Goal: Task Accomplishment & Management: Use online tool/utility

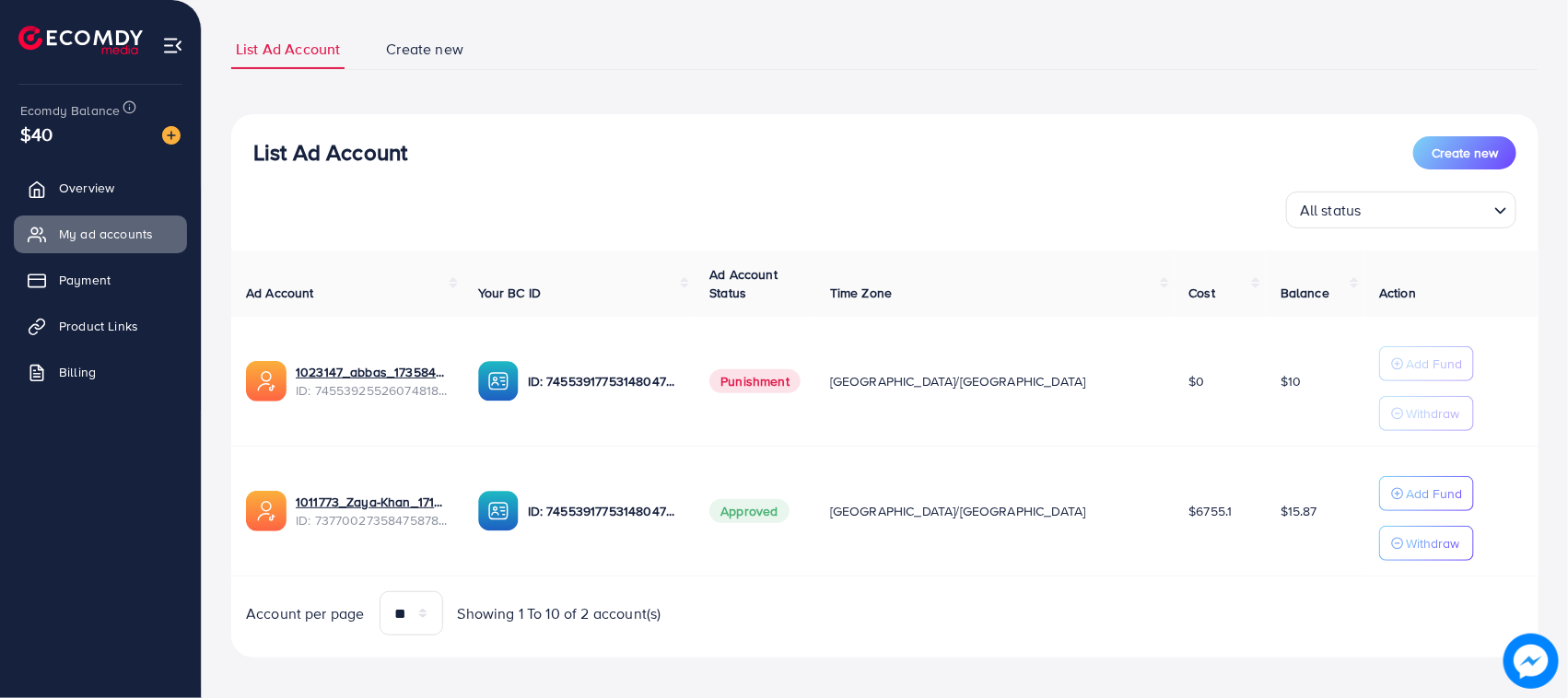
scroll to position [119, 0]
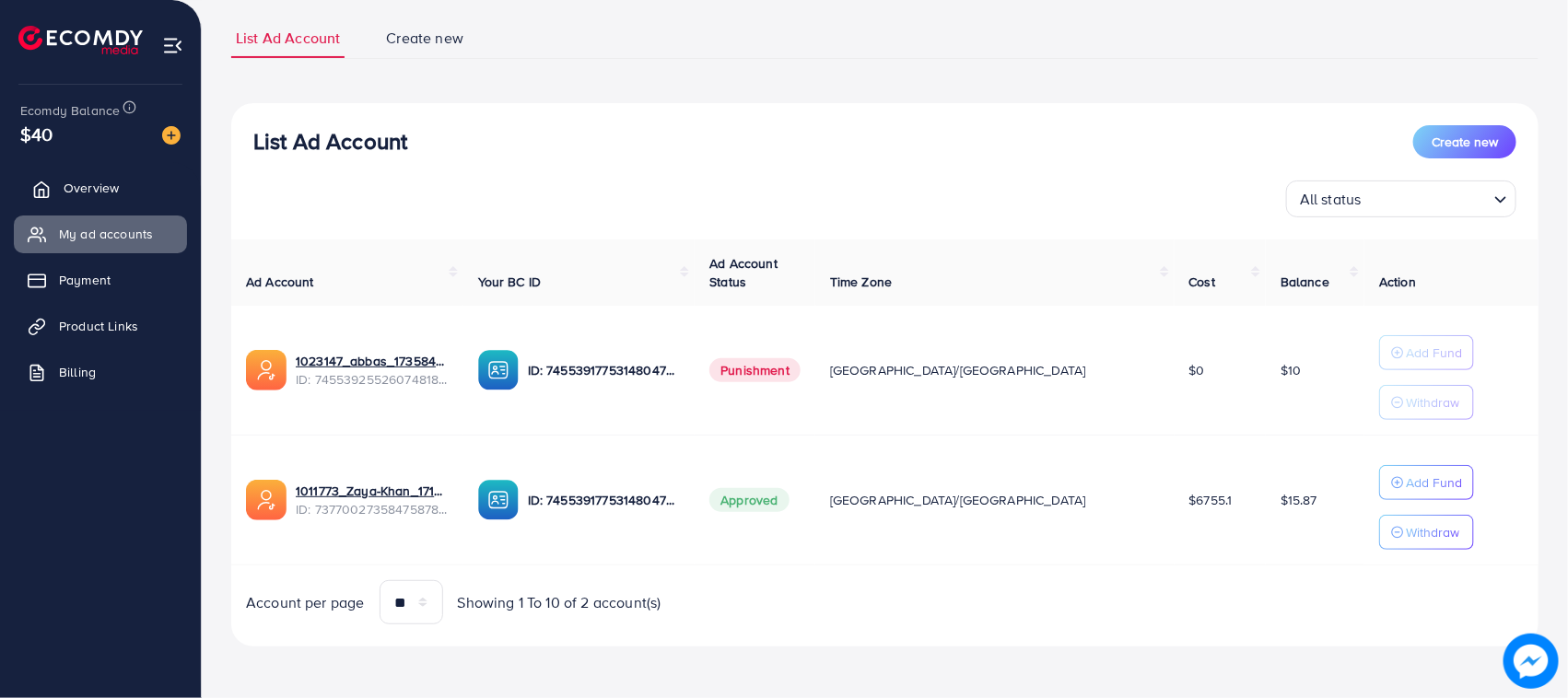
click at [102, 177] on link "Overview" at bounding box center [100, 188] width 173 height 37
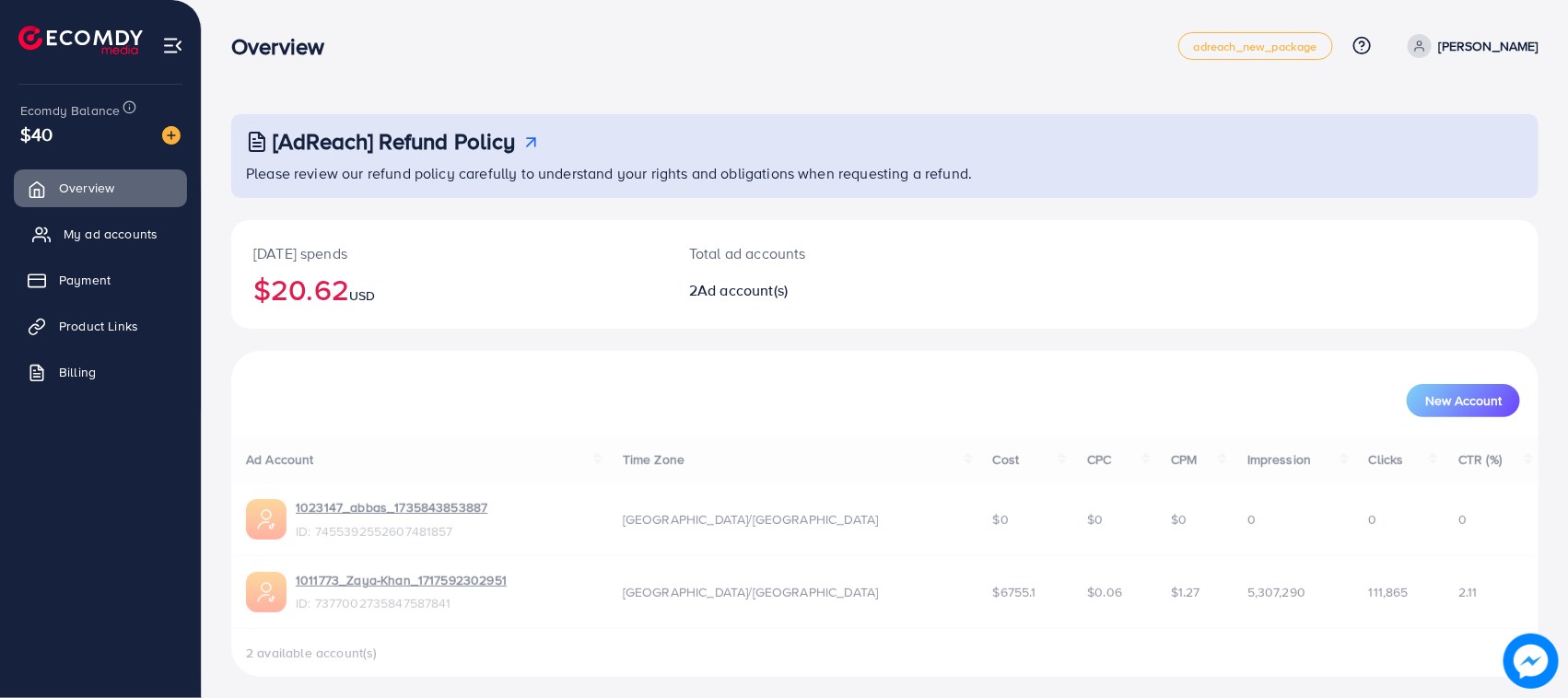
click at [119, 229] on span "My ad accounts" at bounding box center [111, 234] width 94 height 19
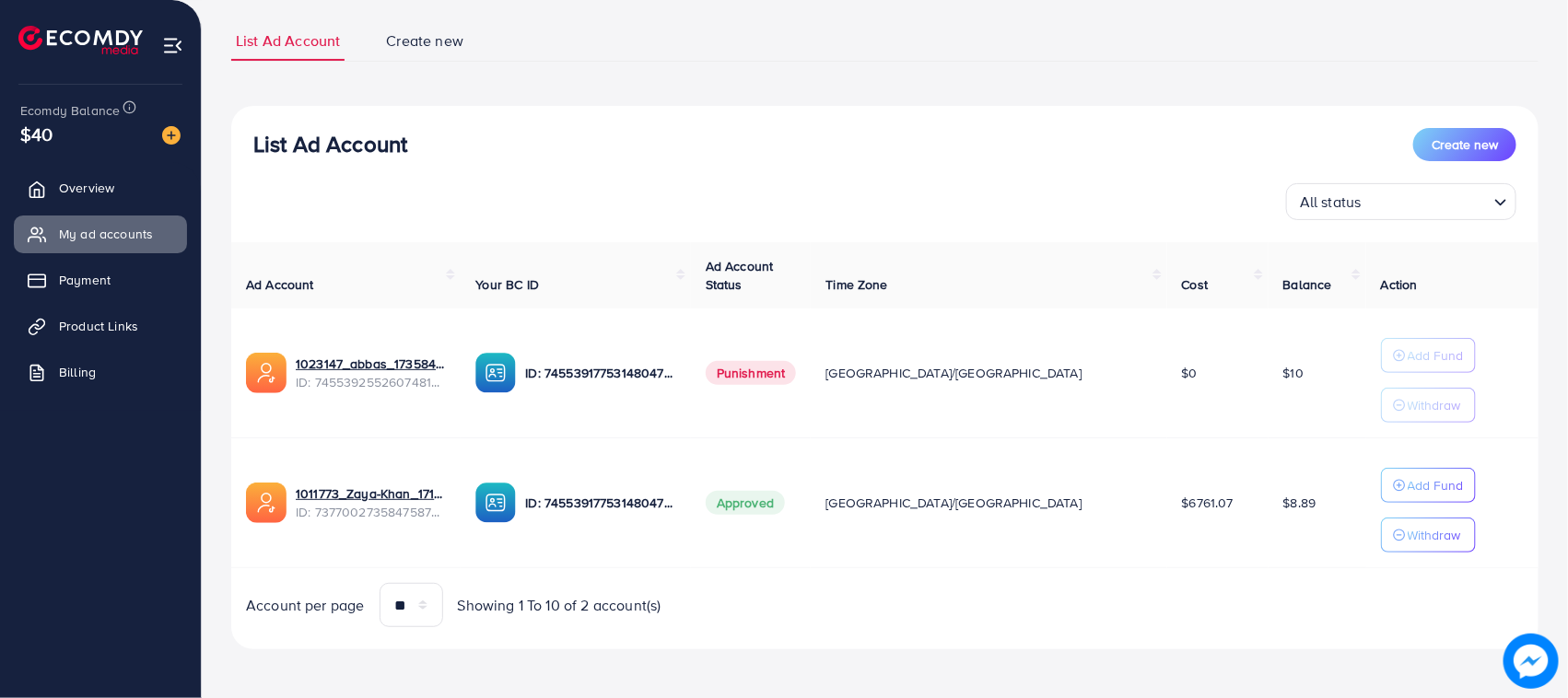
scroll to position [119, 0]
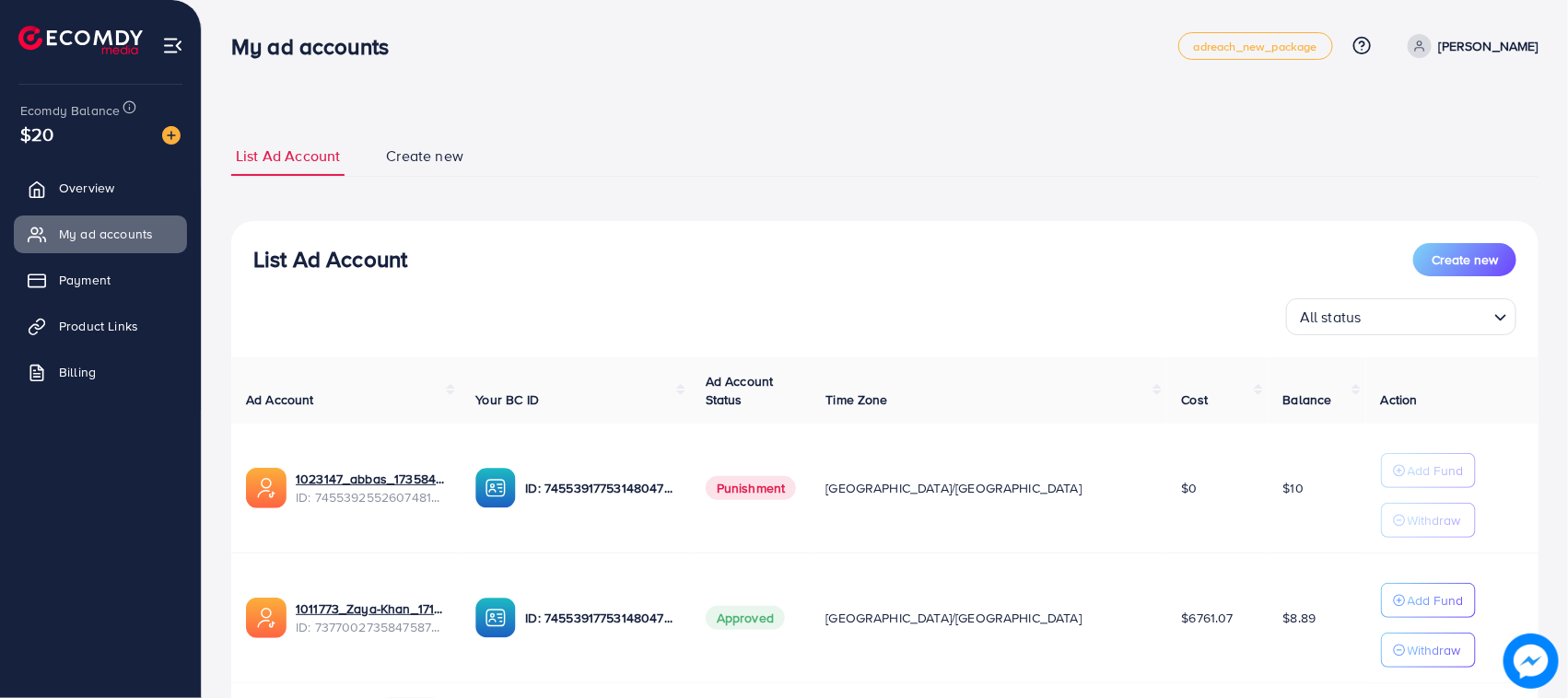
scroll to position [119, 0]
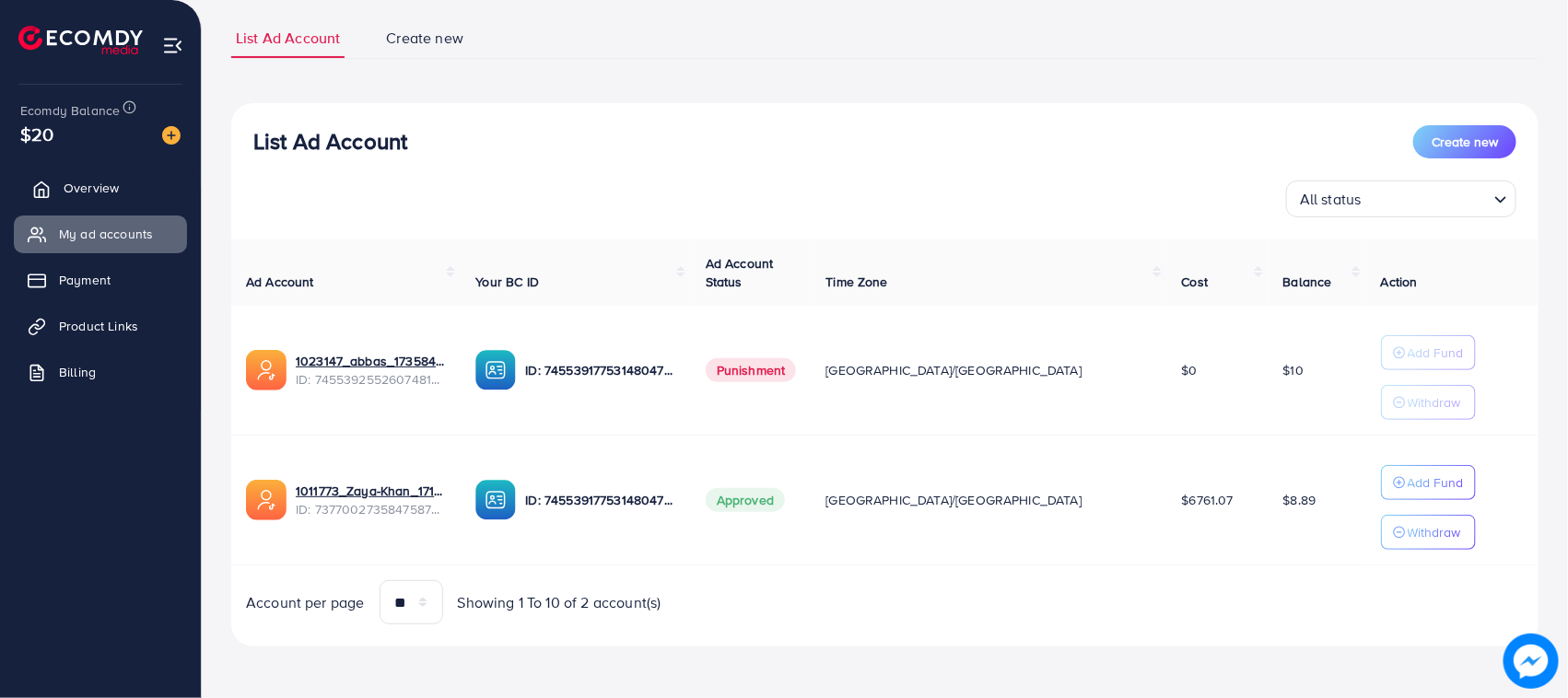
click at [56, 198] on link "Overview" at bounding box center [100, 188] width 173 height 37
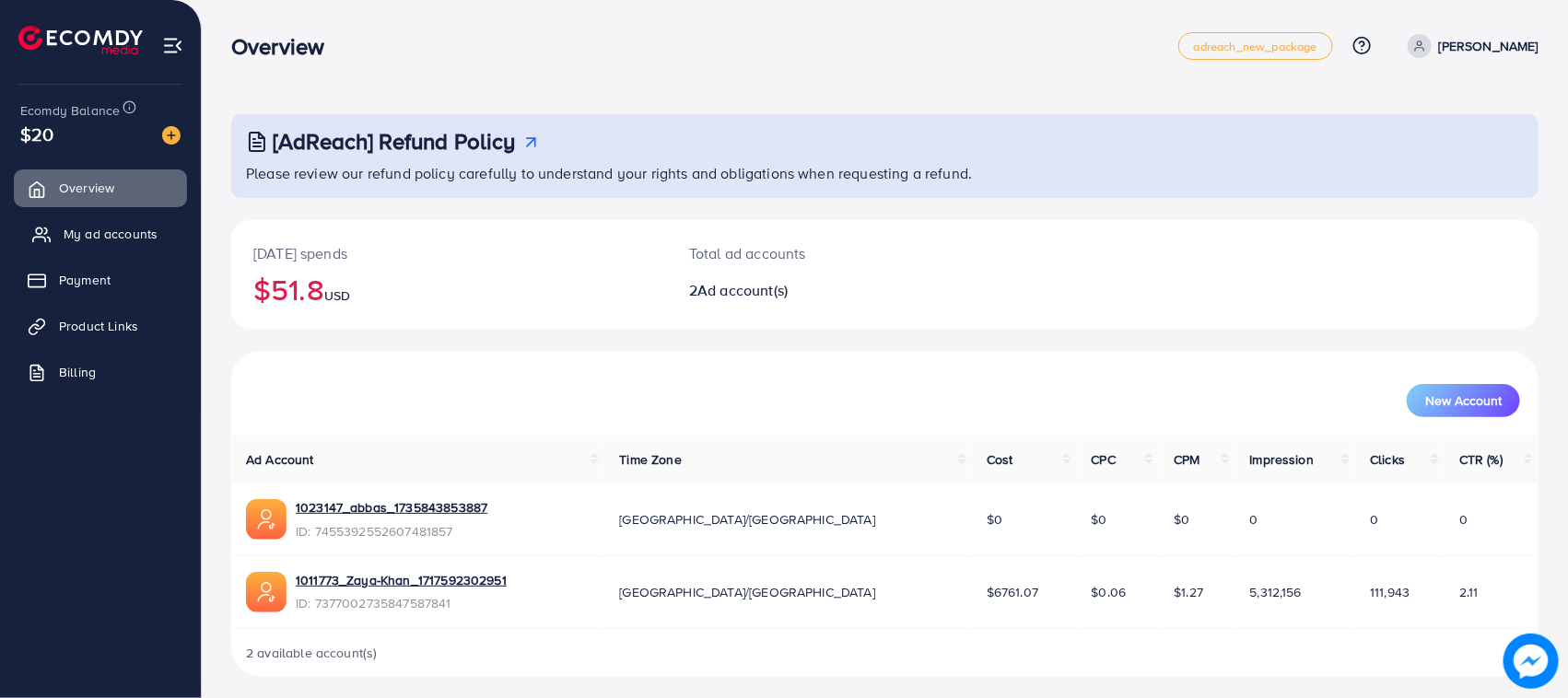
click at [107, 225] on span "My ad accounts" at bounding box center [111, 234] width 94 height 19
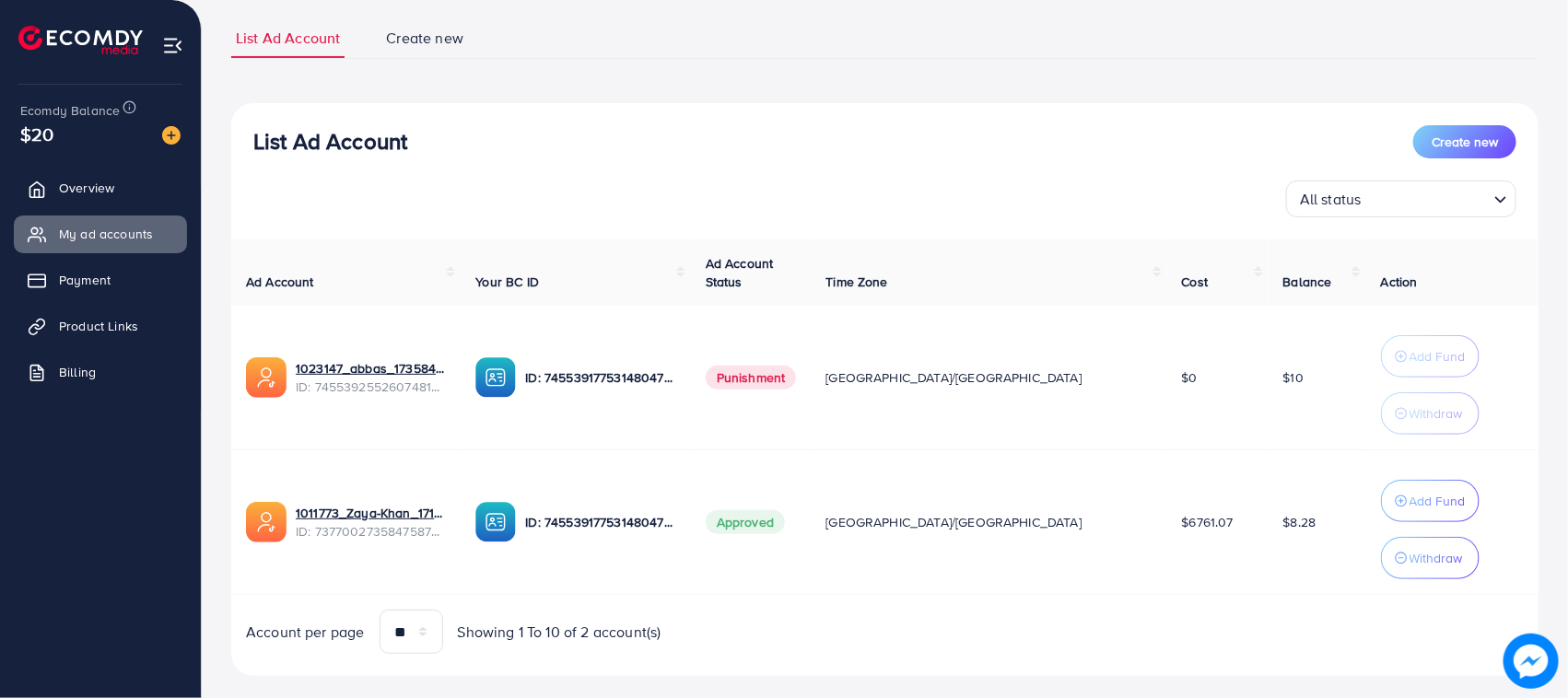
scroll to position [149, 0]
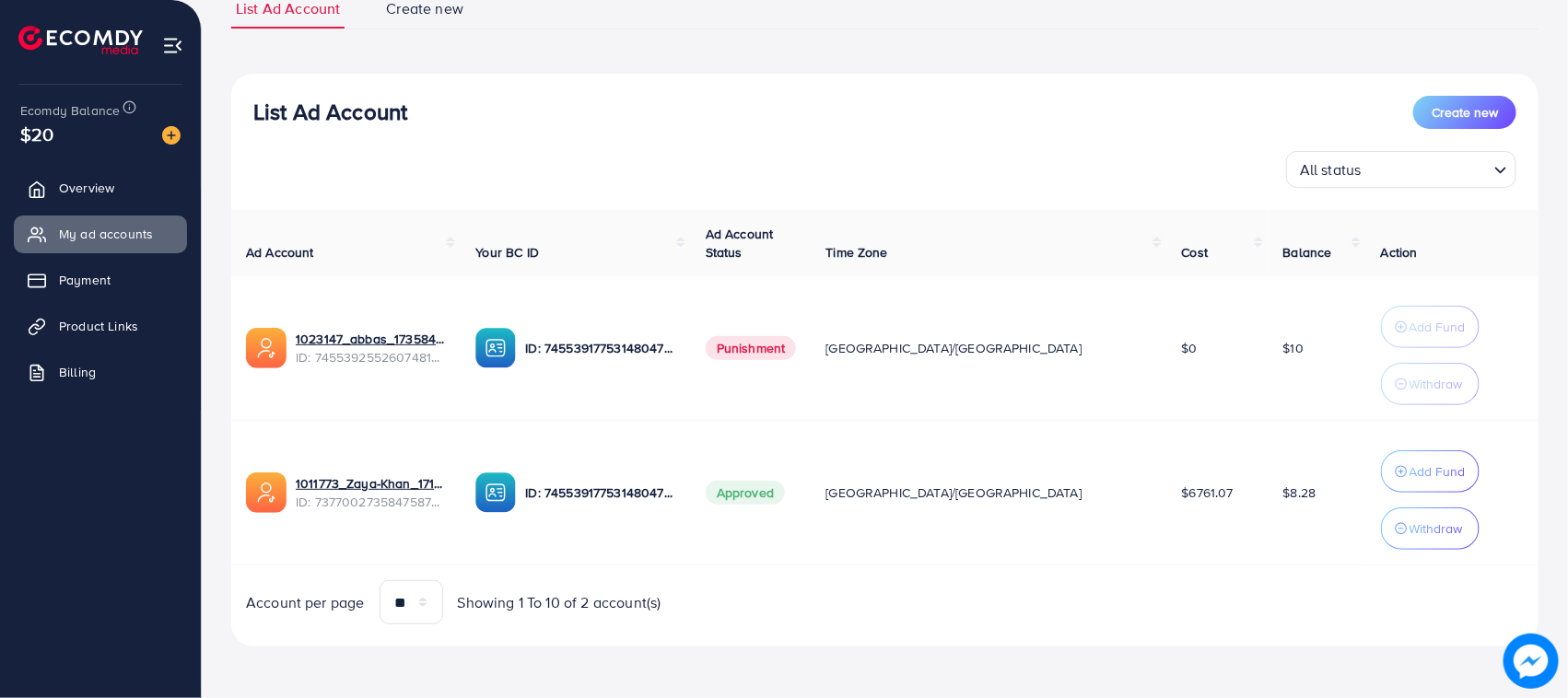
drag, startPoint x: 563, startPoint y: 244, endPoint x: 375, endPoint y: 131, distance: 219.3
click at [562, 143] on div "List Ad Account Create new All status Loading..." at bounding box center [885, 143] width 1307 height 93
click at [237, 110] on div "List Ad Account Create new All status Loading..." at bounding box center [885, 143] width 1307 height 93
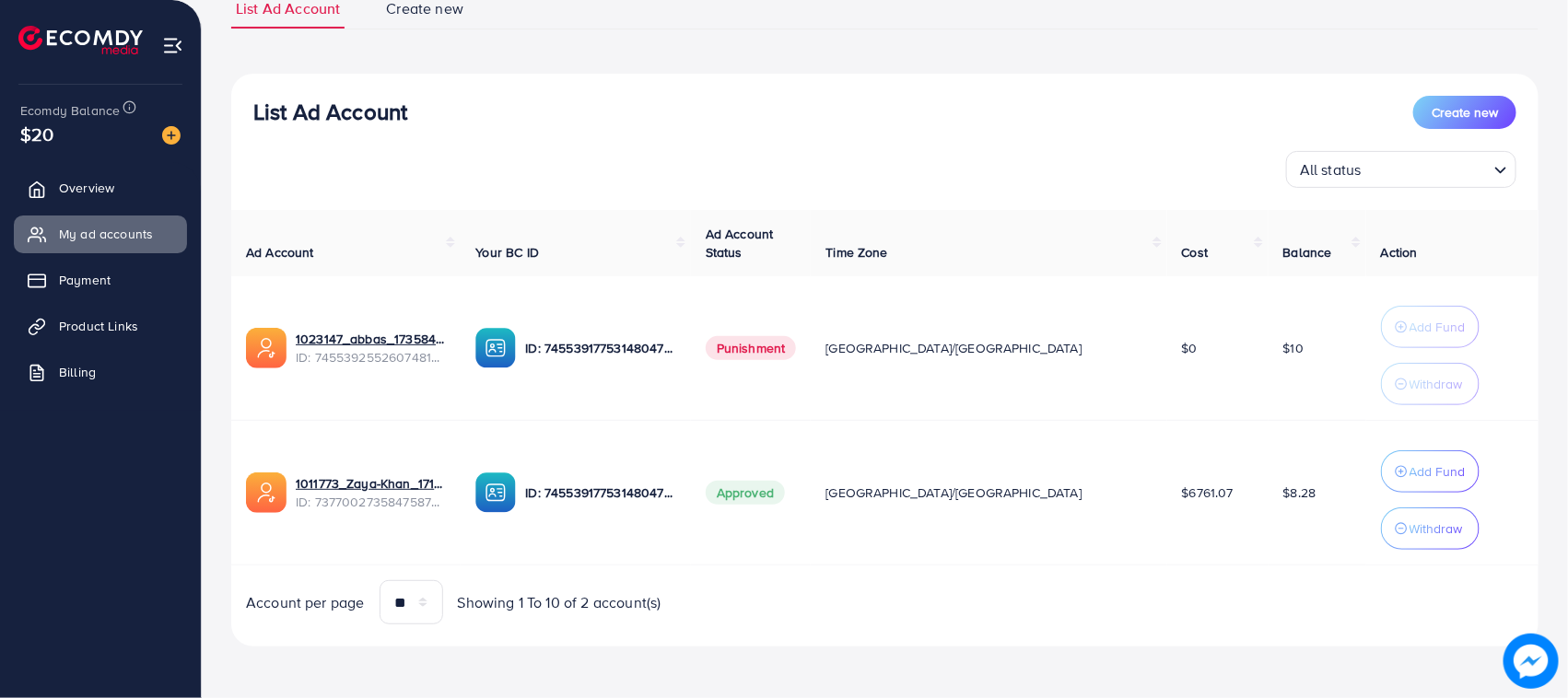
click at [452, 189] on div "List Ad Account Create new All status Loading... Ad Account Your BC ID Ad Accou…" at bounding box center [885, 361] width 1307 height 574
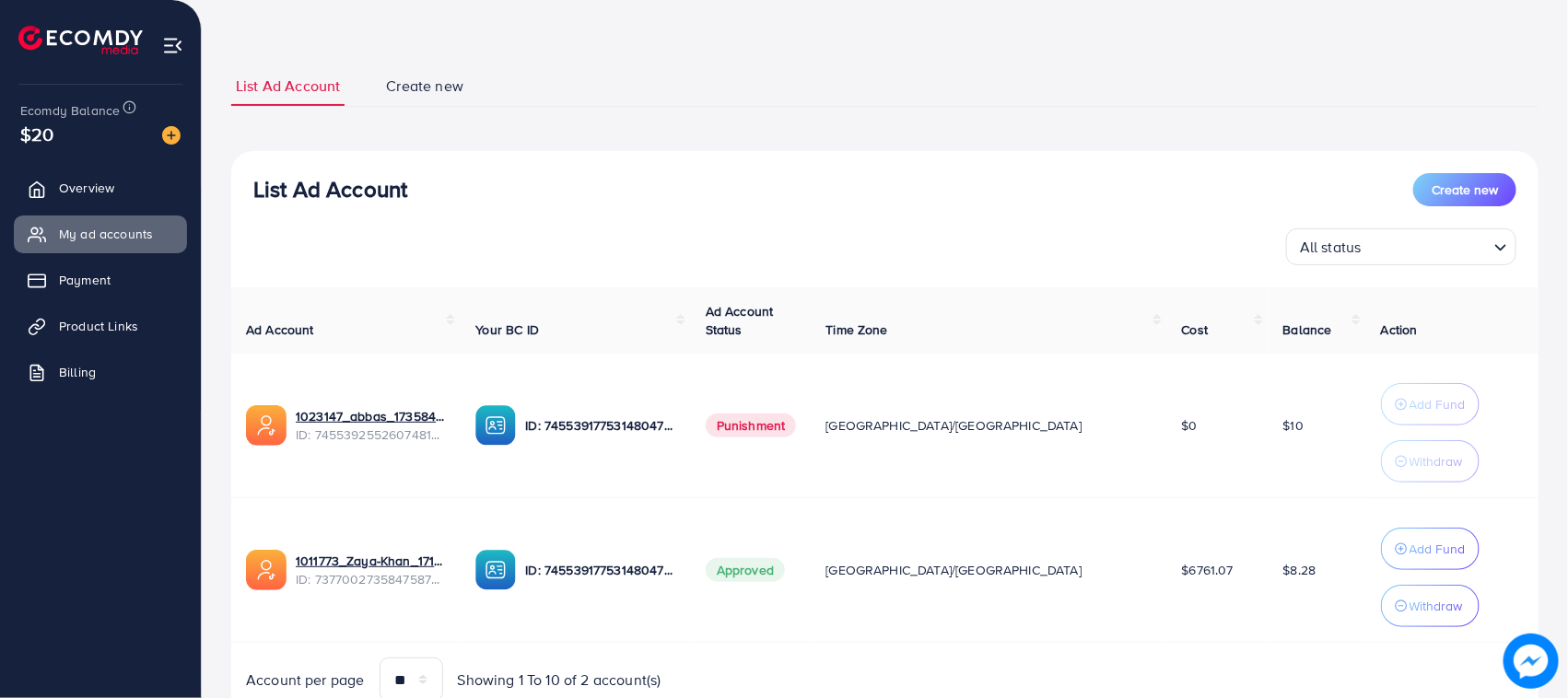
scroll to position [0, 0]
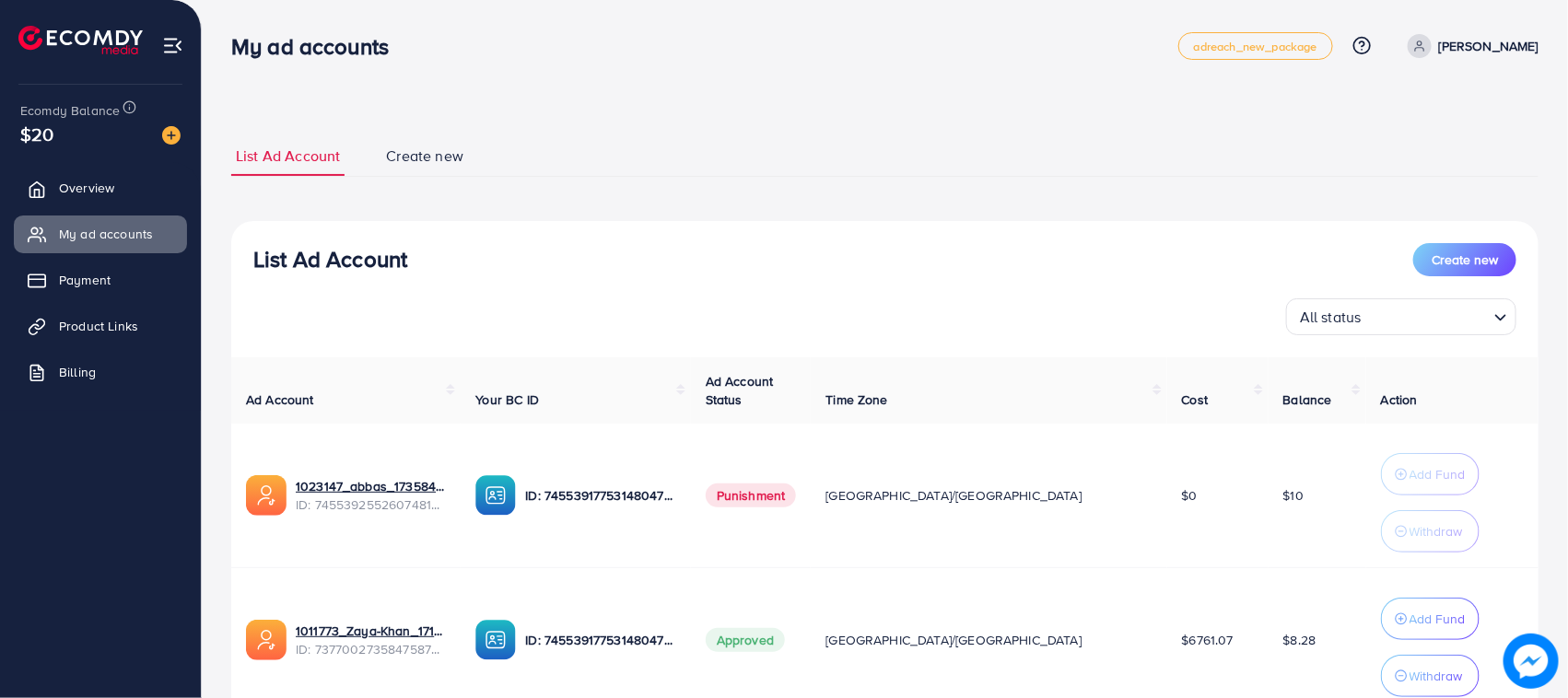
drag, startPoint x: 235, startPoint y: 42, endPoint x: 408, endPoint y: 56, distance: 173.6
click at [408, 56] on div "My ad accounts" at bounding box center [317, 46] width 202 height 27
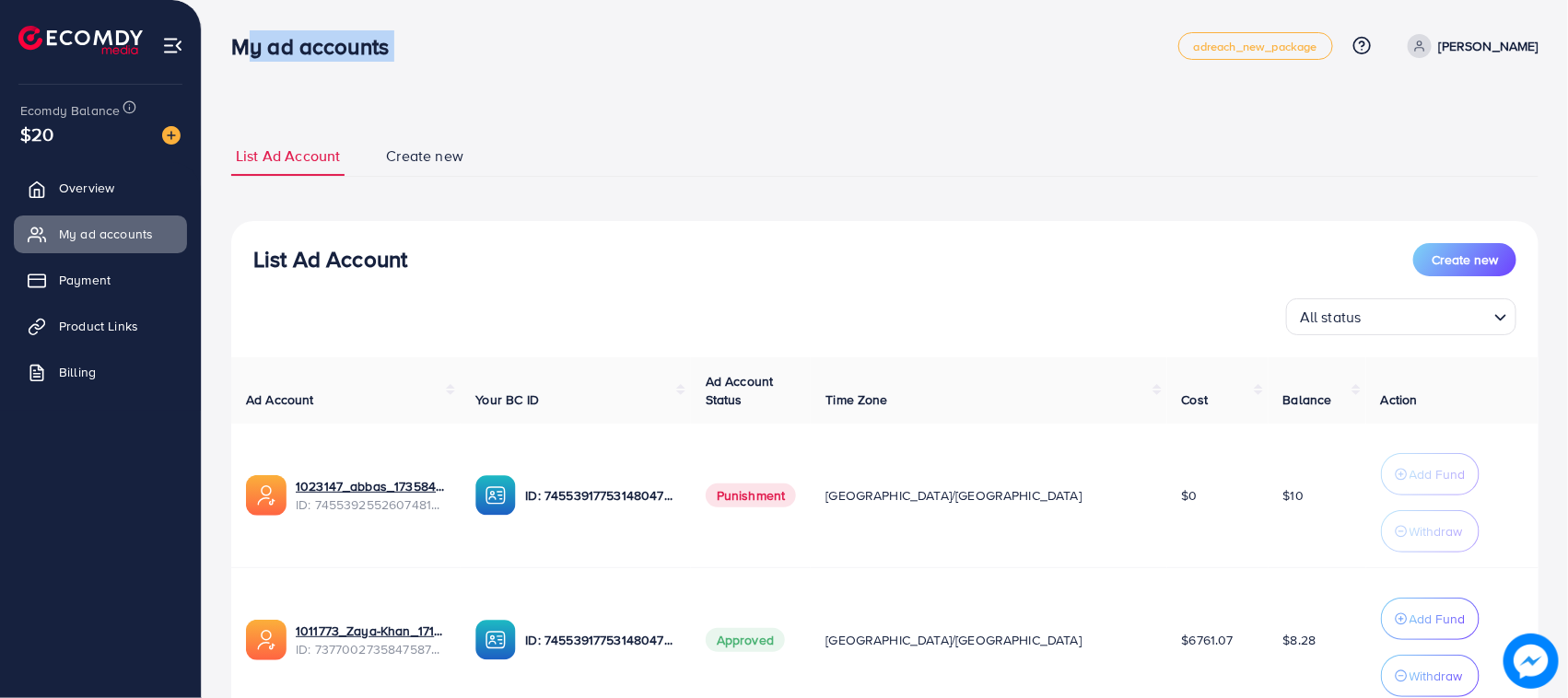
click at [284, 49] on h3 "My ad accounts" at bounding box center [317, 46] width 172 height 27
click at [351, 119] on div "List Ad Account Create new List Ad Account Create new All status Loading... Ad …" at bounding box center [885, 465] width 1307 height 702
click at [299, 272] on h3 "List Ad Account" at bounding box center [330, 259] width 154 height 27
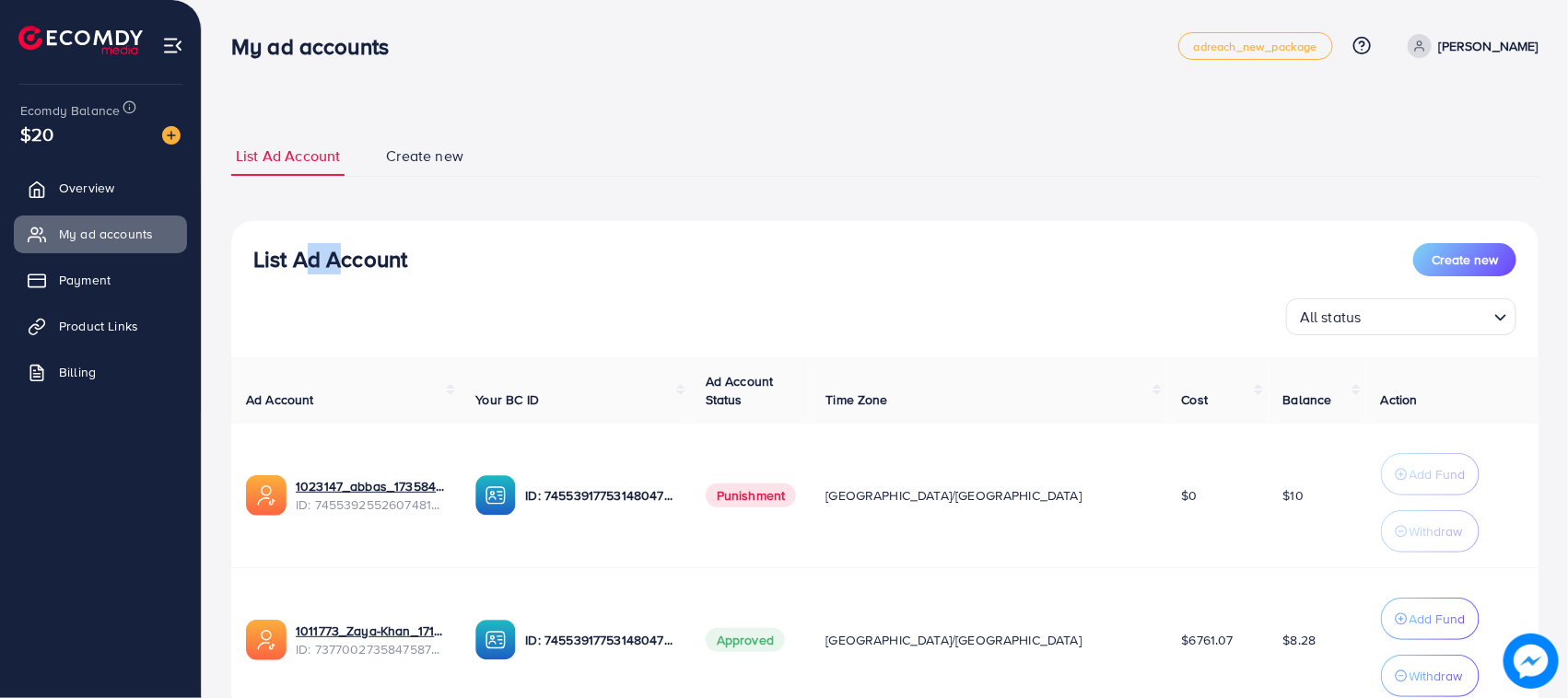
click at [299, 272] on h3 "List Ad Account" at bounding box center [330, 259] width 154 height 27
click at [383, 338] on div "List Ad Account Create new All status Loading... Ad Account Your BC ID Ad Accou…" at bounding box center [885, 508] width 1307 height 574
drag, startPoint x: 217, startPoint y: 163, endPoint x: 479, endPoint y: 172, distance: 262.2
click at [479, 172] on div "List Ad Account Create new List Ad Account Create new All status Loading... Ad …" at bounding box center [885, 423] width 1366 height 846
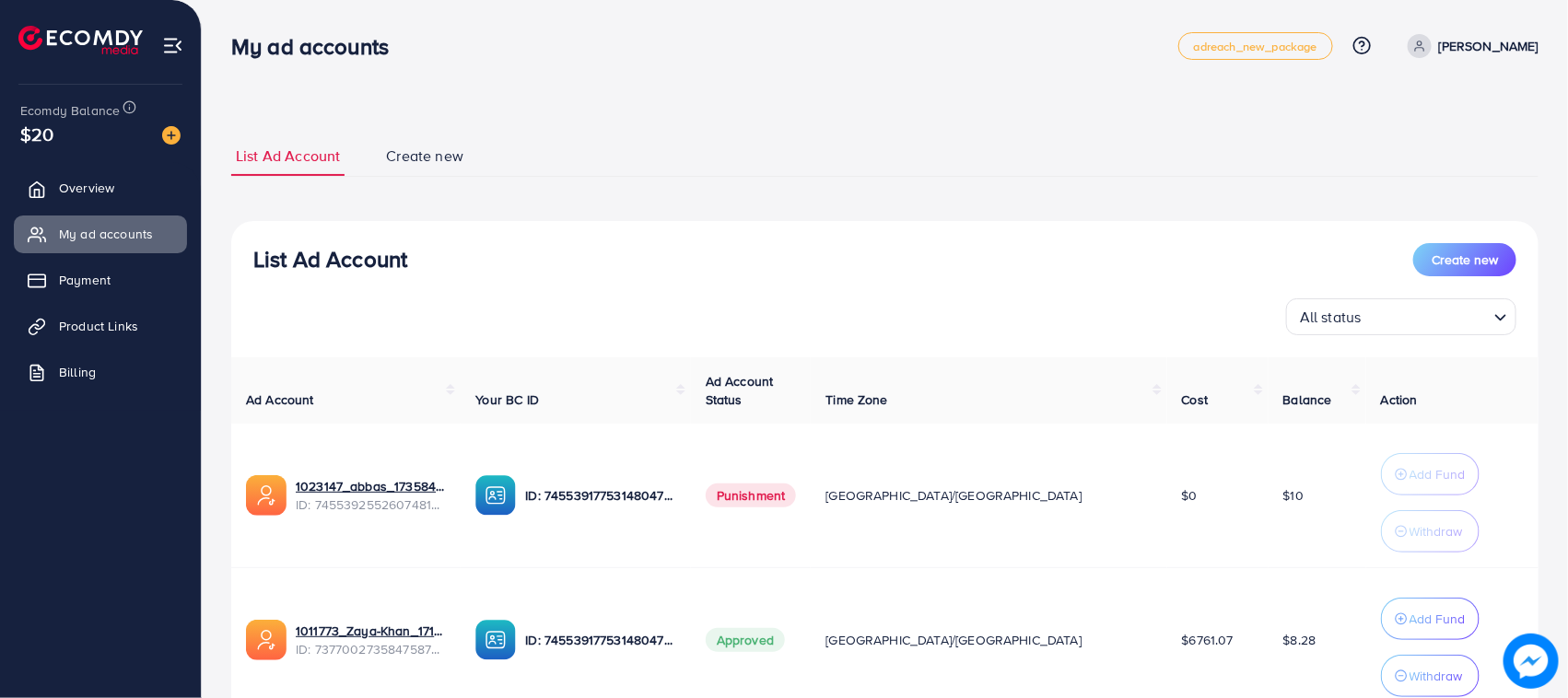
drag, startPoint x: 528, startPoint y: 228, endPoint x: 509, endPoint y: 187, distance: 45.2
click at [528, 228] on div "List Ad Account Create new All status Loading... Ad Account Your BC ID Ad Accou…" at bounding box center [885, 508] width 1307 height 574
drag, startPoint x: 507, startPoint y: 124, endPoint x: 223, endPoint y: 126, distance: 284.0
click at [223, 126] on div "List Ad Account Create new List Ad Account Create new All status Loading... Ad …" at bounding box center [885, 423] width 1366 height 846
drag, startPoint x: 231, startPoint y: 115, endPoint x: 246, endPoint y: 80, distance: 38.1
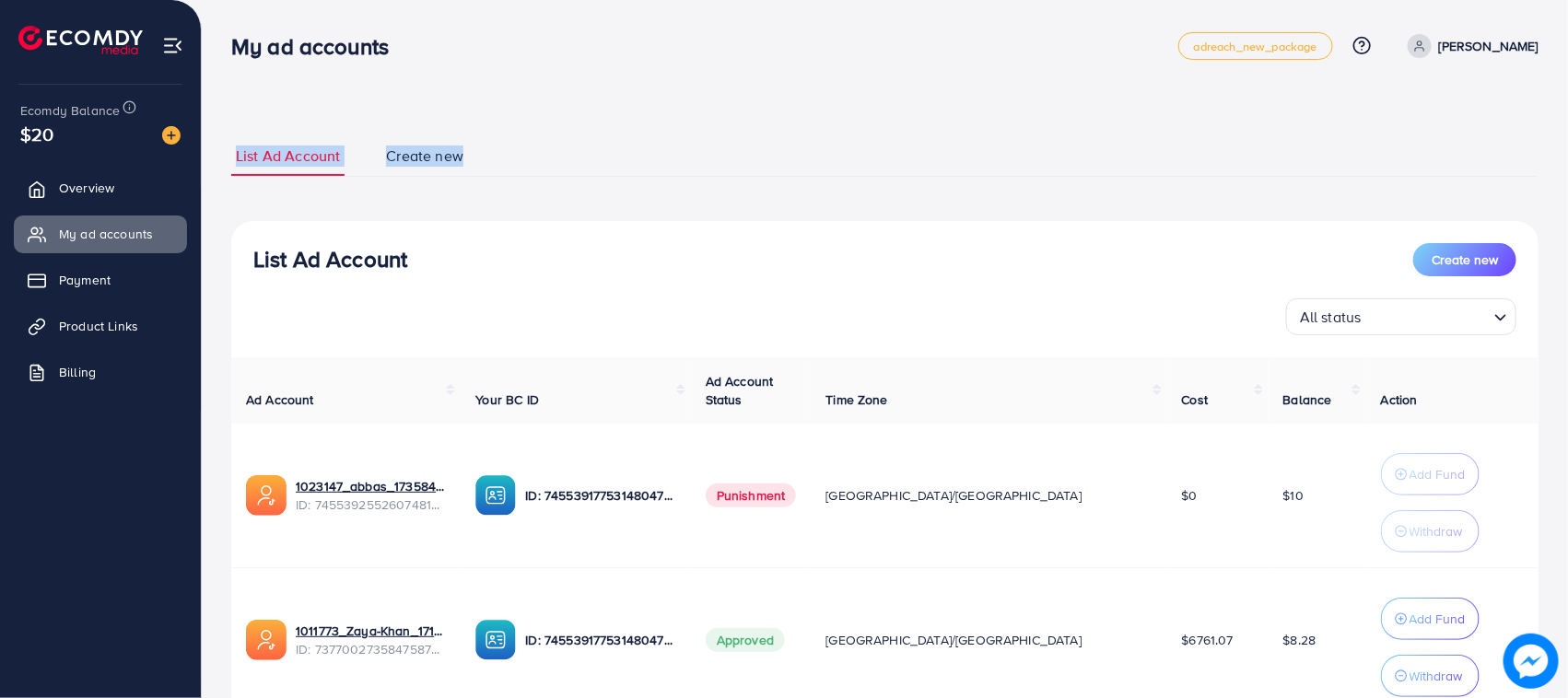
click at [235, 111] on div "List Ad Account Create new List Ad Account Create new All status Loading... Ad …" at bounding box center [885, 423] width 1366 height 846
drag, startPoint x: 243, startPoint y: 43, endPoint x: 422, endPoint y: 58, distance: 179.6
click at [422, 58] on div "My ad accounts" at bounding box center [704, 46] width 947 height 27
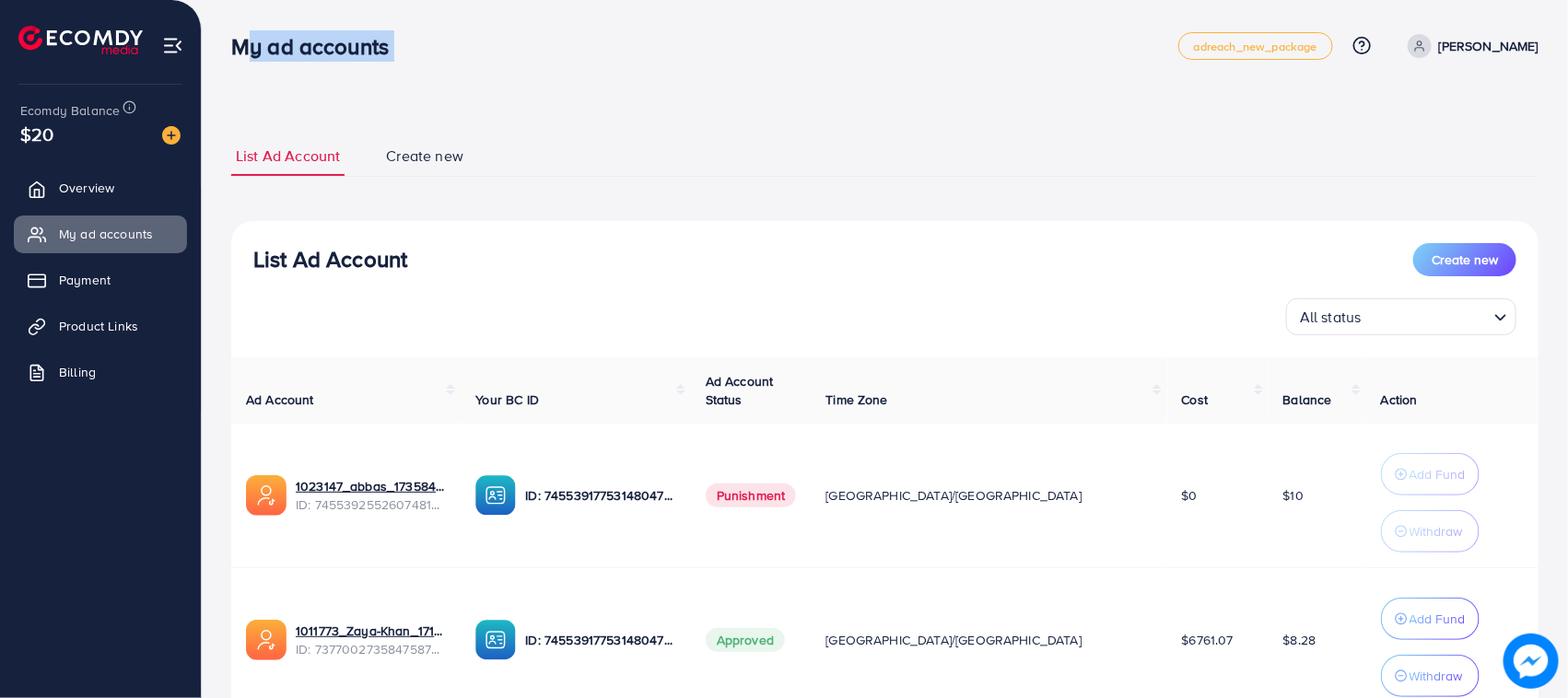
click at [422, 58] on div "My ad accounts" at bounding box center [704, 46] width 947 height 27
click at [295, 51] on h3 "My ad accounts" at bounding box center [317, 46] width 172 height 27
click at [331, 121] on div "List Ad Account Create new List Ad Account Create new All status Loading... Ad …" at bounding box center [885, 465] width 1307 height 702
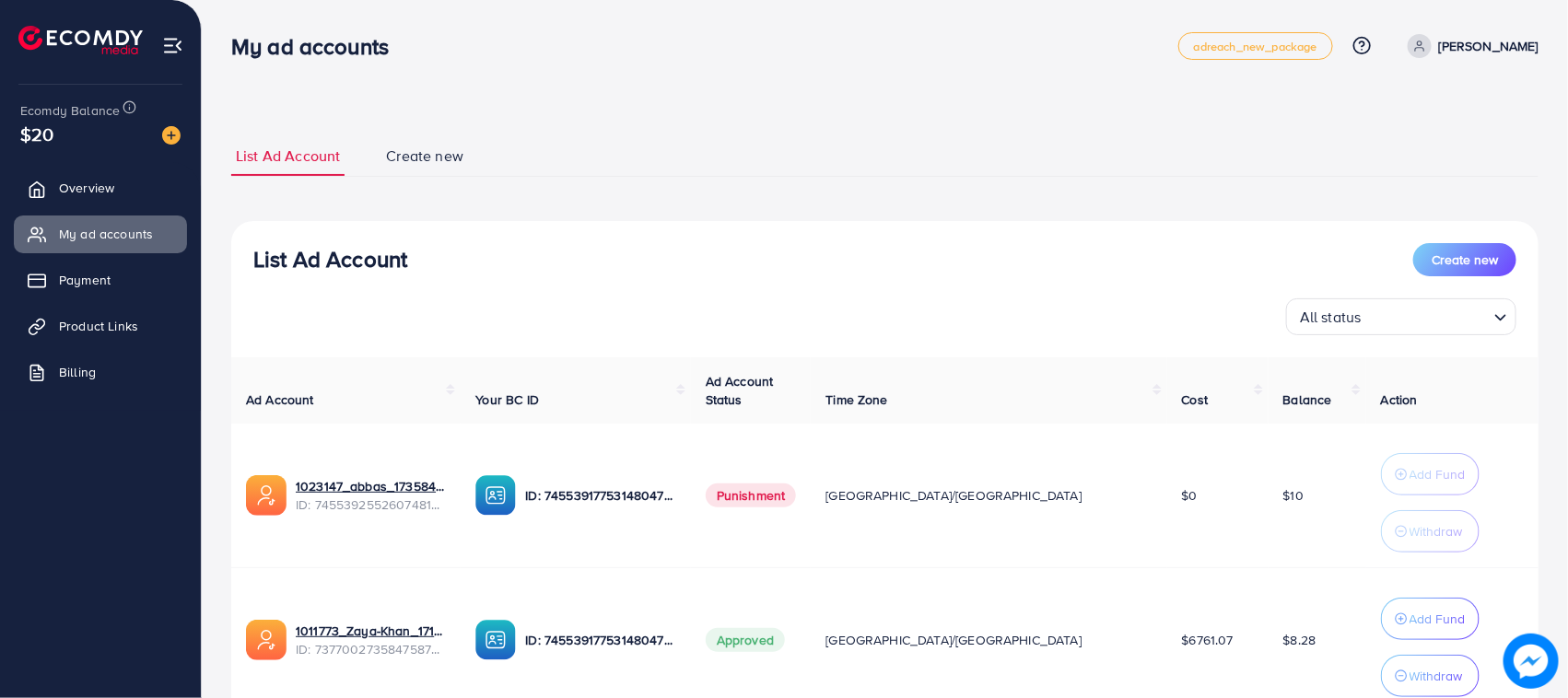
drag, startPoint x: 231, startPoint y: 65, endPoint x: 387, endPoint y: 63, distance: 156.0
click at [387, 63] on div "My ad accounts adreach_new_package Help Center Contact Support Plans and Pricin…" at bounding box center [885, 46] width 1307 height 52
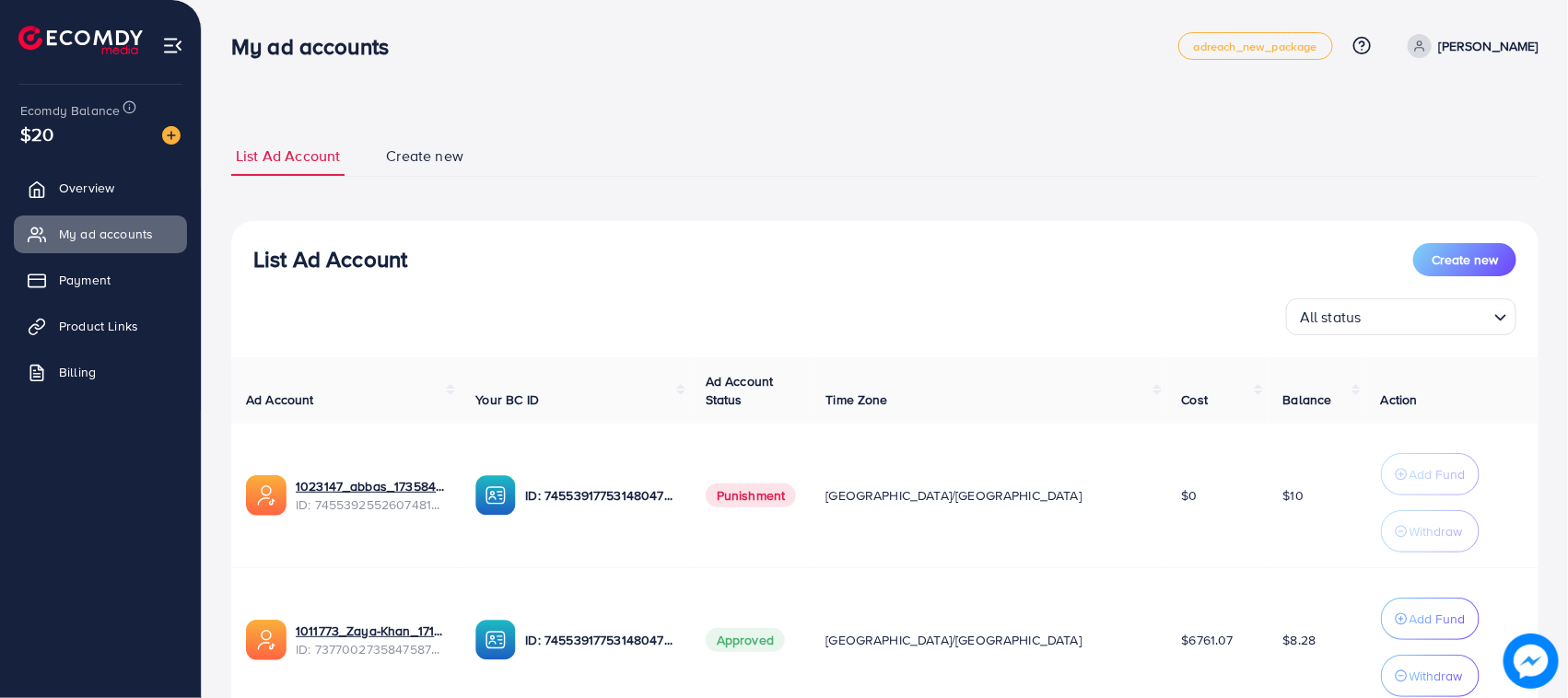
click at [396, 103] on div "List Ad Account Create new List Ad Account Create new All status Loading... Ad …" at bounding box center [885, 423] width 1366 height 846
drag, startPoint x: 152, startPoint y: 19, endPoint x: 1021, endPoint y: 33, distance: 869.1
click at [901, 155] on ul "List Ad Account Create new" at bounding box center [885, 156] width 1307 height 41
drag, startPoint x: 1042, startPoint y: 12, endPoint x: 698, endPoint y: 75, distance: 349.7
click at [916, 71] on div "My ad accounts adreach_new_package Help Center Contact Support Plans and Pricin…" at bounding box center [885, 46] width 1307 height 52
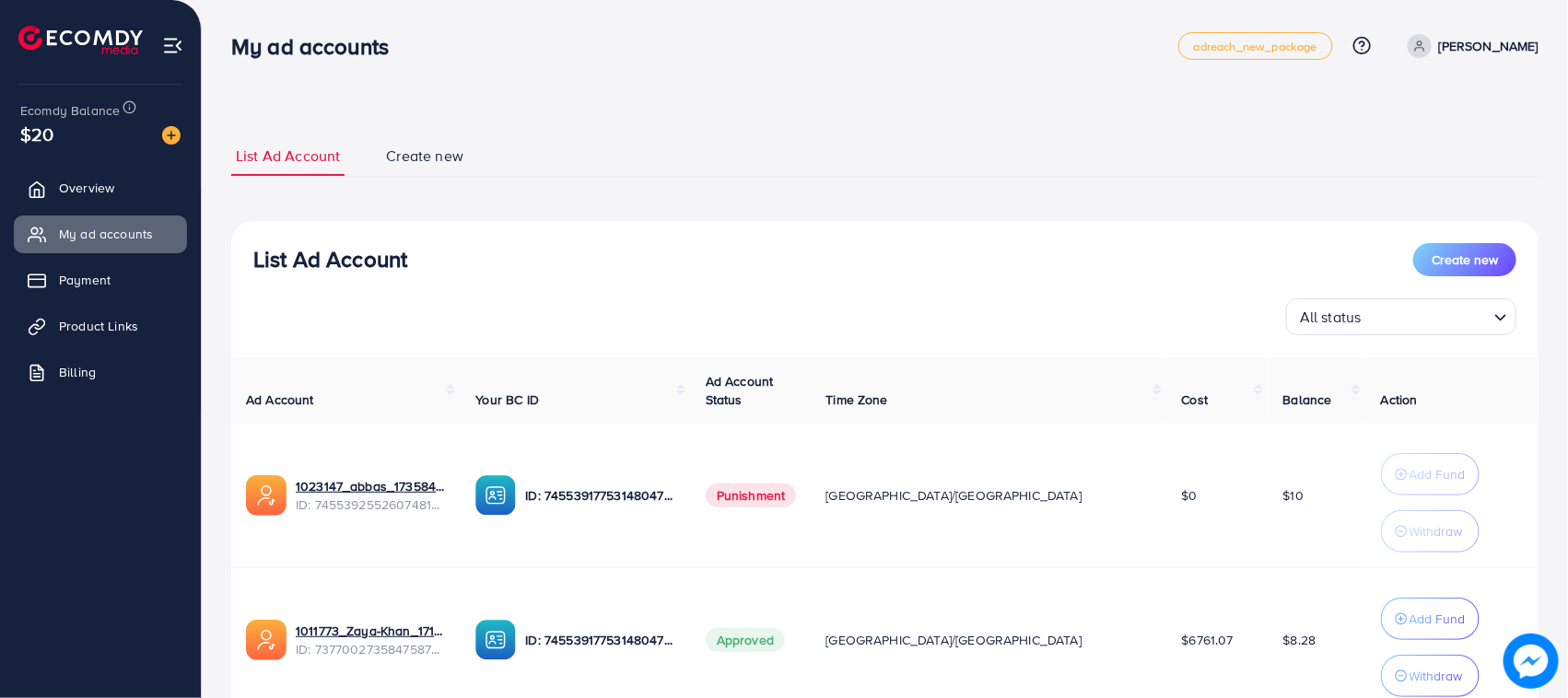
click at [247, 51] on h3 "My ad accounts" at bounding box center [317, 46] width 172 height 27
click at [467, 72] on nav "My ad accounts adreach_new_package Help Center Contact Support Plans and Pricin…" at bounding box center [885, 45] width 1307 height 66
click at [319, 67] on div "My ad accounts adreach_new_package Help Center Contact Support Plans and Pricin…" at bounding box center [885, 46] width 1307 height 52
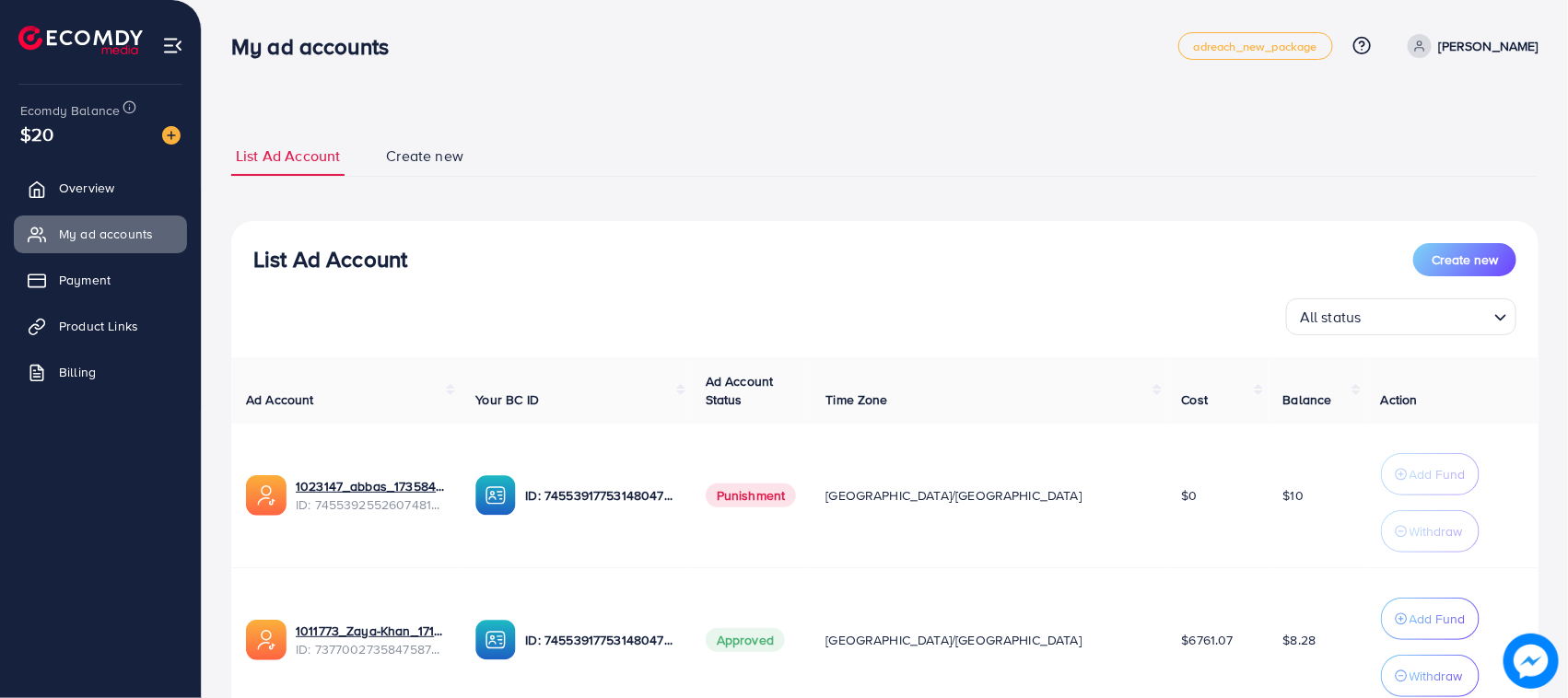
click at [319, 67] on div "My ad accounts adreach_new_package Help Center Contact Support Plans and Pricin…" at bounding box center [885, 46] width 1307 height 52
click at [355, 143] on li "List Ad Account" at bounding box center [306, 156] width 150 height 40
click at [255, 40] on h3 "My ad accounts" at bounding box center [317, 46] width 172 height 27
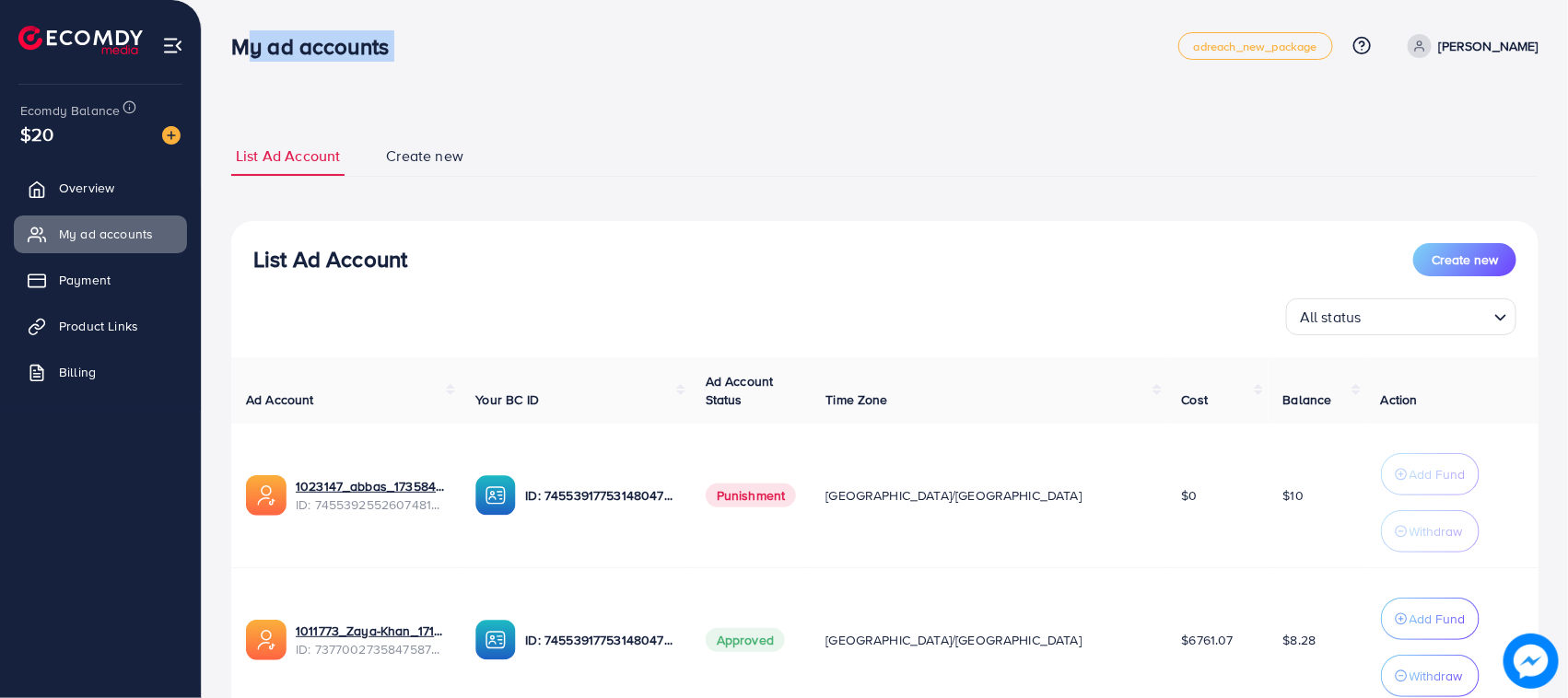
click at [255, 40] on h3 "My ad accounts" at bounding box center [317, 46] width 172 height 27
click at [343, 110] on div "List Ad Account Create new List Ad Account Create new All status Loading... Ad …" at bounding box center [885, 423] width 1366 height 846
click at [283, 61] on div "My ad accounts adreach_new_package Help Center Contact Support Plans and Pricin…" at bounding box center [885, 46] width 1307 height 52
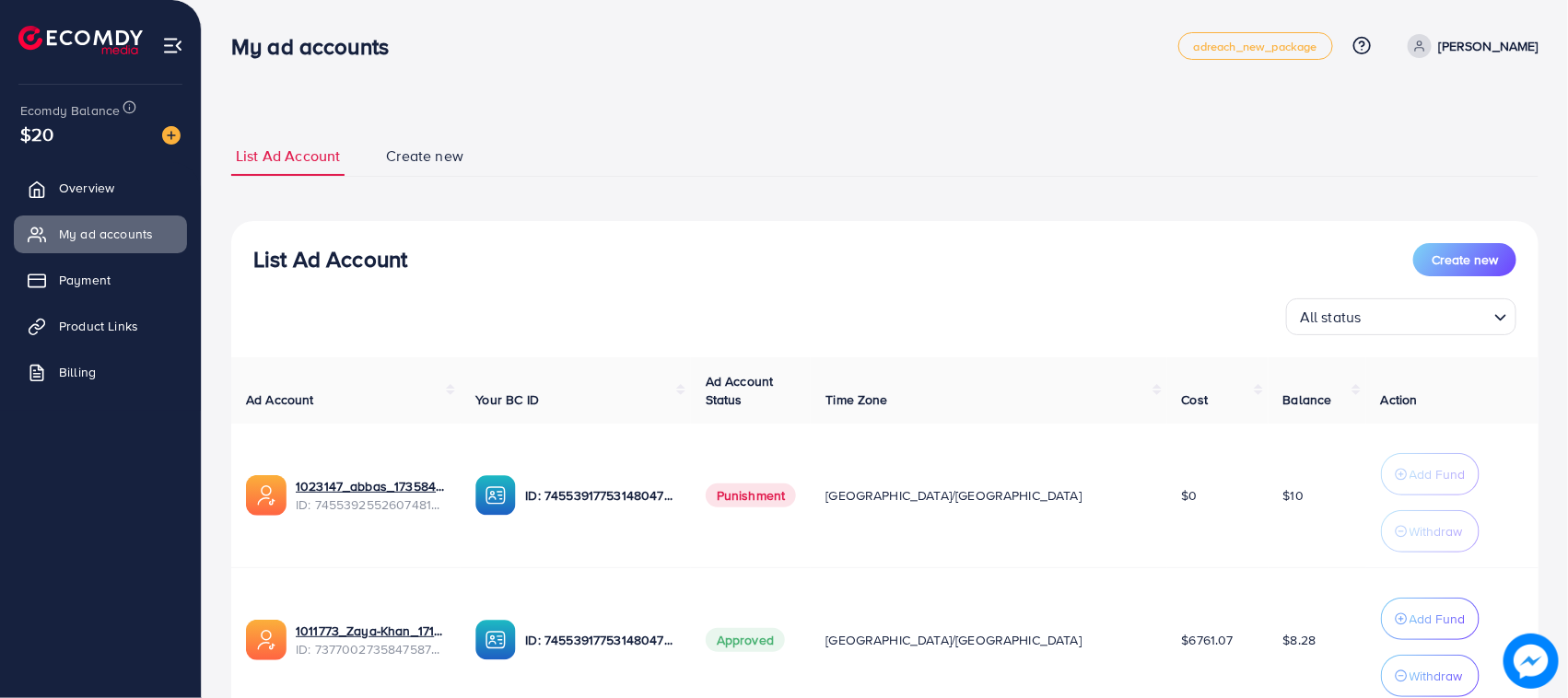
click at [355, 124] on div "List Ad Account Create new List Ad Account Create new All status Loading... Ad …" at bounding box center [885, 465] width 1307 height 702
click at [299, 44] on h3 "My ad accounts" at bounding box center [317, 46] width 172 height 27
click at [388, 81] on div "List Ad Account Create new List Ad Account Create new All status Loading... Ad …" at bounding box center [885, 423] width 1366 height 846
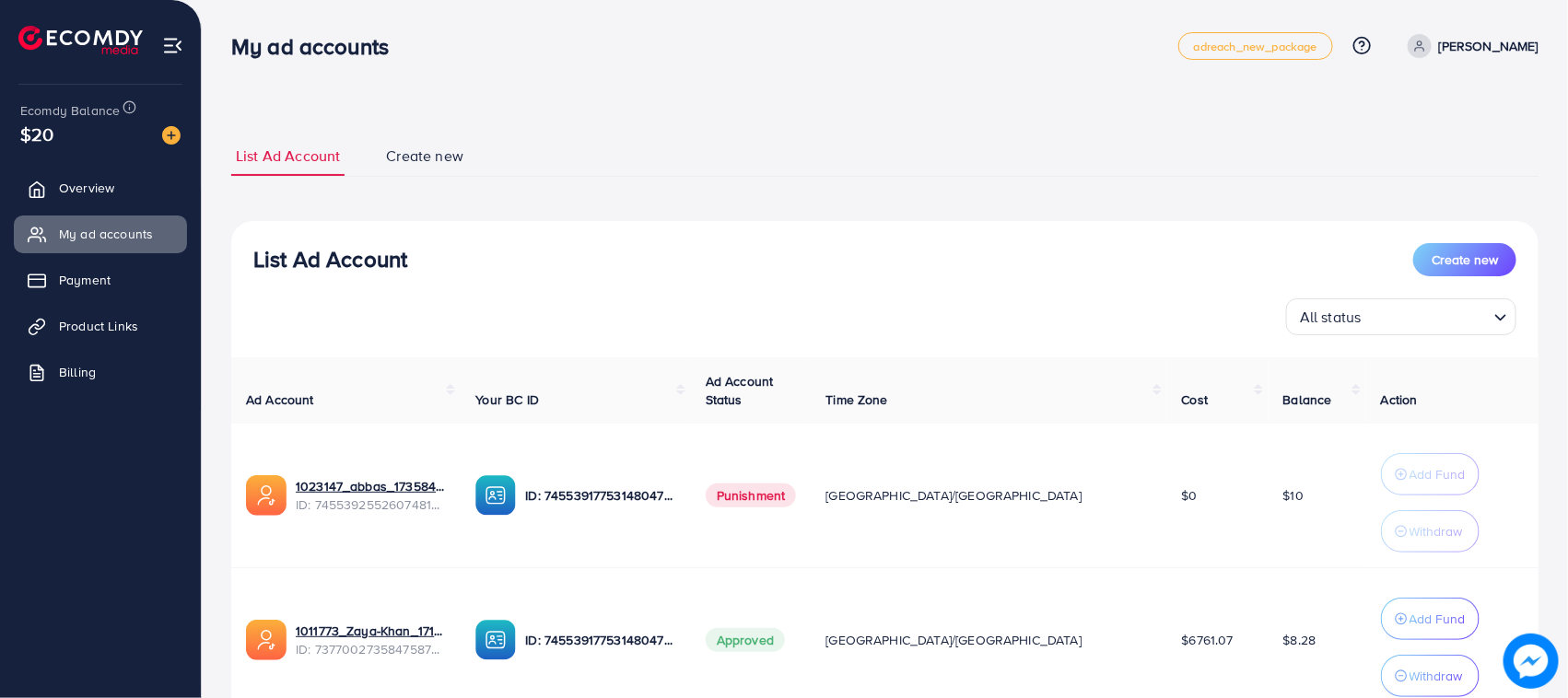
click at [292, 47] on h3 "My ad accounts" at bounding box center [317, 46] width 172 height 27
click at [371, 107] on div "List Ad Account Create new List Ad Account Create new All status Loading... Ad …" at bounding box center [885, 423] width 1366 height 846
click at [336, 56] on h3 "My ad accounts" at bounding box center [317, 46] width 172 height 27
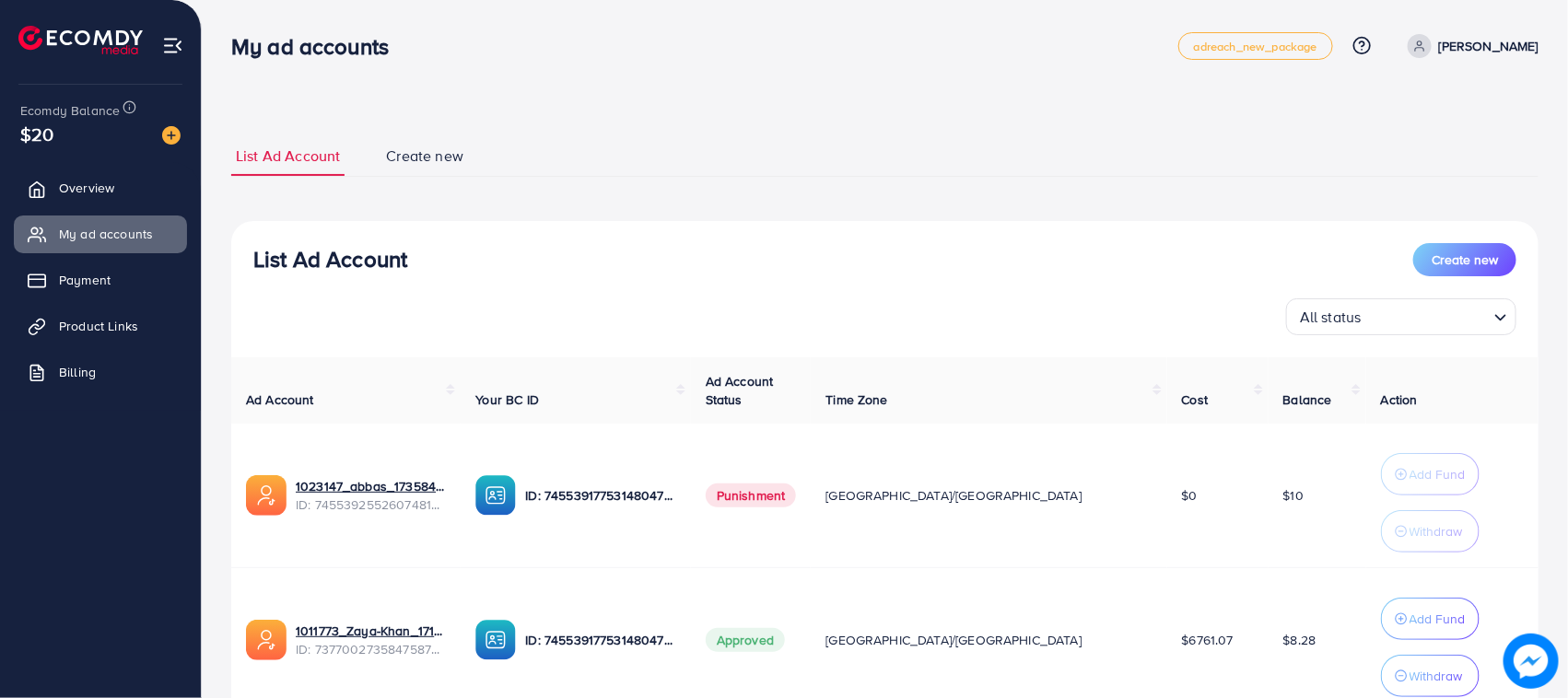
click at [336, 56] on h3 "My ad accounts" at bounding box center [317, 46] width 172 height 27
click at [361, 101] on div "List Ad Account Create new List Ad Account Create new All status Loading... Ad …" at bounding box center [885, 423] width 1366 height 846
click at [315, 48] on h3 "My ad accounts" at bounding box center [317, 46] width 172 height 27
click at [314, 48] on h3 "My ad accounts" at bounding box center [317, 46] width 172 height 27
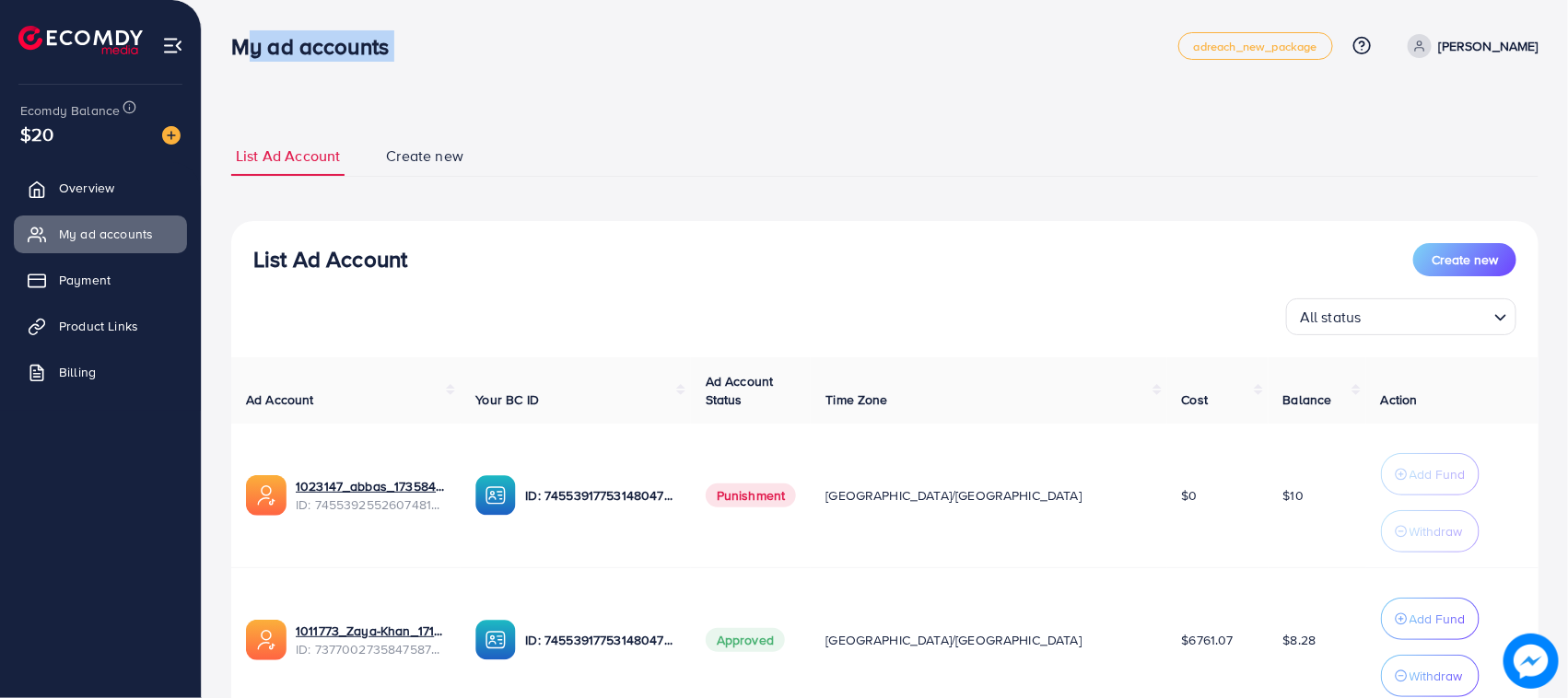
click at [314, 48] on h3 "My ad accounts" at bounding box center [317, 46] width 172 height 27
click at [341, 116] on div "List Ad Account Create new List Ad Account Create new All status Loading... Ad …" at bounding box center [885, 465] width 1307 height 702
drag, startPoint x: 235, startPoint y: 54, endPoint x: 383, endPoint y: 56, distance: 148.0
click at [404, 60] on div "My ad accounts adreach_new_package Help Center Contact Support Plans and Pricin…" at bounding box center [885, 46] width 1307 height 52
click at [362, 46] on h3 "My ad accounts" at bounding box center [317, 46] width 172 height 27
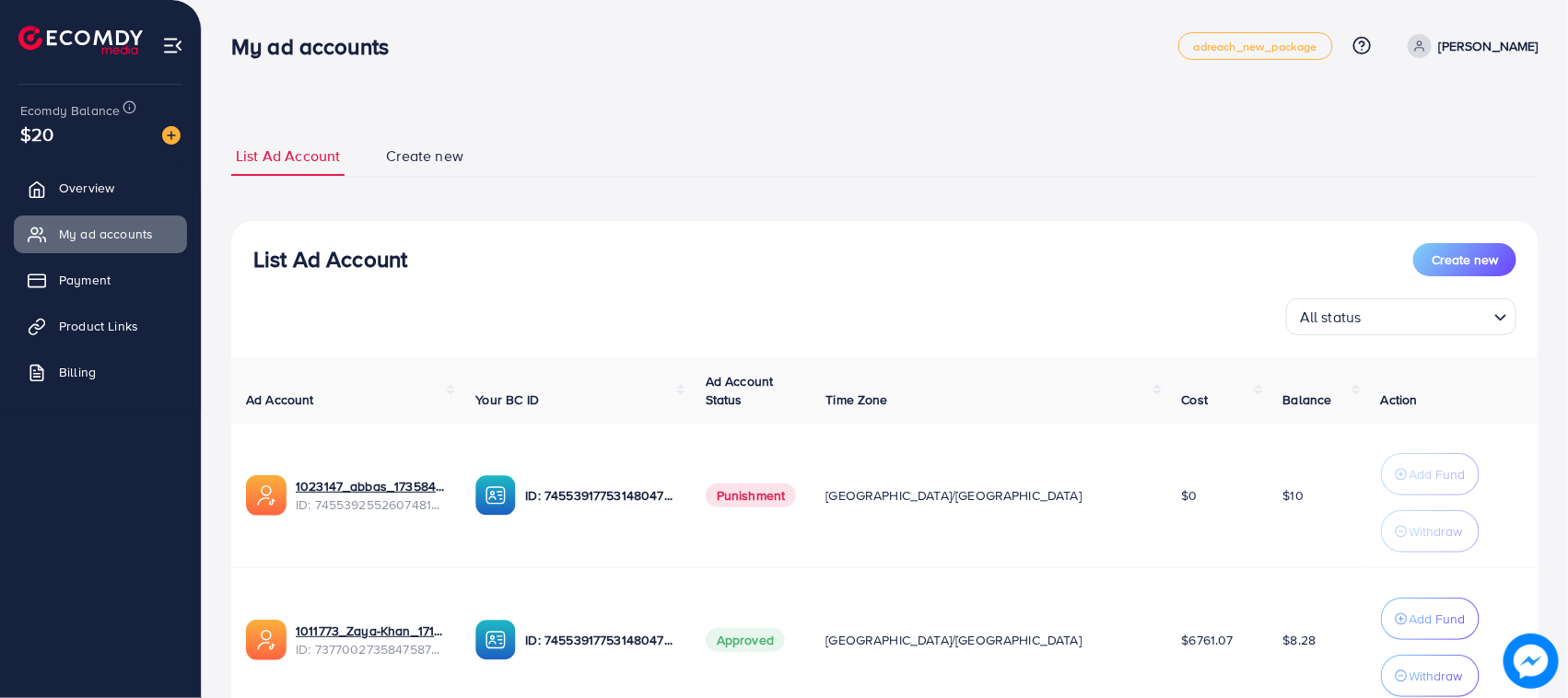
click at [362, 46] on h3 "My ad accounts" at bounding box center [317, 46] width 172 height 27
click at [402, 97] on div "List Ad Account Create new List Ad Account Create new All status Loading... Ad …" at bounding box center [885, 423] width 1366 height 846
drag, startPoint x: 9, startPoint y: 32, endPoint x: 947, endPoint y: 61, distance: 938.4
click at [924, 69] on div "My ad accounts adreach_new_package Help Center Contact Support Plans and Pricin…" at bounding box center [885, 46] width 1307 height 52
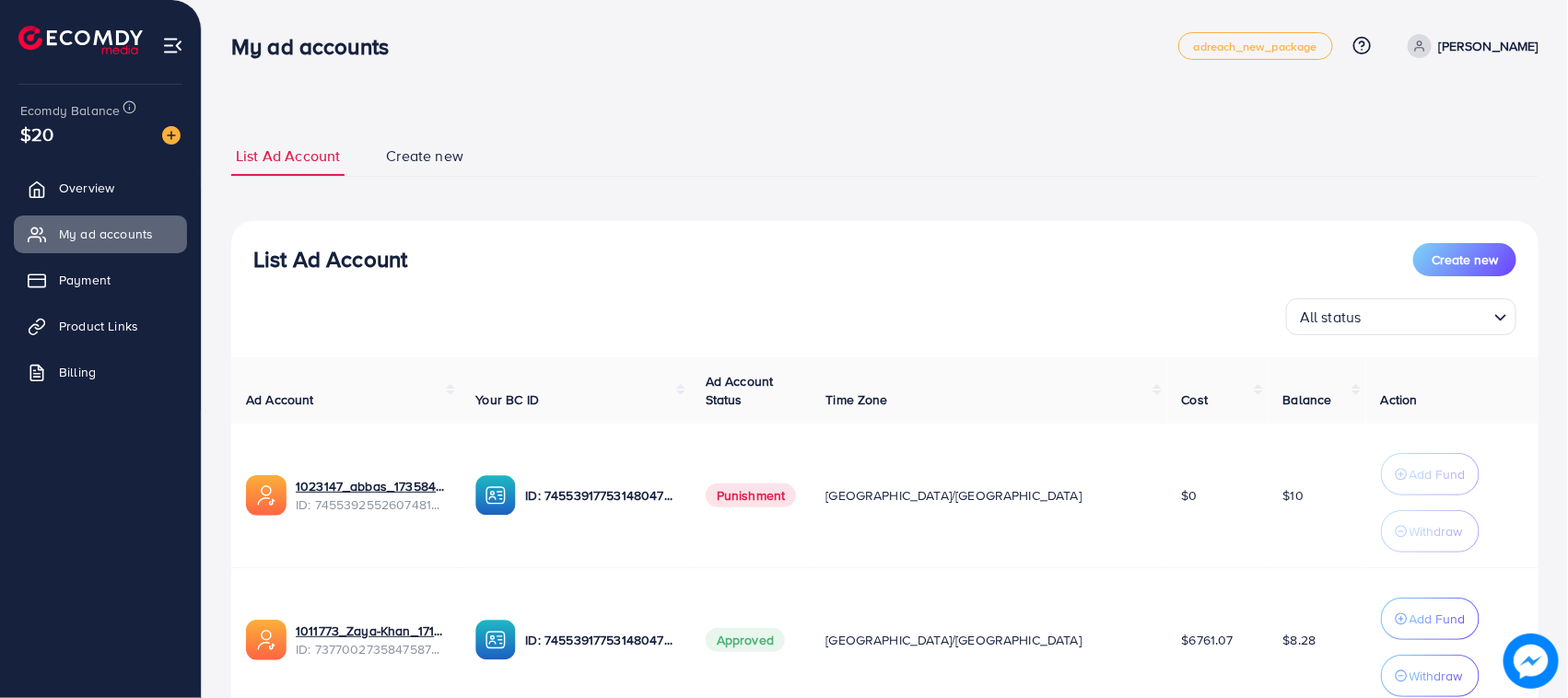
drag, startPoint x: 1025, startPoint y: 10, endPoint x: 741, endPoint y: 97, distance: 297.0
click at [753, 97] on div "List Ad Account Create new List Ad Account Create new All status Loading... Ad …" at bounding box center [885, 423] width 1366 height 846
click at [292, 57] on h3 "My ad accounts" at bounding box center [317, 46] width 172 height 27
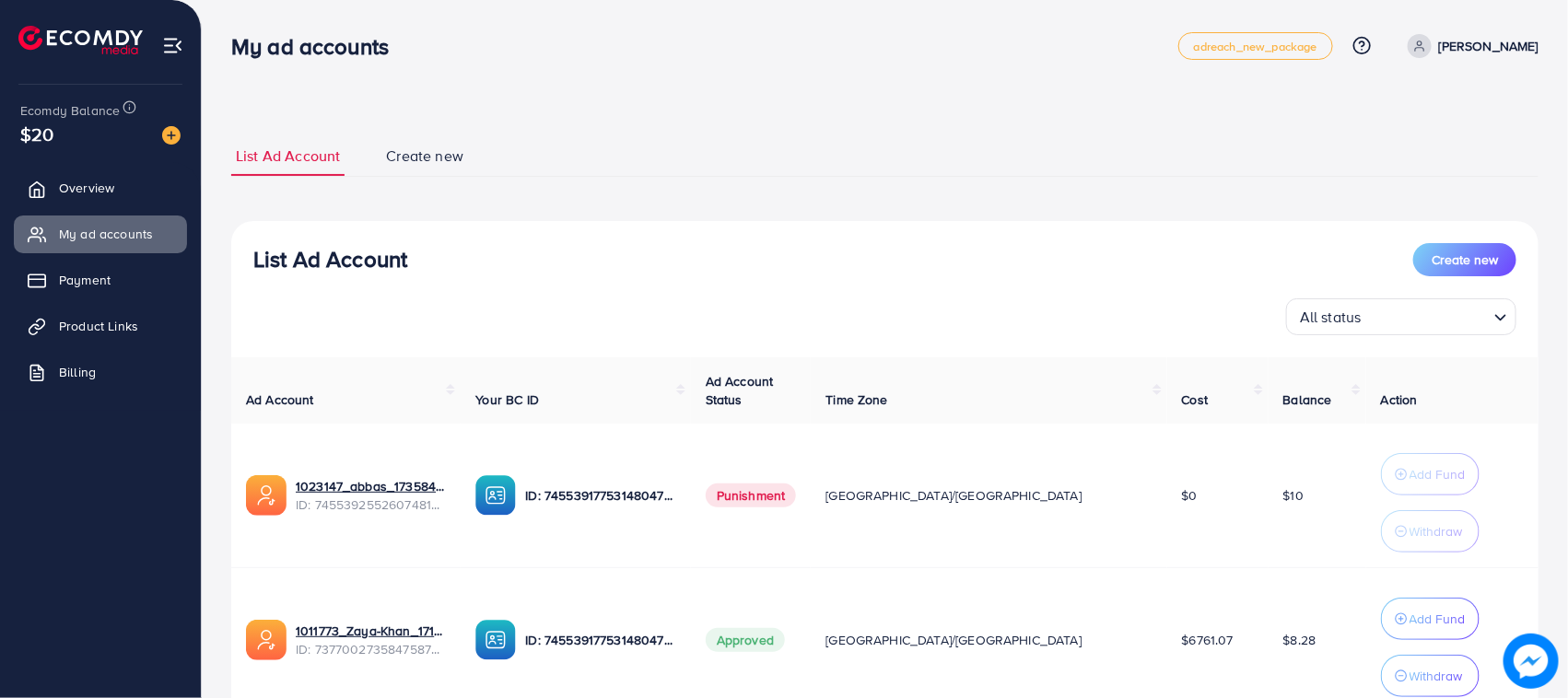
click at [316, 103] on div "List Ad Account Create new List Ad Account Create new All status Loading... Ad …" at bounding box center [885, 423] width 1366 height 846
drag, startPoint x: 236, startPoint y: 47, endPoint x: 399, endPoint y: 52, distance: 163.1
click at [399, 52] on h3 "My ad accounts" at bounding box center [317, 46] width 172 height 27
click at [355, 40] on h3 "My ad accounts" at bounding box center [317, 46] width 172 height 27
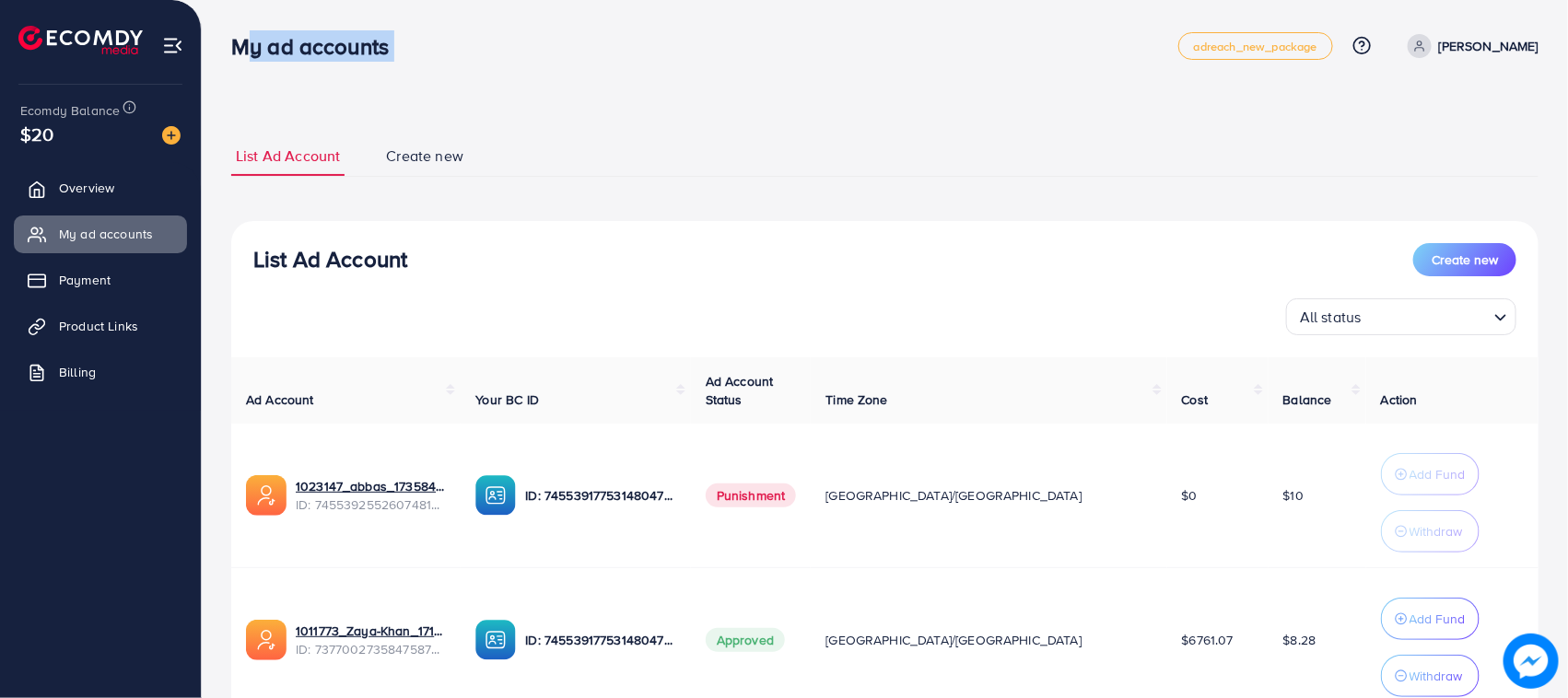
click at [355, 40] on h3 "My ad accounts" at bounding box center [317, 46] width 172 height 27
click at [398, 80] on div "List Ad Account Create new List Ad Account Create new All status Loading... Ad …" at bounding box center [885, 423] width 1366 height 846
click at [334, 51] on h3 "My ad accounts" at bounding box center [317, 46] width 172 height 27
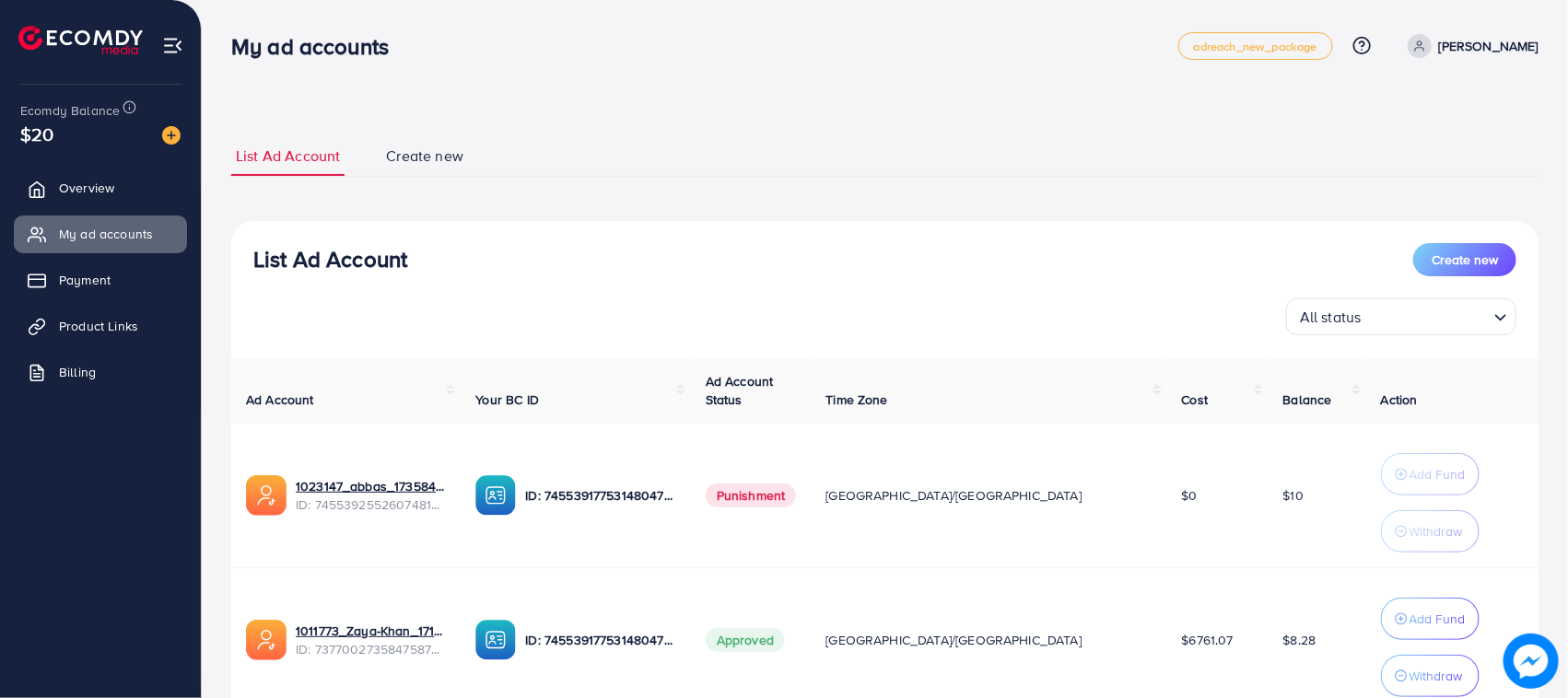
click at [346, 90] on div "List Ad Account Create new List Ad Account Create new All status Loading... Ad …" at bounding box center [885, 423] width 1366 height 846
click at [311, 42] on h3 "My ad accounts" at bounding box center [317, 46] width 172 height 27
click at [339, 95] on div "List Ad Account Create new List Ad Account Create new All status Loading... Ad …" at bounding box center [885, 423] width 1366 height 846
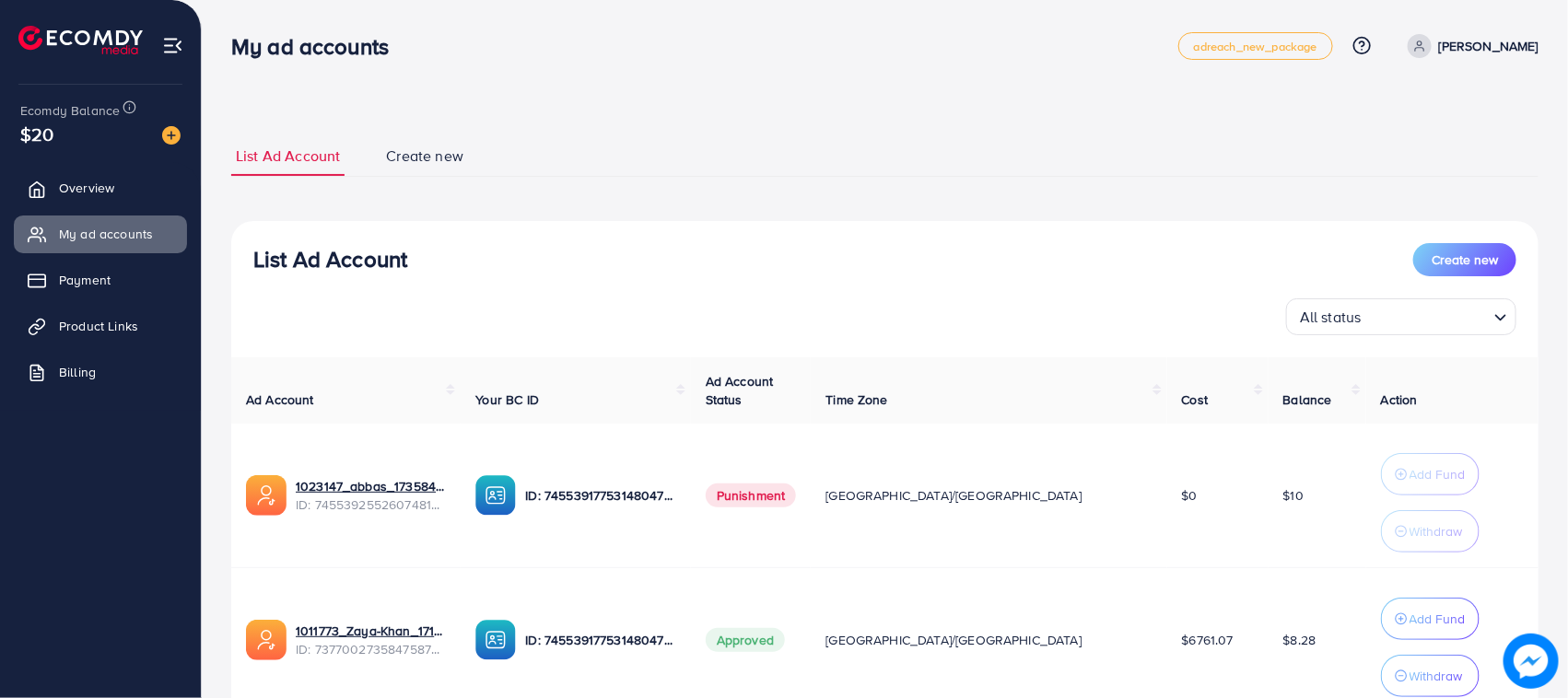
drag, startPoint x: 222, startPoint y: 43, endPoint x: 396, endPoint y: 43, distance: 174.0
click at [396, 43] on div "My ad accounts" at bounding box center [317, 46] width 202 height 27
click at [396, 43] on h3 "My ad accounts" at bounding box center [317, 46] width 172 height 27
drag, startPoint x: 338, startPoint y: 135, endPoint x: 357, endPoint y: 81, distance: 57.2
click at [585, 120] on div "List Ad Account Create new List Ad Account Create new All status Loading... Ad …" at bounding box center [885, 465] width 1307 height 702
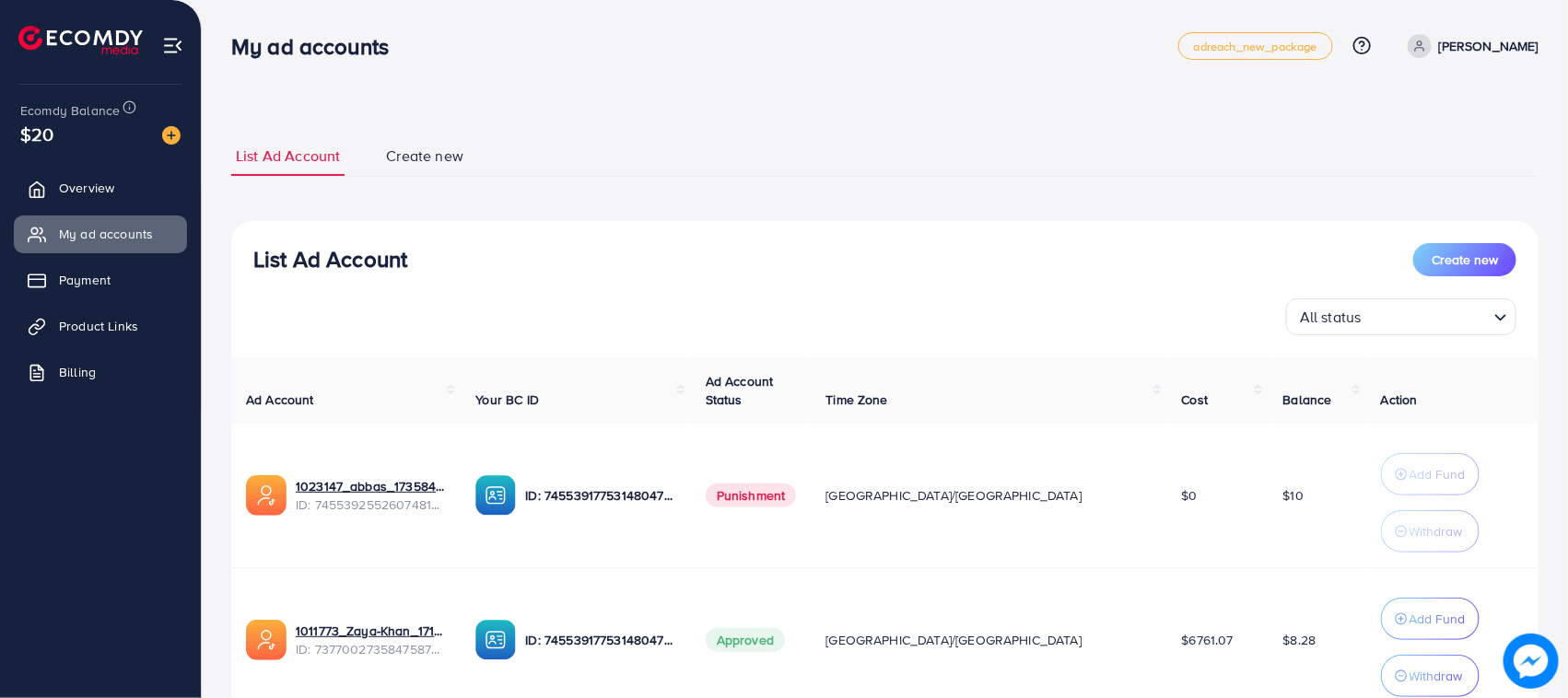
click at [288, 52] on h3 "My ad accounts" at bounding box center [317, 46] width 172 height 27
click at [287, 81] on div "List Ad Account Create new List Ad Account Create new All status Loading... Ad …" at bounding box center [885, 423] width 1366 height 846
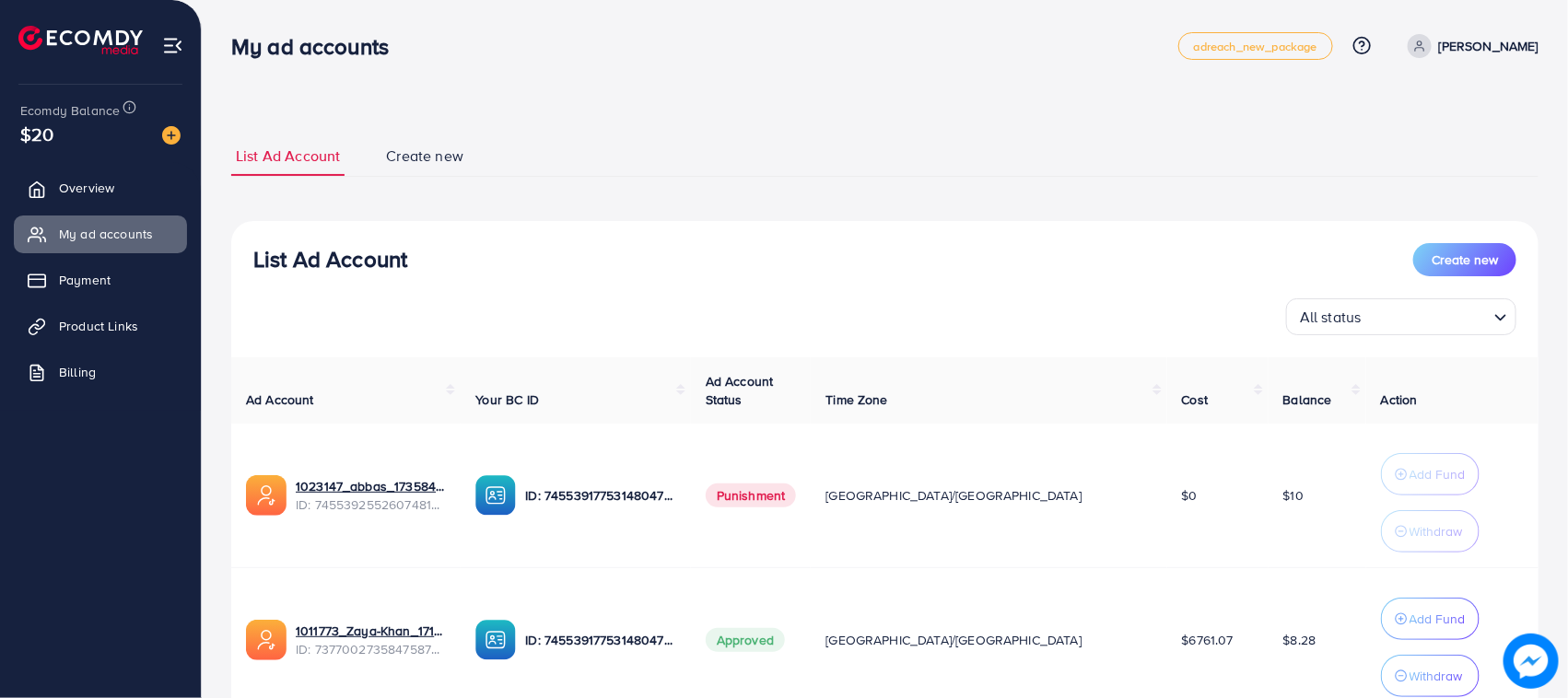
drag, startPoint x: 237, startPoint y: 38, endPoint x: 403, endPoint y: 46, distance: 166.2
click at [403, 46] on h3 "My ad accounts" at bounding box center [317, 46] width 172 height 27
click at [404, 46] on h3 "My ad accounts" at bounding box center [317, 46] width 172 height 27
drag, startPoint x: 404, startPoint y: 46, endPoint x: 254, endPoint y: 42, distance: 150.1
click at [266, 42] on h3 "My ad accounts" at bounding box center [317, 46] width 172 height 27
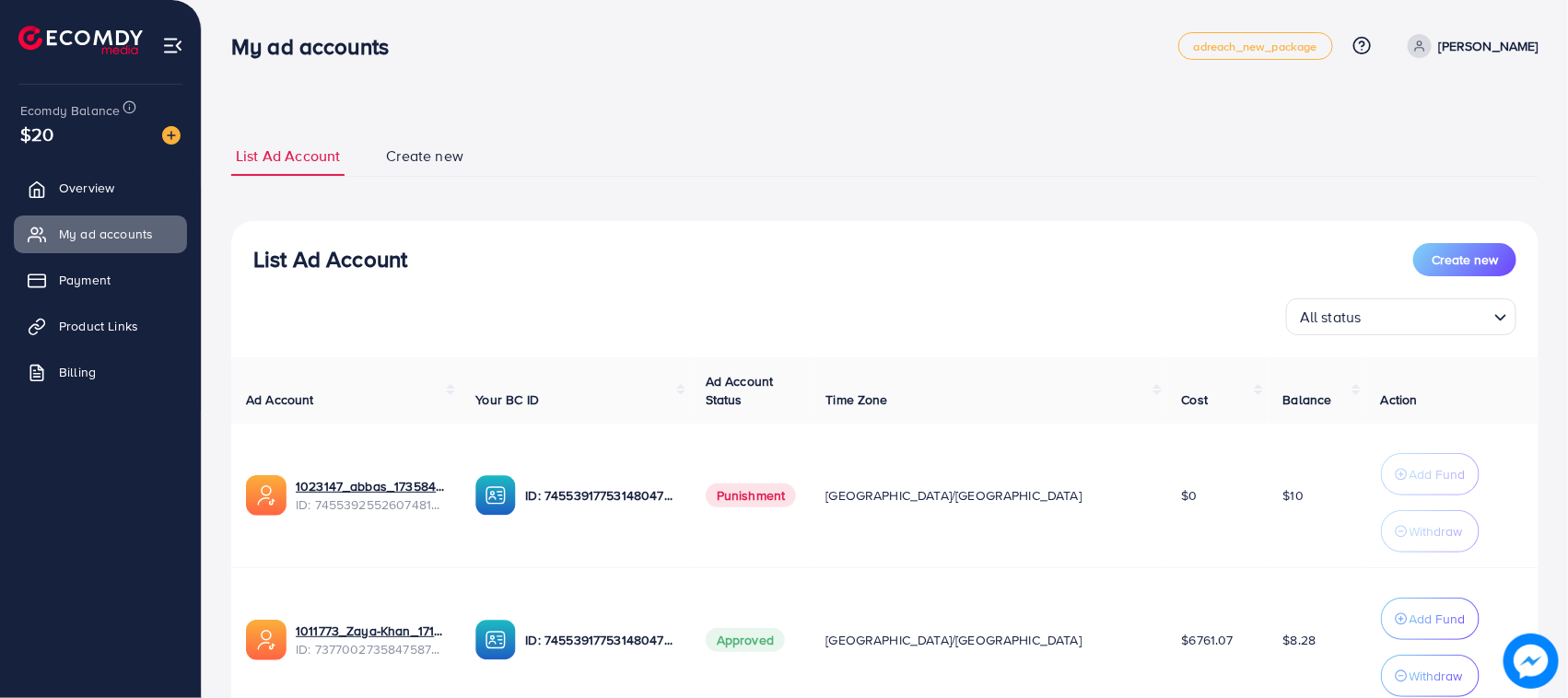
click at [243, 42] on h3 "My ad accounts" at bounding box center [317, 46] width 172 height 27
drag, startPoint x: 243, startPoint y: 42, endPoint x: 379, endPoint y: 43, distance: 136.0
click at [379, 43] on h3 "My ad accounts" at bounding box center [317, 46] width 172 height 27
click at [384, 95] on div "List Ad Account Create new List Ad Account Create new All status Loading... Ad …" at bounding box center [885, 423] width 1366 height 846
drag, startPoint x: 237, startPoint y: 46, endPoint x: 392, endPoint y: 56, distance: 155.3
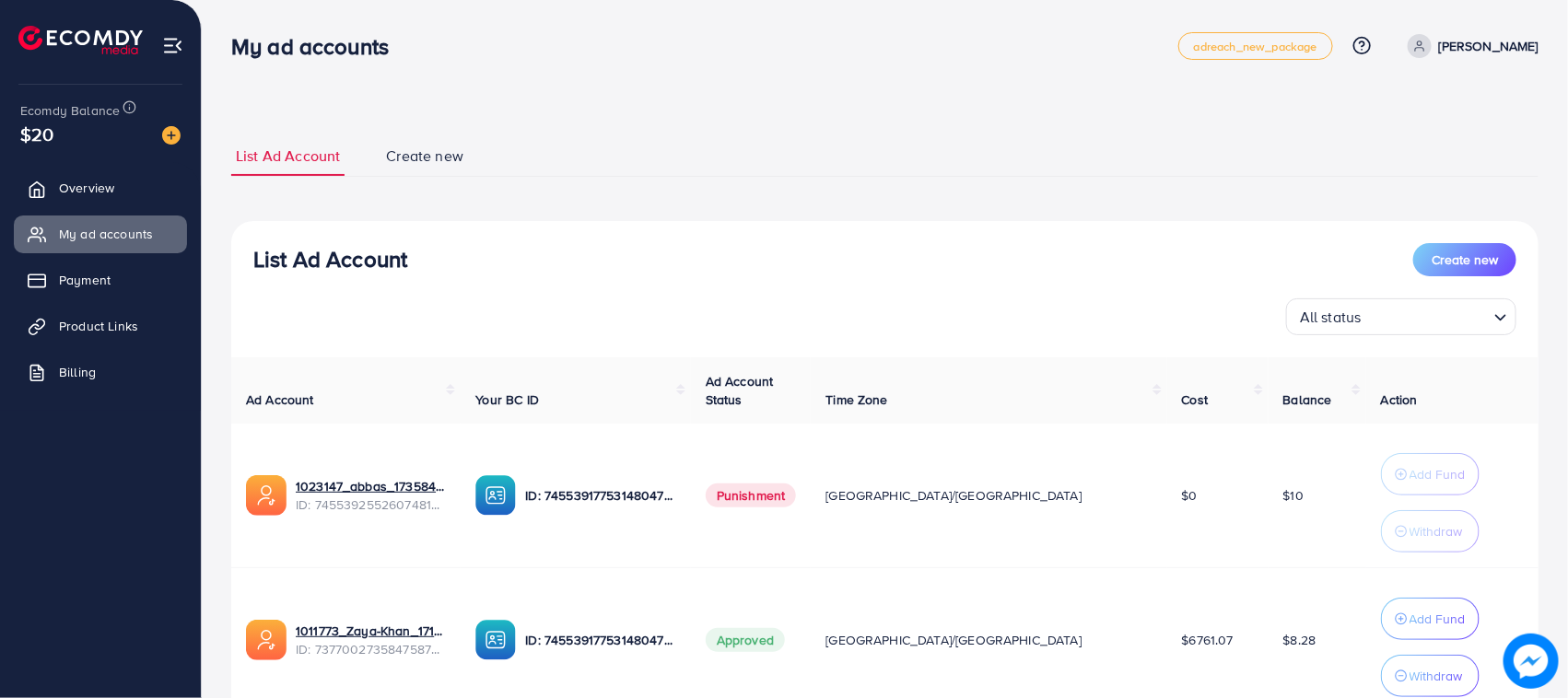
click at [392, 56] on h3 "My ad accounts" at bounding box center [317, 46] width 172 height 27
click at [390, 65] on div "My ad accounts adreach_new_package Help Center Contact Support Plans and Pricin…" at bounding box center [885, 46] width 1307 height 52
click at [315, 47] on h3 "My ad accounts" at bounding box center [317, 46] width 172 height 27
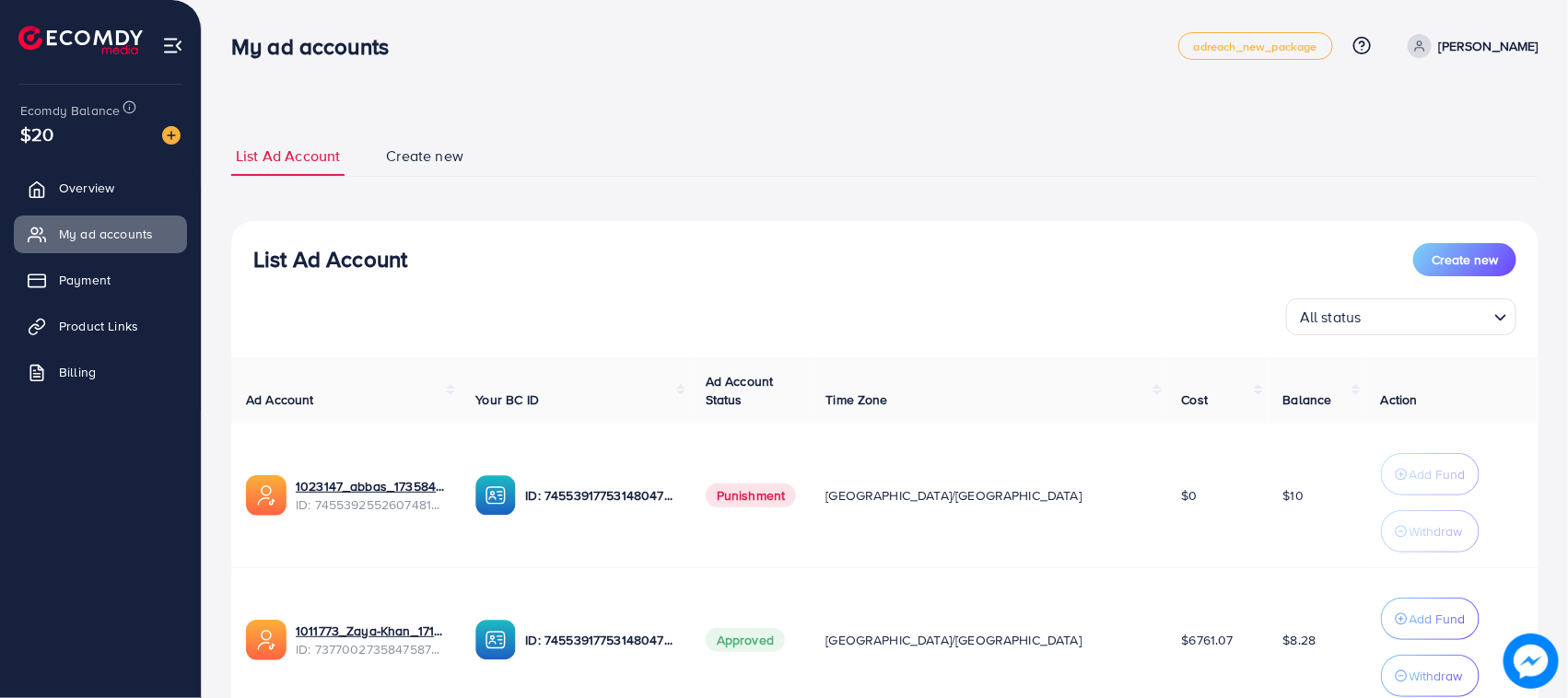
click at [334, 120] on div "List Ad Account Create new List Ad Account Create new All status Loading... Ad …" at bounding box center [885, 465] width 1307 height 702
drag, startPoint x: 236, startPoint y: 52, endPoint x: 392, endPoint y: 58, distance: 156.1
click at [392, 58] on h3 "My ad accounts" at bounding box center [317, 46] width 172 height 27
click at [394, 77] on nav "My ad accounts adreach_new_package Help Center Contact Support Plans and Pricin…" at bounding box center [885, 45] width 1307 height 66
drag, startPoint x: 238, startPoint y: 35, endPoint x: 387, endPoint y: 53, distance: 150.1
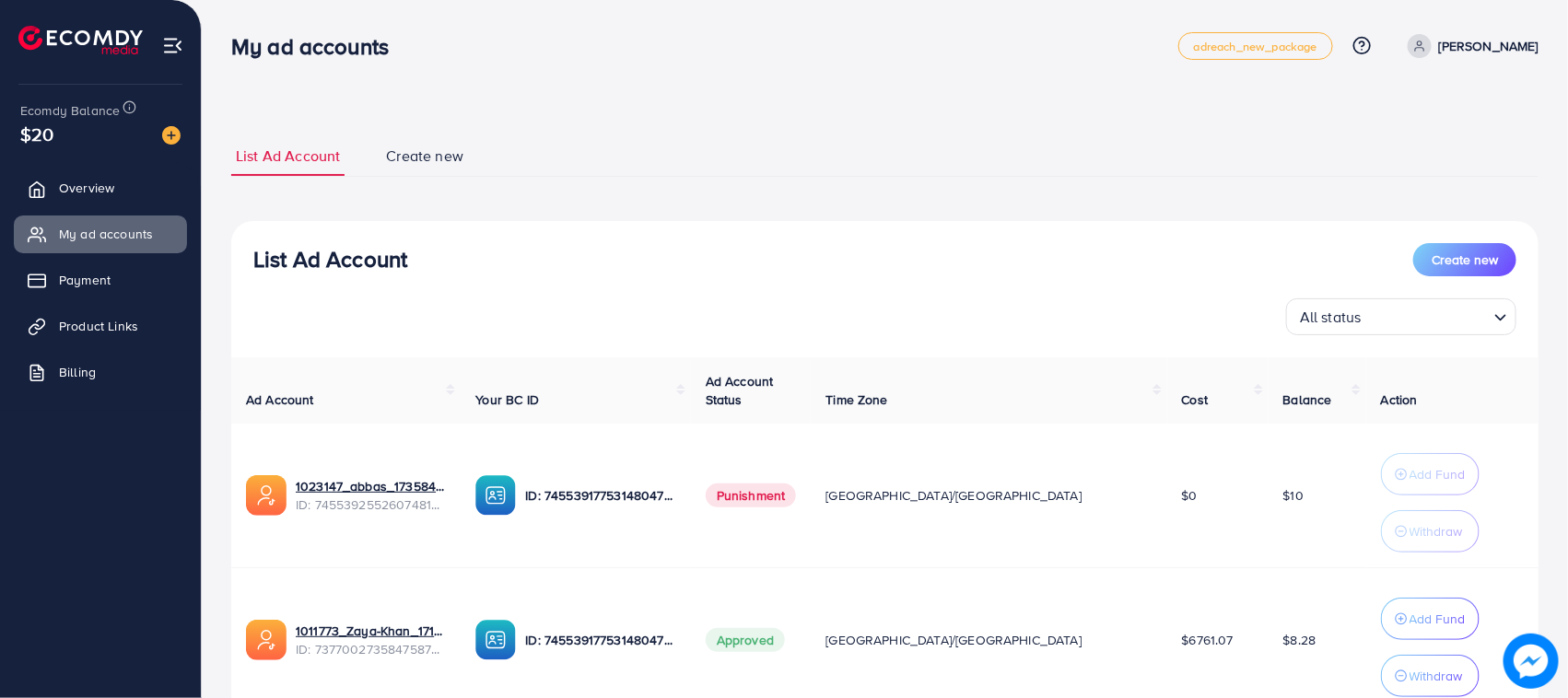
click at [387, 53] on h3 "My ad accounts" at bounding box center [317, 46] width 172 height 27
click at [382, 75] on nav "My ad accounts adreach_new_package Help Center Contact Support Plans and Pricin…" at bounding box center [885, 45] width 1307 height 66
drag, startPoint x: 236, startPoint y: 39, endPoint x: 397, endPoint y: 46, distance: 161.2
click at [397, 46] on h3 "My ad accounts" at bounding box center [317, 46] width 172 height 27
click at [385, 102] on div "List Ad Account Create new List Ad Account Create new All status Loading... Ad …" at bounding box center [885, 423] width 1366 height 846
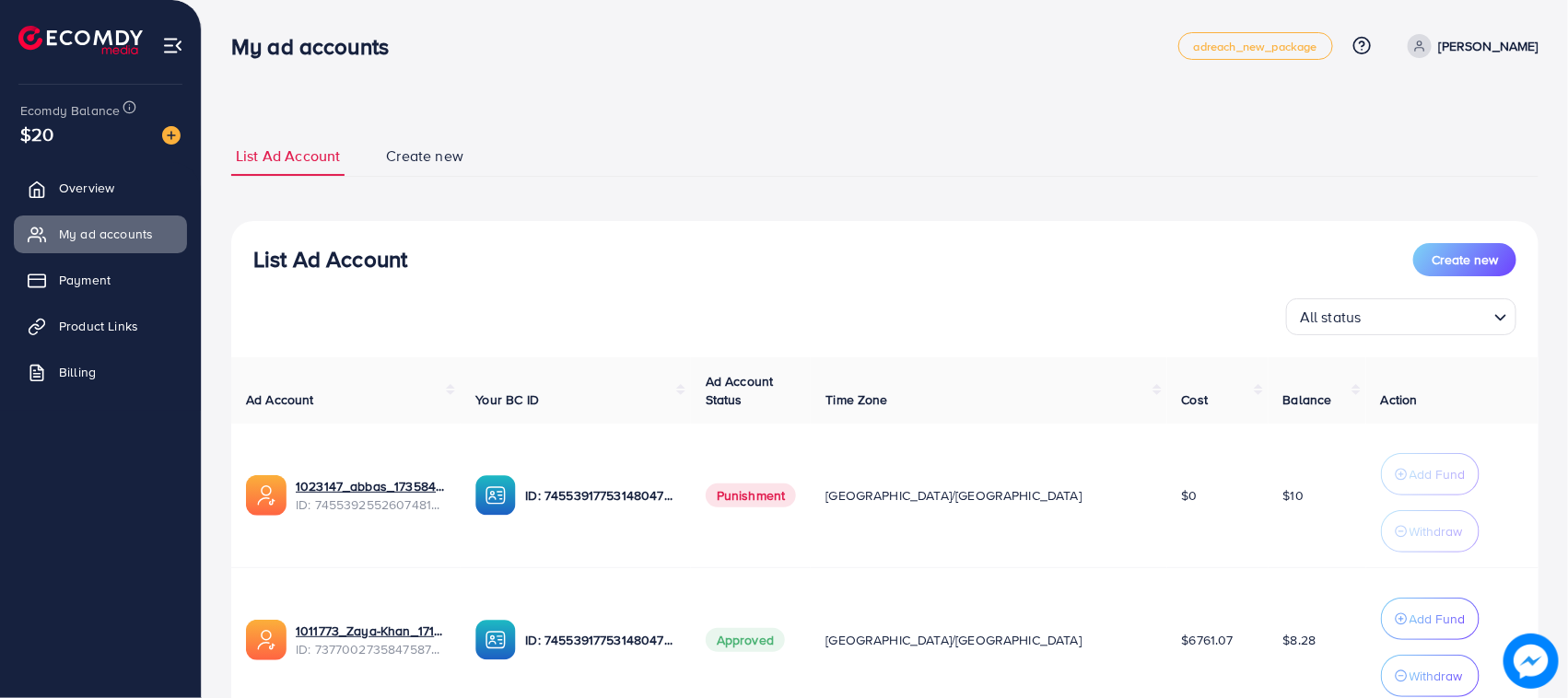
drag, startPoint x: 237, startPoint y: 60, endPoint x: 445, endPoint y: 79, distance: 208.9
click at [445, 79] on nav "My ad accounts adreach_new_package Help Center Contact Support Plans and Pricin…" at bounding box center [885, 45] width 1307 height 66
click at [375, 49] on h3 "My ad accounts" at bounding box center [317, 46] width 172 height 27
drag, startPoint x: 224, startPoint y: 40, endPoint x: 394, endPoint y: 47, distance: 170.1
click at [394, 47] on div "My ad accounts" at bounding box center [317, 46] width 202 height 27
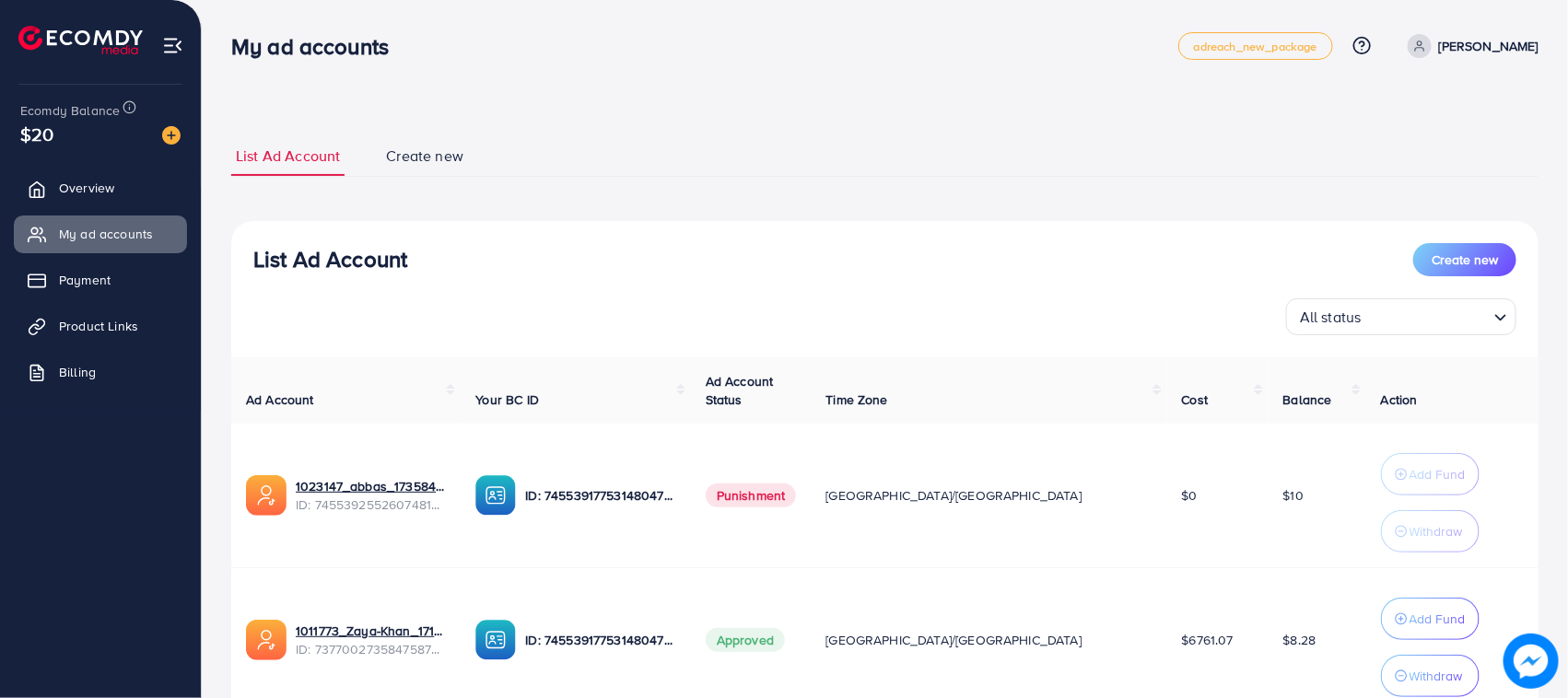
click at [394, 47] on h3 "My ad accounts" at bounding box center [317, 46] width 172 height 27
drag, startPoint x: 389, startPoint y: 49, endPoint x: 212, endPoint y: 26, distance: 178.5
click at [212, 26] on div "My ad accounts adreach_new_package Help Center Contact Support Plans and Pricin…" at bounding box center [784, 423] width 1568 height 846
click at [241, 53] on h3 "My ad accounts" at bounding box center [317, 46] width 172 height 27
drag, startPoint x: 241, startPoint y: 53, endPoint x: 357, endPoint y: 53, distance: 116.0
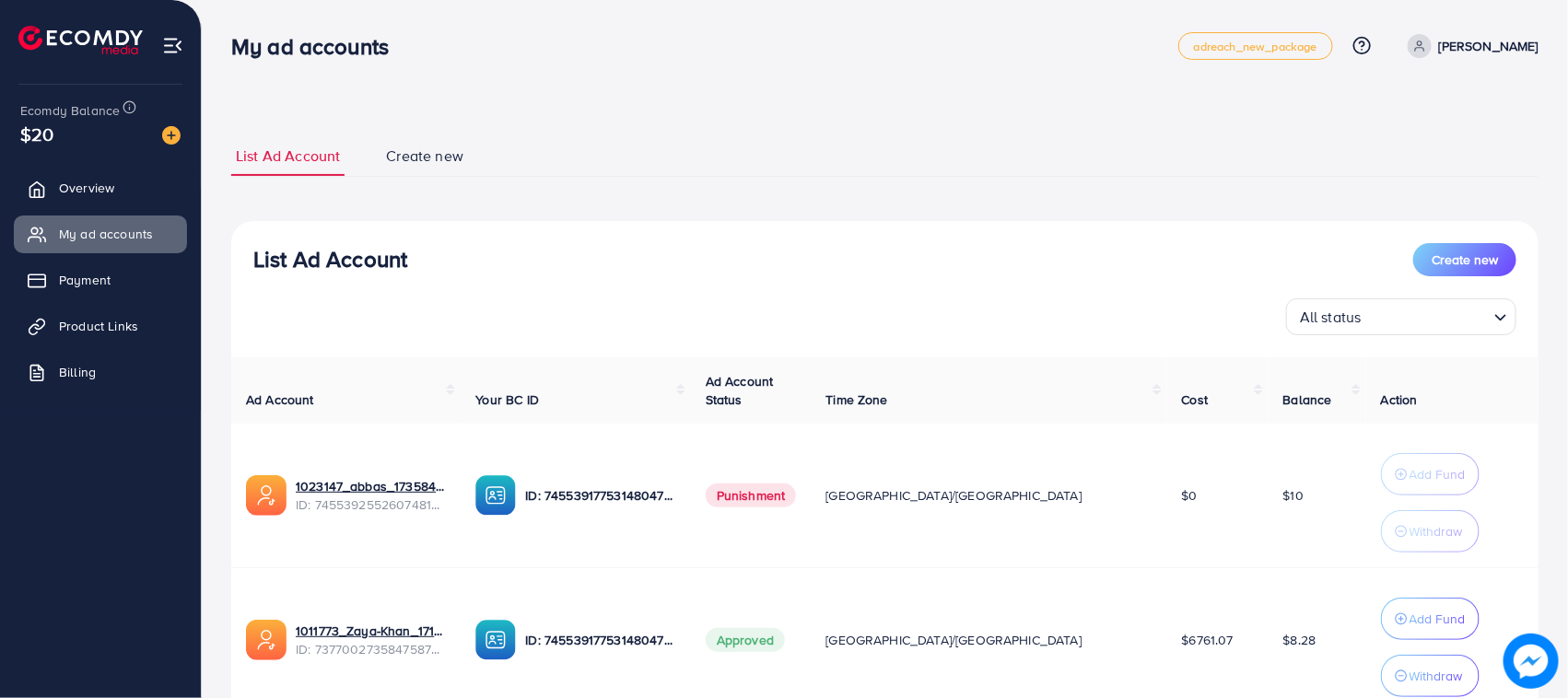
click at [357, 53] on h3 "My ad accounts" at bounding box center [317, 46] width 172 height 27
click at [351, 69] on div "My ad accounts adreach_new_package Help Center Contact Support Plans and Pricin…" at bounding box center [885, 46] width 1307 height 52
drag, startPoint x: 224, startPoint y: 52, endPoint x: 388, endPoint y: 51, distance: 164.0
click at [388, 51] on div "My ad accounts" at bounding box center [317, 46] width 202 height 27
click at [393, 70] on div "My ad accounts adreach_new_package Help Center Contact Support Plans and Pricin…" at bounding box center [885, 46] width 1307 height 52
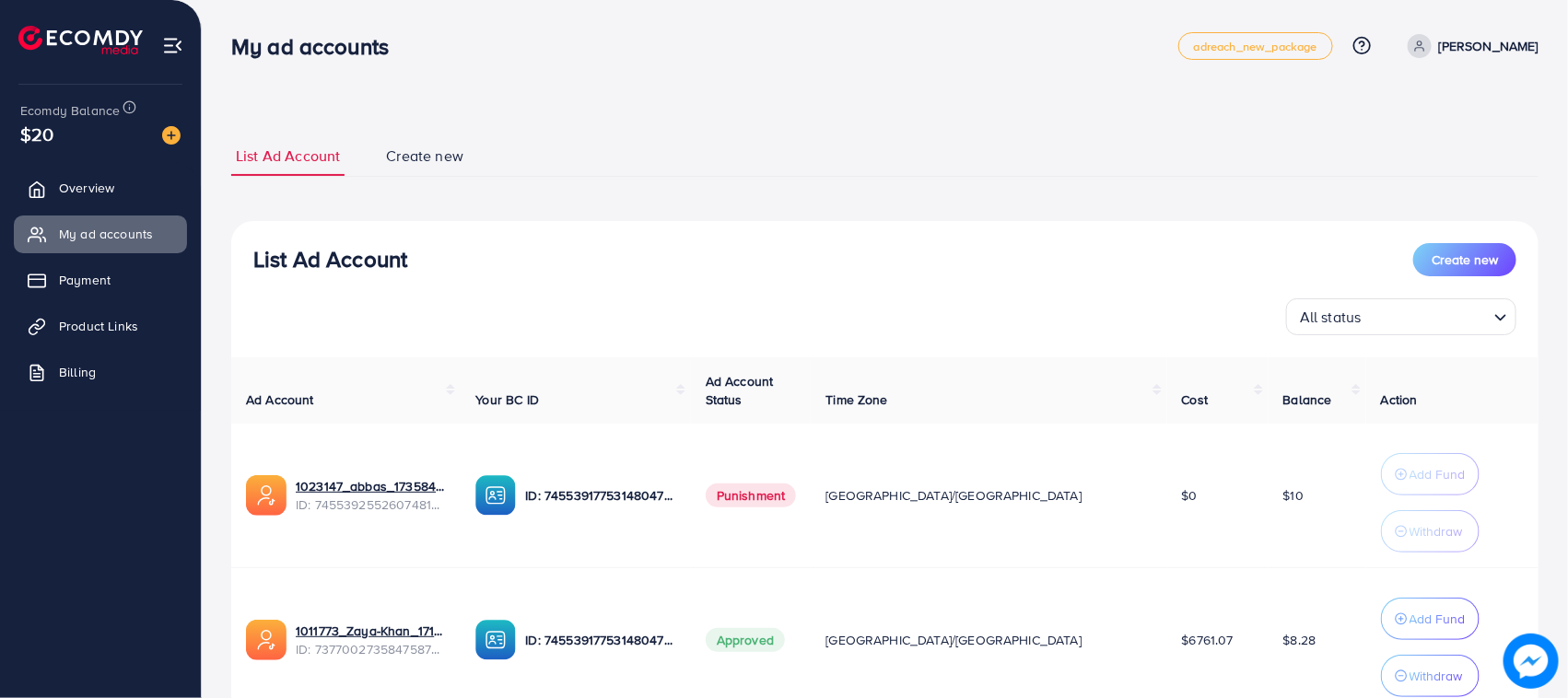
click at [314, 52] on h3 "My ad accounts" at bounding box center [317, 46] width 172 height 27
click at [314, 91] on div "List Ad Account Create new List Ad Account Create new All status Loading... Ad …" at bounding box center [885, 423] width 1366 height 846
drag, startPoint x: 240, startPoint y: 40, endPoint x: 419, endPoint y: 60, distance: 180.1
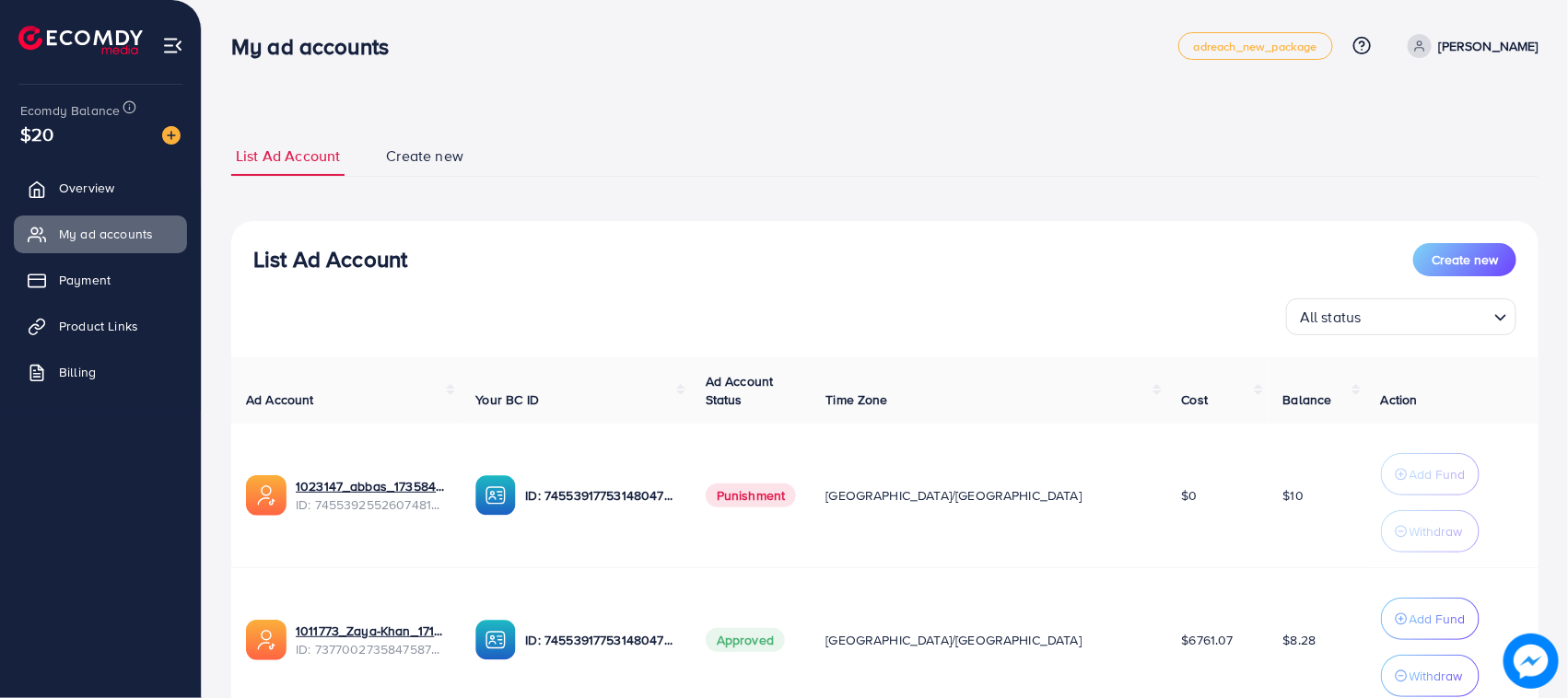
click at [419, 60] on div "My ad accounts adreach_new_package Help Center Contact Support Plans and Pricin…" at bounding box center [885, 46] width 1307 height 52
click at [404, 79] on nav "My ad accounts adreach_new_package Help Center Contact Support Plans and Pricin…" at bounding box center [885, 45] width 1307 height 66
drag, startPoint x: 229, startPoint y: 51, endPoint x: 398, endPoint y: 76, distance: 170.8
click at [382, 51] on div "My ad accounts" at bounding box center [317, 46] width 202 height 27
click at [398, 58] on h3 "My ad accounts" at bounding box center [317, 46] width 172 height 27
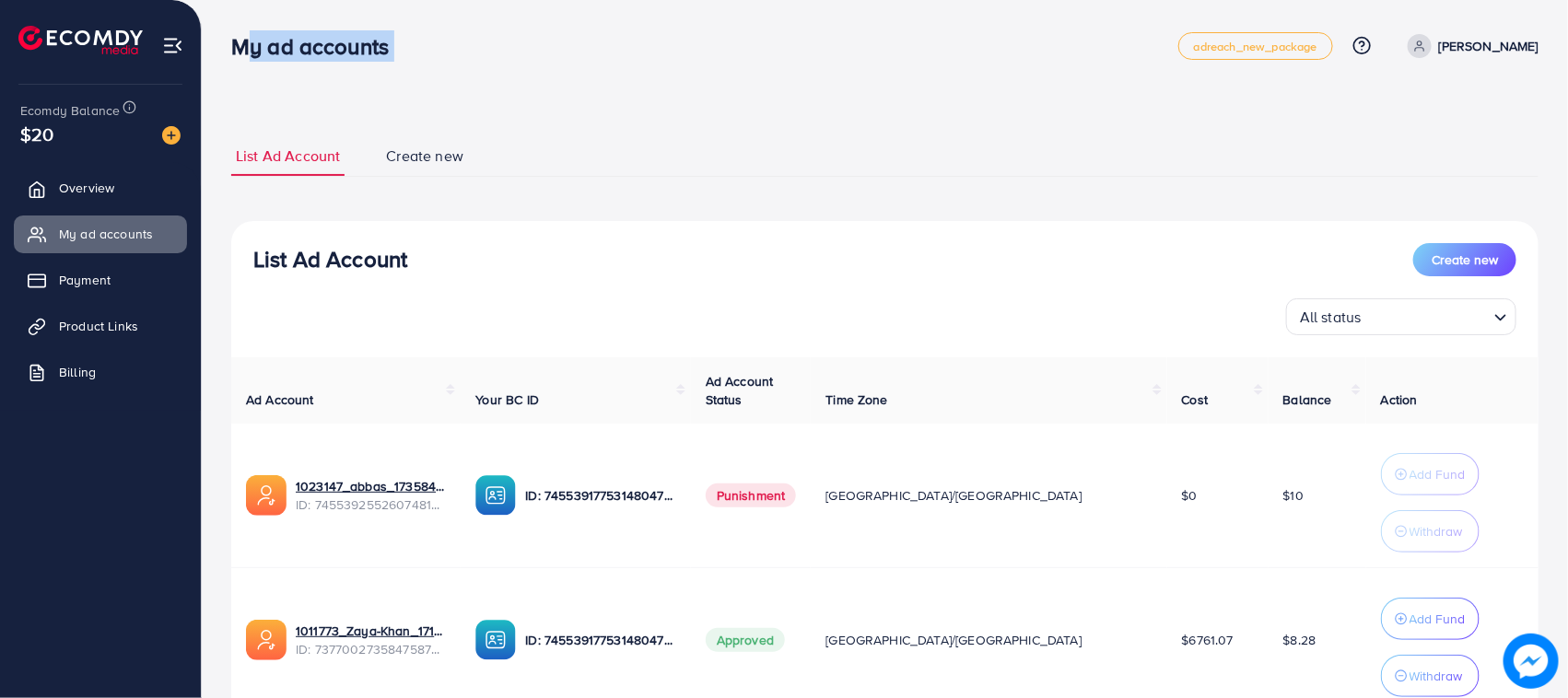
drag, startPoint x: 398, startPoint y: 58, endPoint x: 228, endPoint y: 46, distance: 170.4
click at [228, 46] on div "My ad accounts" at bounding box center [317, 46] width 202 height 27
drag, startPoint x: 228, startPoint y: 46, endPoint x: 375, endPoint y: 86, distance: 152.3
click at [374, 46] on div "My ad accounts" at bounding box center [317, 46] width 202 height 27
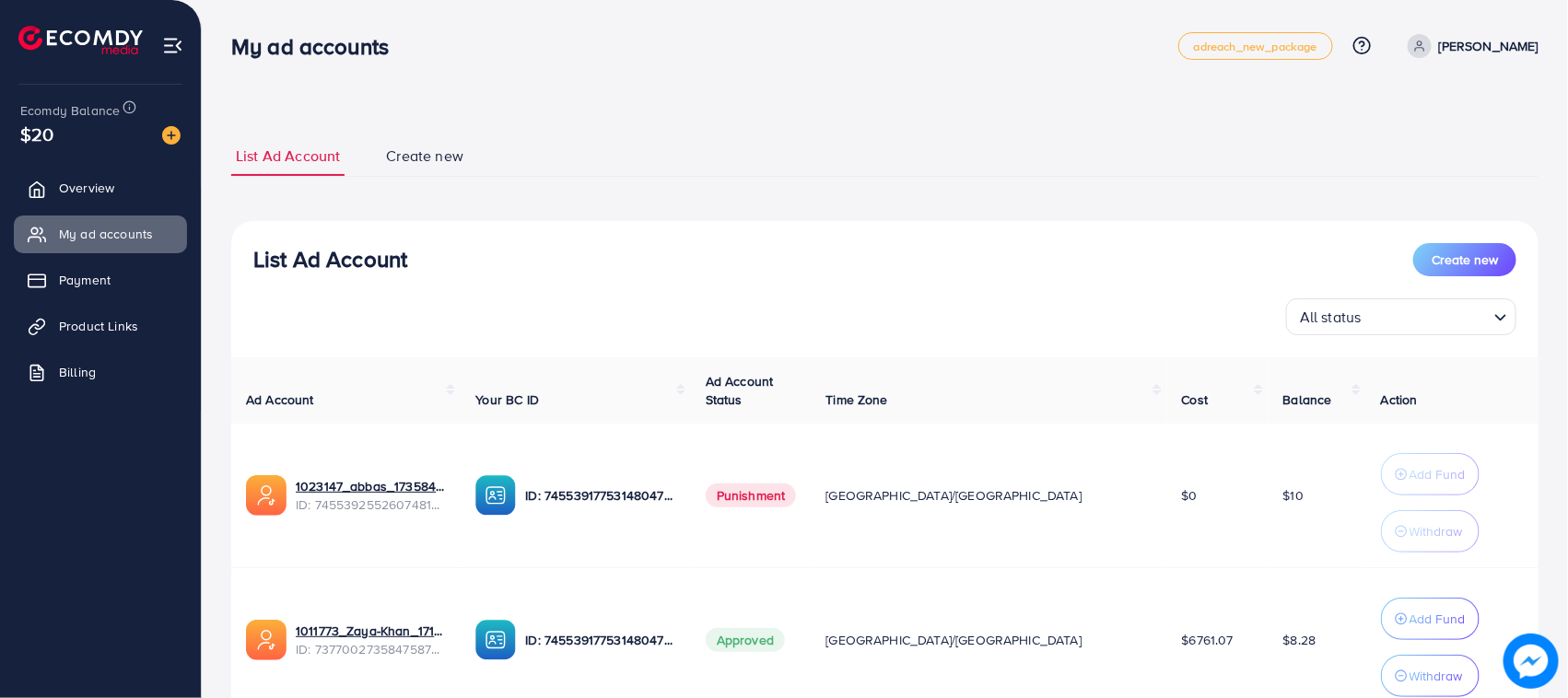
click at [375, 86] on div "List Ad Account Create new List Ad Account Create new All status Loading... Ad …" at bounding box center [885, 423] width 1366 height 846
drag, startPoint x: 245, startPoint y: 54, endPoint x: 390, endPoint y: 60, distance: 145.1
click at [390, 60] on div "My ad accounts adreach_new_package Help Center Contact Support Plans and Pricin…" at bounding box center [885, 46] width 1307 height 52
click at [393, 120] on div "List Ad Account Create new List Ad Account Create new All status Loading... Ad …" at bounding box center [885, 465] width 1307 height 702
drag, startPoint x: 396, startPoint y: 48, endPoint x: 210, endPoint y: 38, distance: 186.3
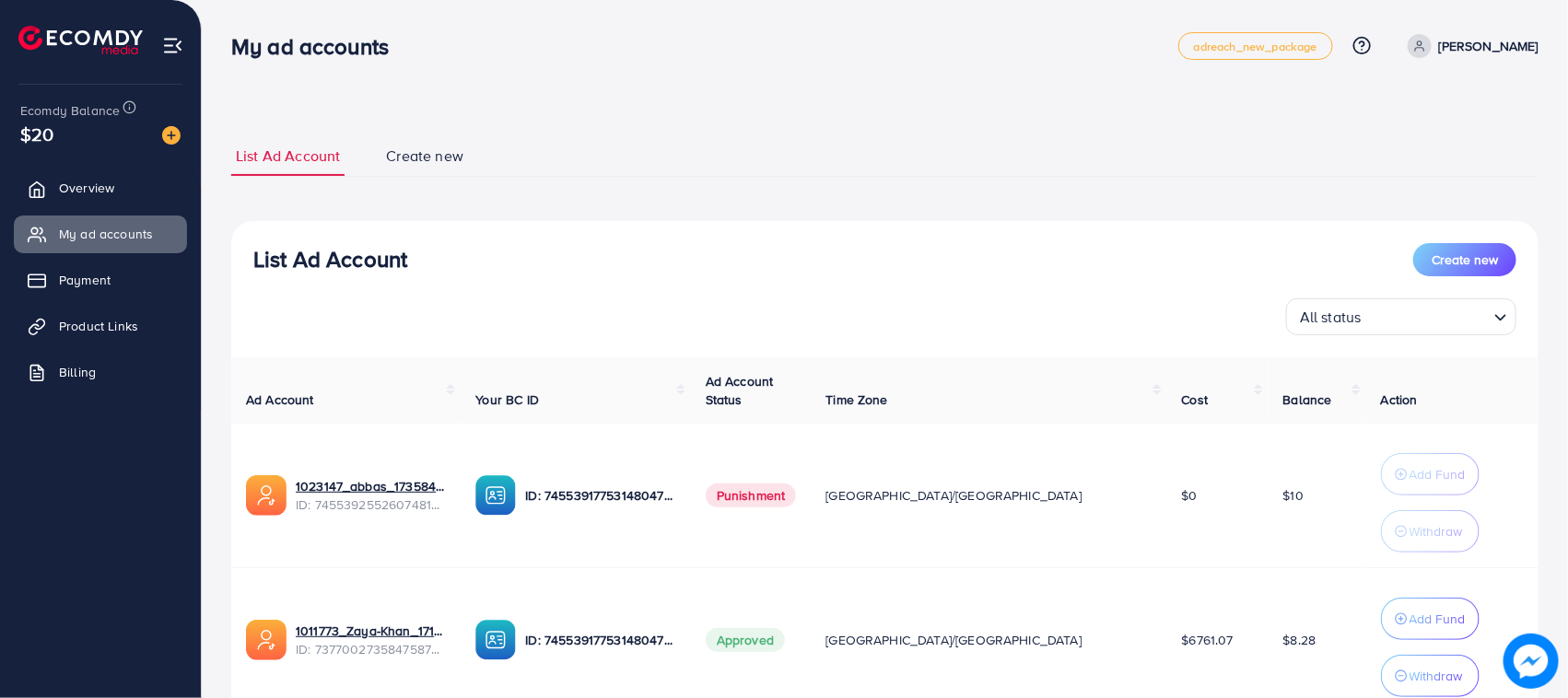
click at [210, 38] on div "My ad accounts adreach_new_package Help Center Contact Support Plans and Pricin…" at bounding box center [784, 423] width 1568 height 846
click at [210, 38] on div "List Ad Account Create new List Ad Account Create new All status Loading... Ad …" at bounding box center [885, 423] width 1366 height 846
drag, startPoint x: 236, startPoint y: 46, endPoint x: 412, endPoint y: 66, distance: 177.1
click at [412, 66] on div "My ad accounts adreach_new_package Help Center Contact Support Plans and Pricin…" at bounding box center [885, 46] width 1307 height 52
click at [397, 74] on nav "My ad accounts adreach_new_package Help Center Contact Support Plans and Pricin…" at bounding box center [885, 45] width 1307 height 66
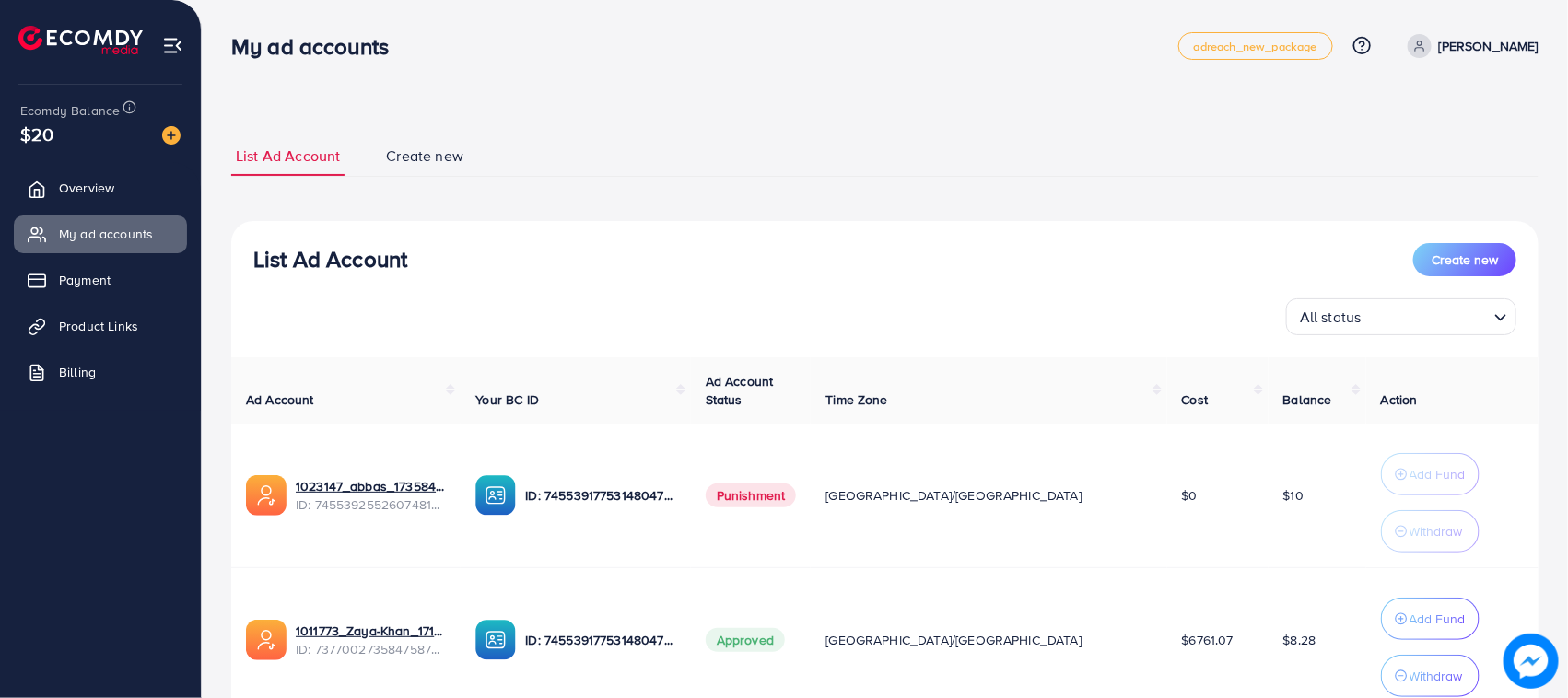
drag, startPoint x: 237, startPoint y: 44, endPoint x: 422, endPoint y: 72, distance: 187.1
click at [422, 72] on nav "My ad accounts adreach_new_package Help Center Contact Support Plans and Pricin…" at bounding box center [885, 45] width 1307 height 66
click at [387, 68] on div "My ad accounts adreach_new_package Help Center Contact Support Plans and Pricin…" at bounding box center [885, 46] width 1307 height 52
click at [346, 46] on h3 "My ad accounts" at bounding box center [317, 46] width 172 height 27
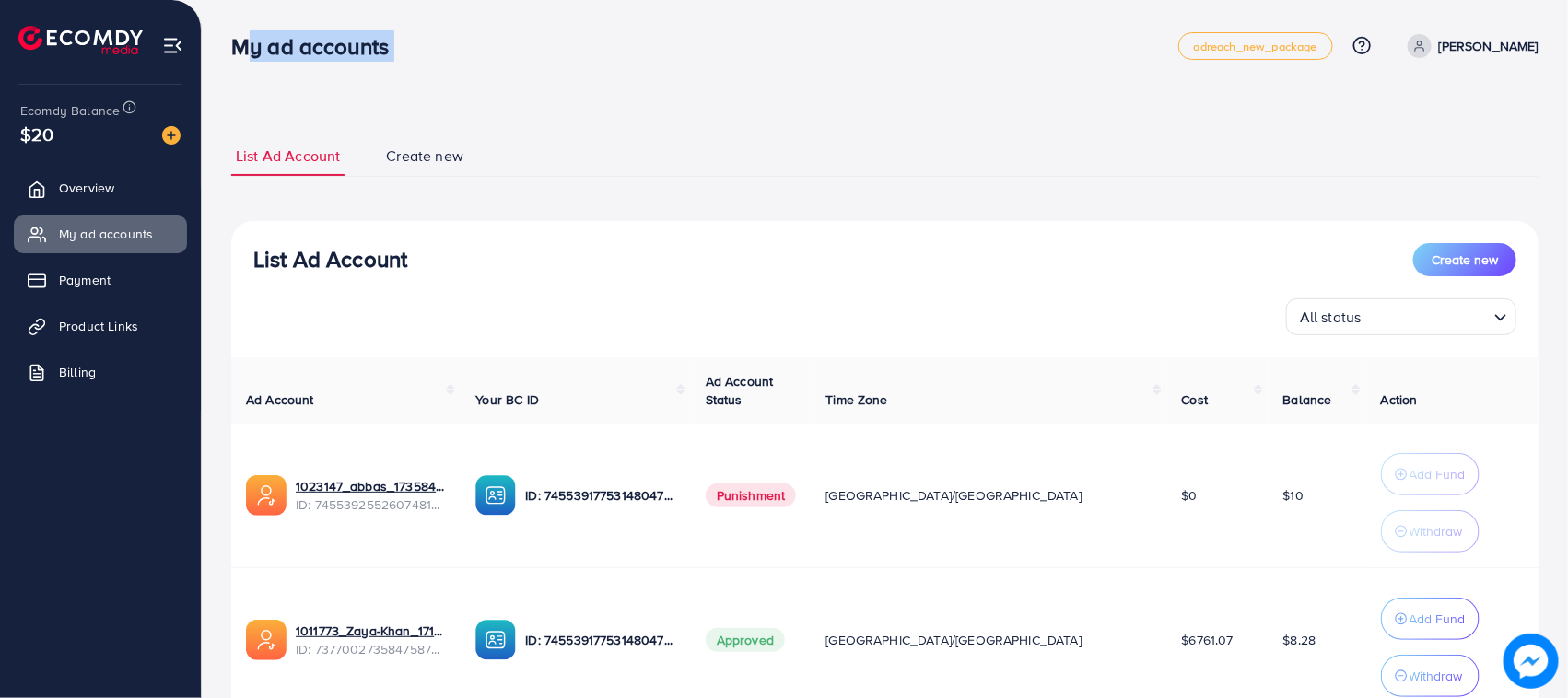
click at [346, 46] on h3 "My ad accounts" at bounding box center [317, 46] width 172 height 27
click at [341, 93] on div "List Ad Account Create new List Ad Account Create new All status Loading... Ad …" at bounding box center [885, 423] width 1366 height 846
click at [325, 52] on h3 "My ad accounts" at bounding box center [317, 46] width 172 height 27
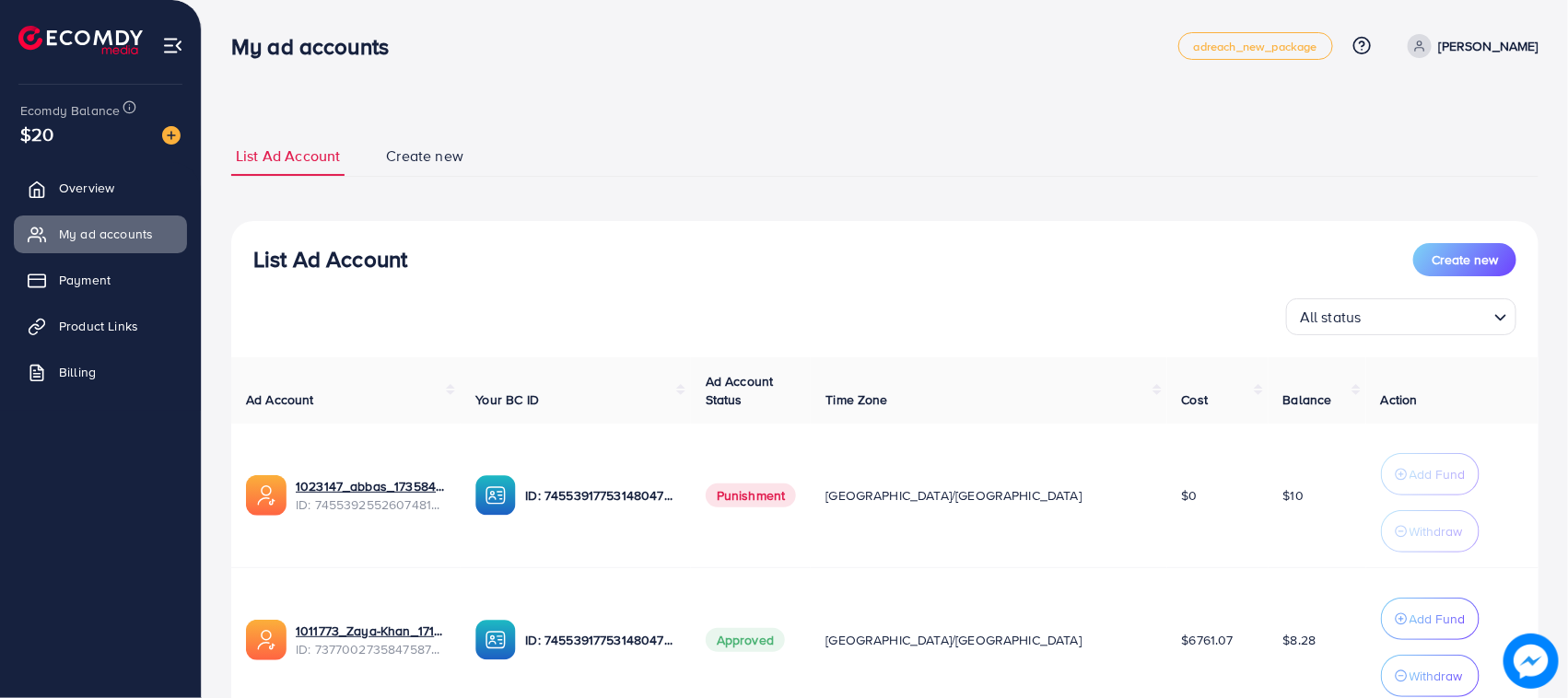
click at [334, 95] on div "List Ad Account Create new List Ad Account Create new All status Loading... Ad …" at bounding box center [885, 423] width 1366 height 846
drag, startPoint x: 241, startPoint y: 49, endPoint x: 392, endPoint y: 57, distance: 151.2
click at [392, 57] on h3 "My ad accounts" at bounding box center [317, 46] width 172 height 27
click at [373, 84] on div "List Ad Account Create new List Ad Account Create new All status Loading... Ad …" at bounding box center [885, 423] width 1366 height 846
drag, startPoint x: 237, startPoint y: 49, endPoint x: 429, endPoint y: 54, distance: 192.1
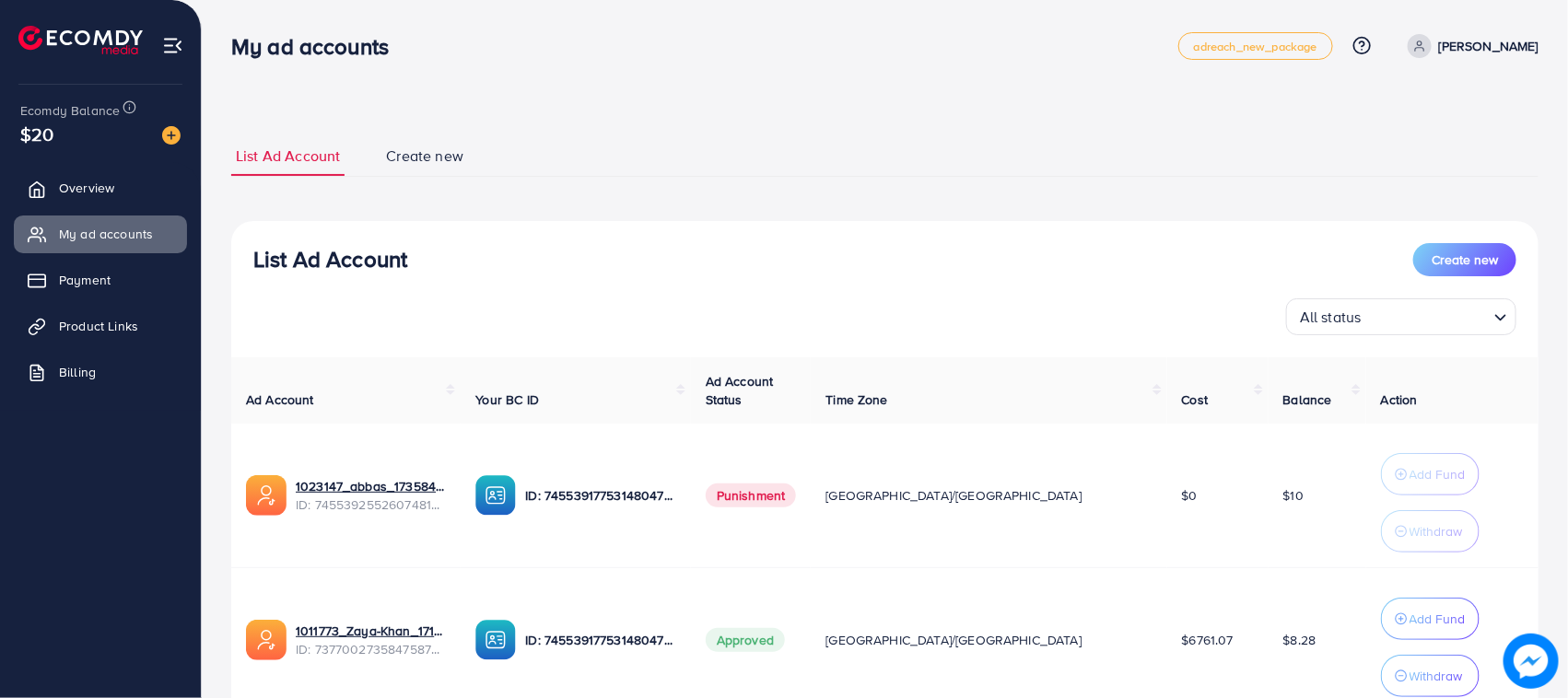
click at [429, 54] on div "My ad accounts" at bounding box center [704, 46] width 947 height 27
click at [427, 56] on div "My ad accounts" at bounding box center [704, 46] width 947 height 27
drag, startPoint x: 0, startPoint y: 61, endPoint x: 628, endPoint y: 63, distance: 628.0
click at [776, 85] on div "List Ad Account Create new List Ad Account Create new All status Loading... Ad …" at bounding box center [885, 423] width 1366 height 846
click at [258, 63] on div "My ad accounts adreach_new_package Help Center Contact Support Plans and Pricin…" at bounding box center [885, 46] width 1307 height 52
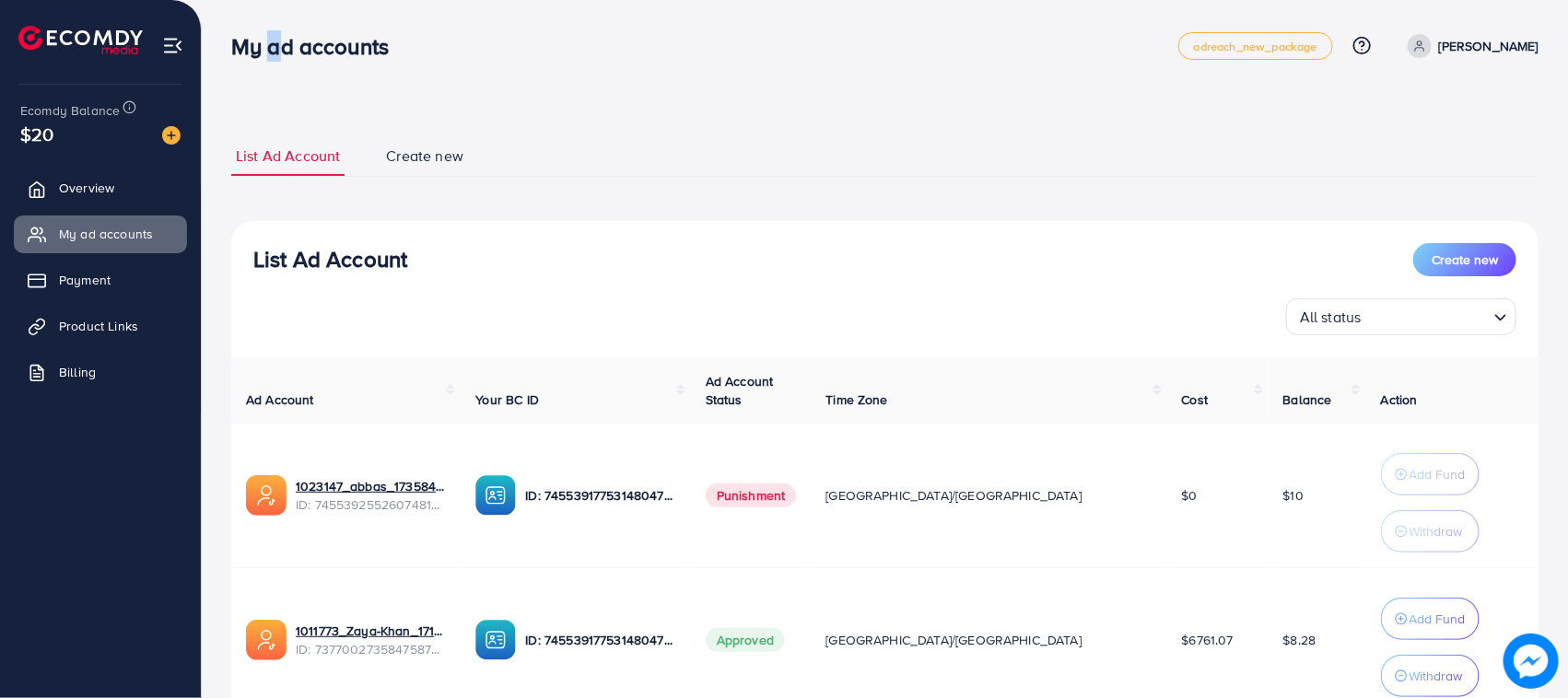
click at [258, 63] on div "My ad accounts adreach_new_package Help Center Contact Support Plans and Pricin…" at bounding box center [885, 46] width 1307 height 52
click at [322, 99] on div "List Ad Account Create new List Ad Account Create new All status Loading... Ad …" at bounding box center [885, 423] width 1366 height 846
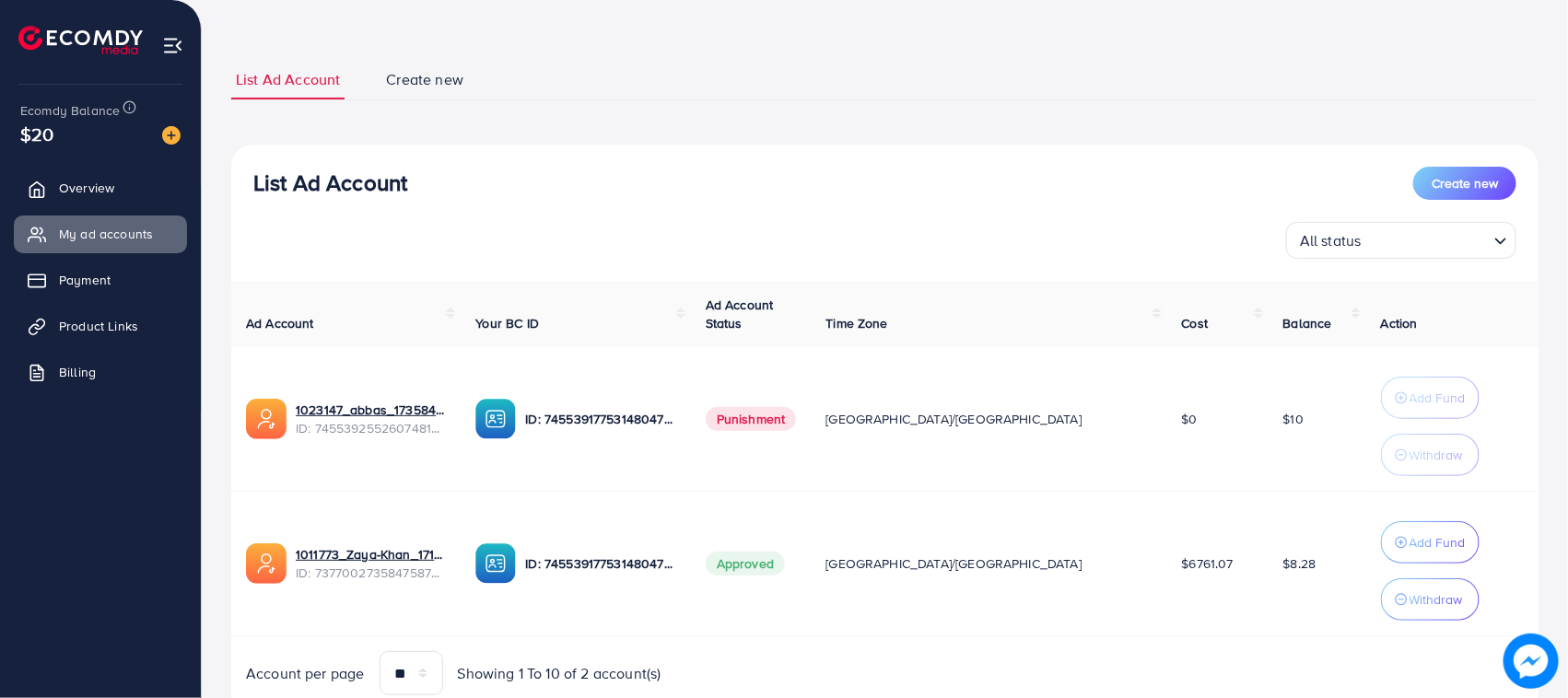
scroll to position [149, 0]
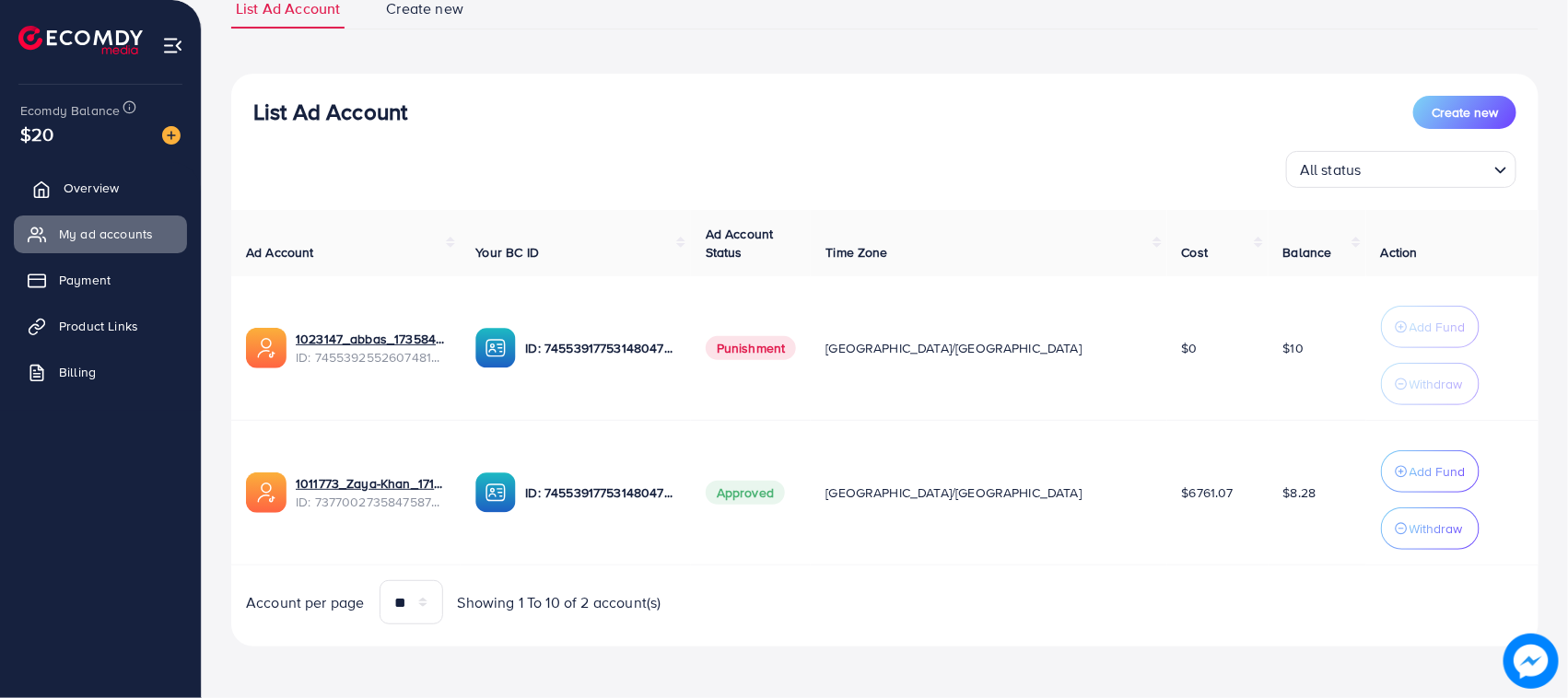
drag, startPoint x: 108, startPoint y: 185, endPoint x: 115, endPoint y: 195, distance: 12.2
click at [107, 185] on span "Overview" at bounding box center [92, 188] width 56 height 19
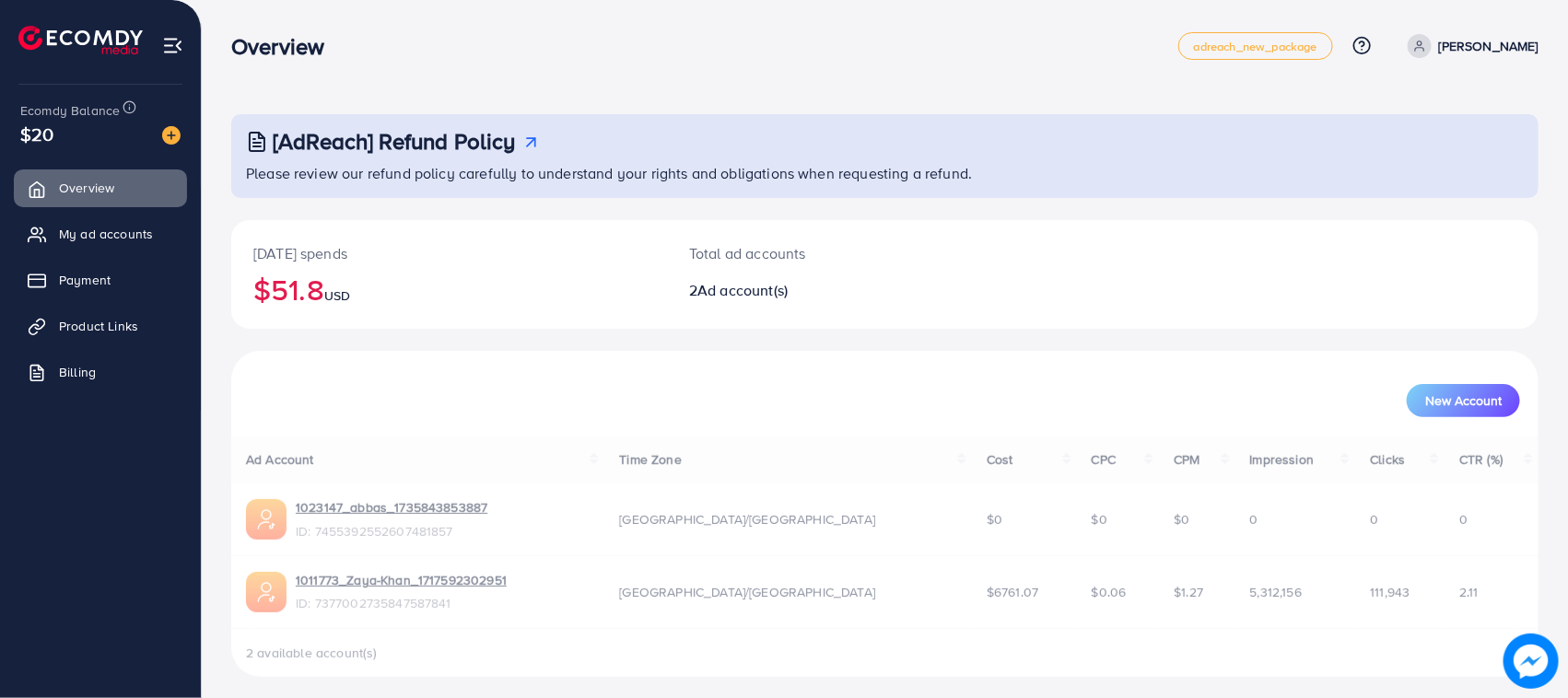
click at [130, 214] on ul "Overview My ad accounts Payment Product Links Billing" at bounding box center [100, 286] width 201 height 248
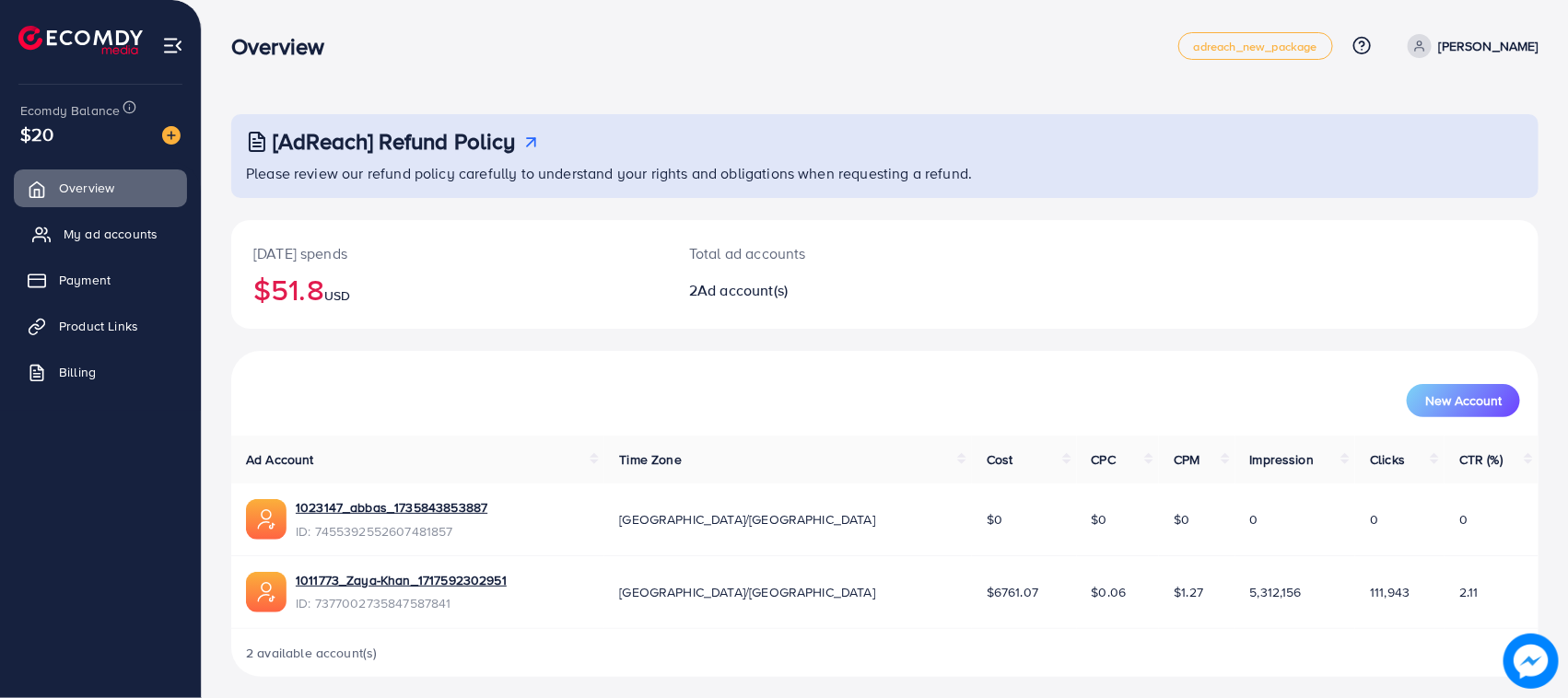
click at [148, 218] on link "My ad accounts" at bounding box center [100, 234] width 173 height 37
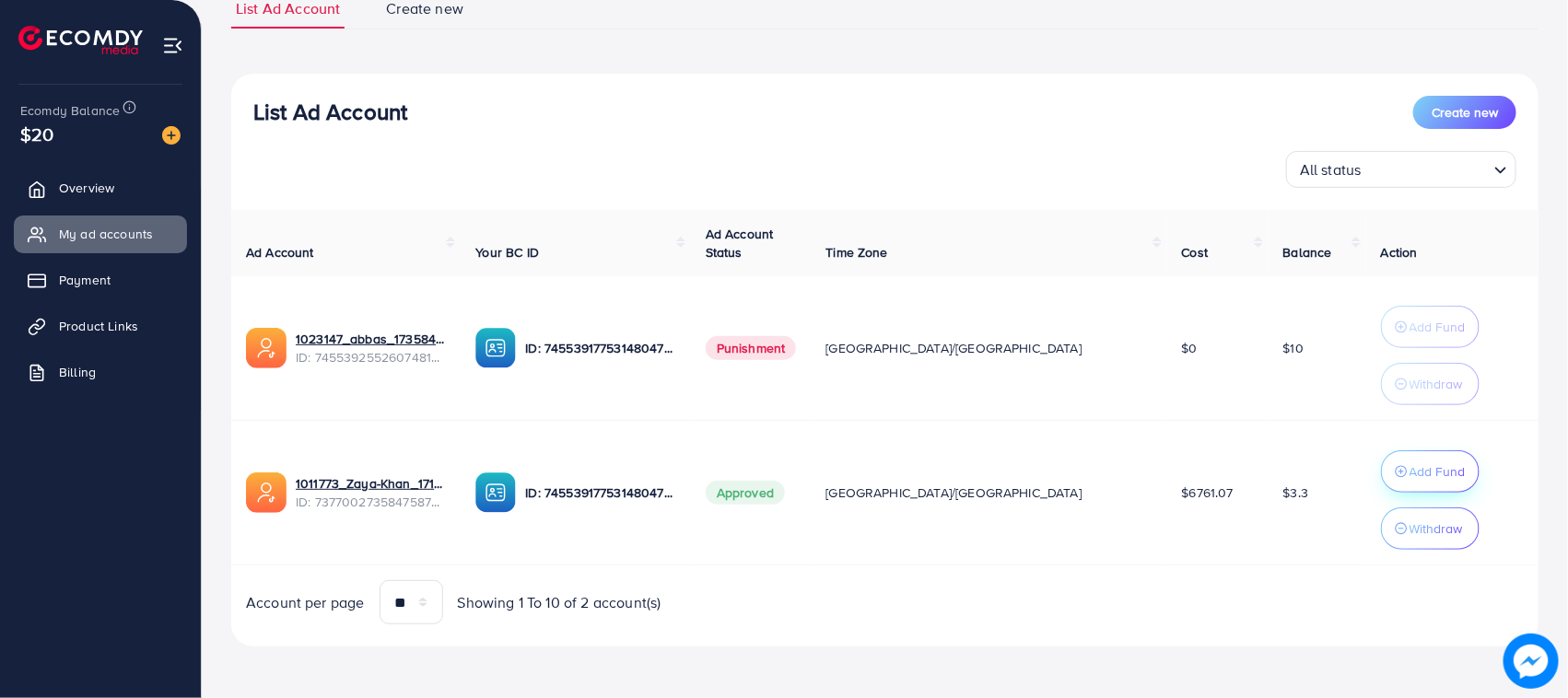
scroll to position [149, 0]
click at [1410, 481] on p "Add Fund" at bounding box center [1437, 472] width 56 height 22
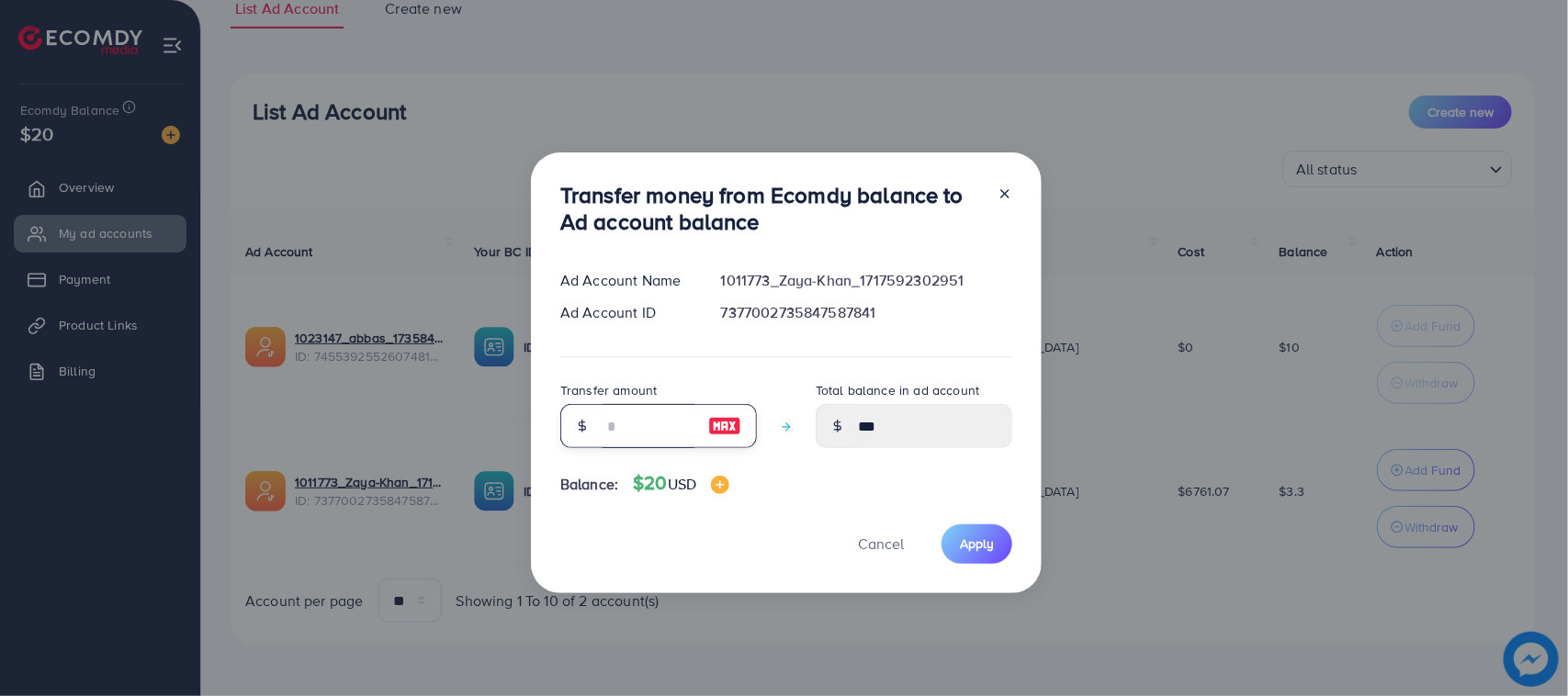
click at [621, 448] on input "number" at bounding box center [649, 426] width 92 height 44
type input "*"
type input "****"
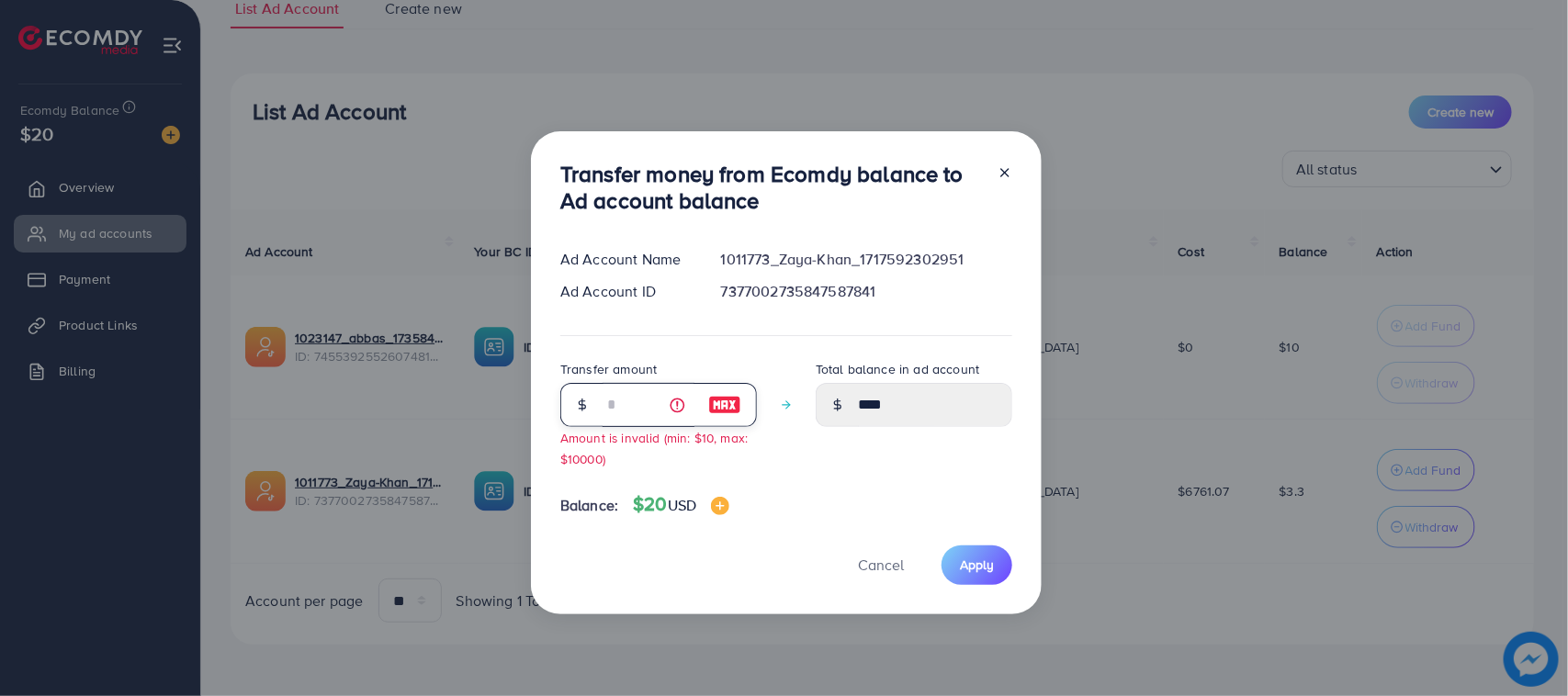
type input "**"
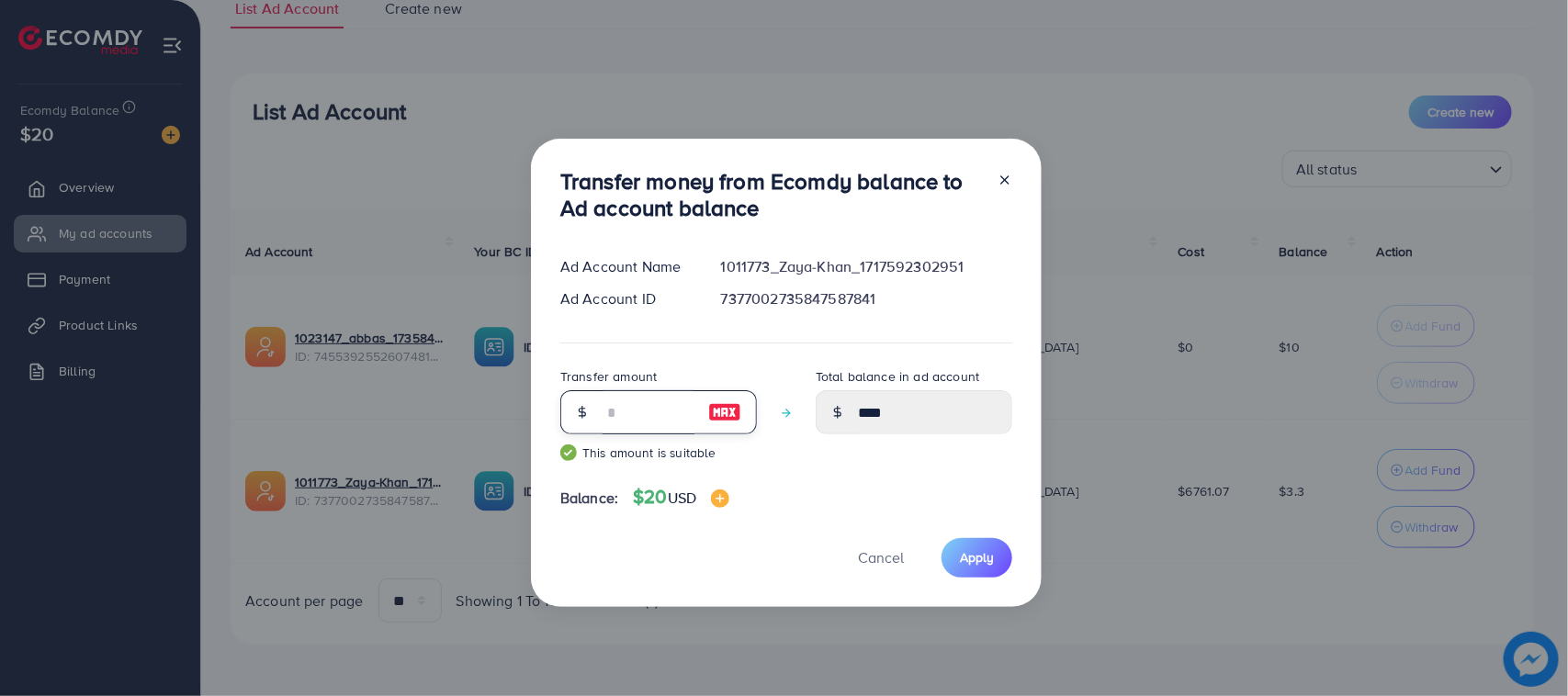
type input "*****"
type input "**"
click at [965, 548] on span "Apply" at bounding box center [976, 558] width 34 height 18
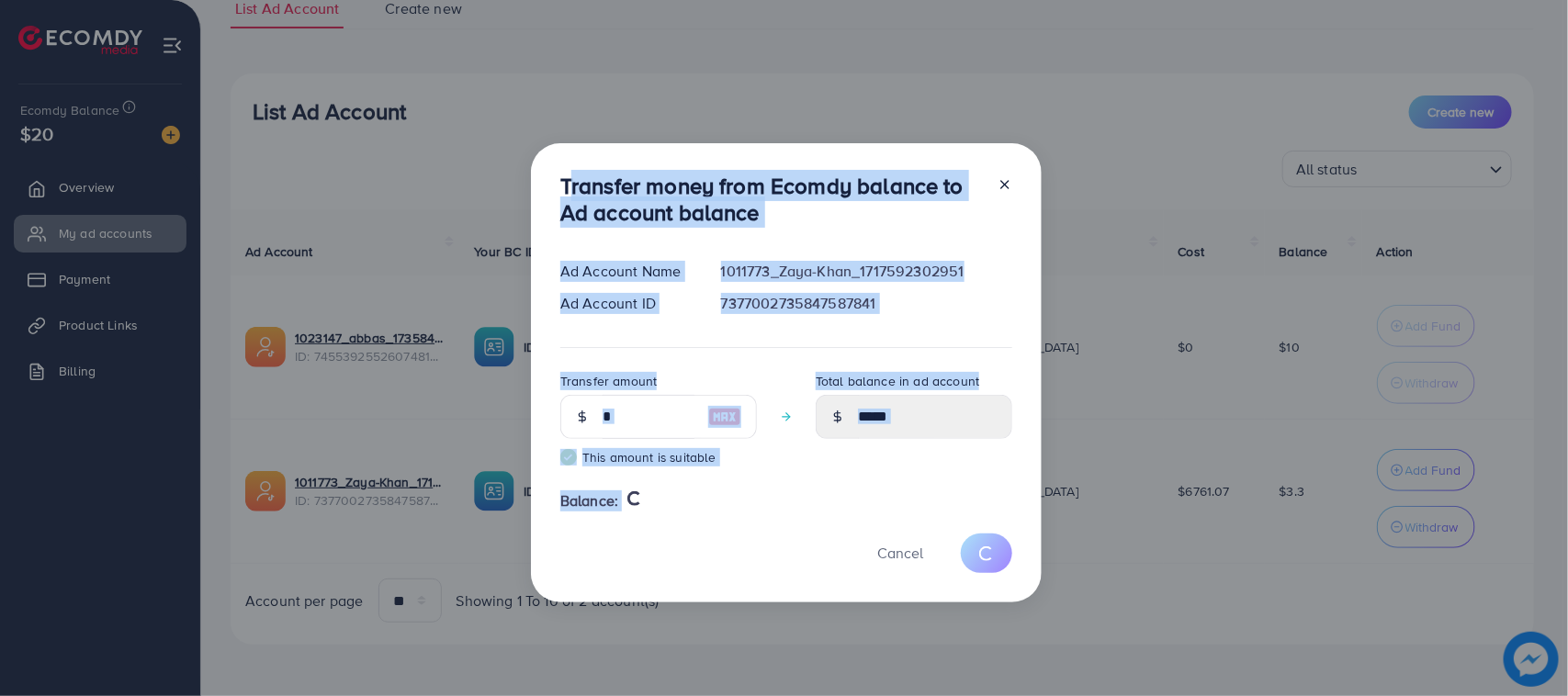
drag, startPoint x: 552, startPoint y: 165, endPoint x: 749, endPoint y: 560, distance: 441.4
click at [749, 560] on div "Transfer money from Ecomdy balance to Ad account balance Ad Account Name 101177…" at bounding box center [785, 373] width 510 height 460
type input "***"
